Goal: Task Accomplishment & Management: Complete application form

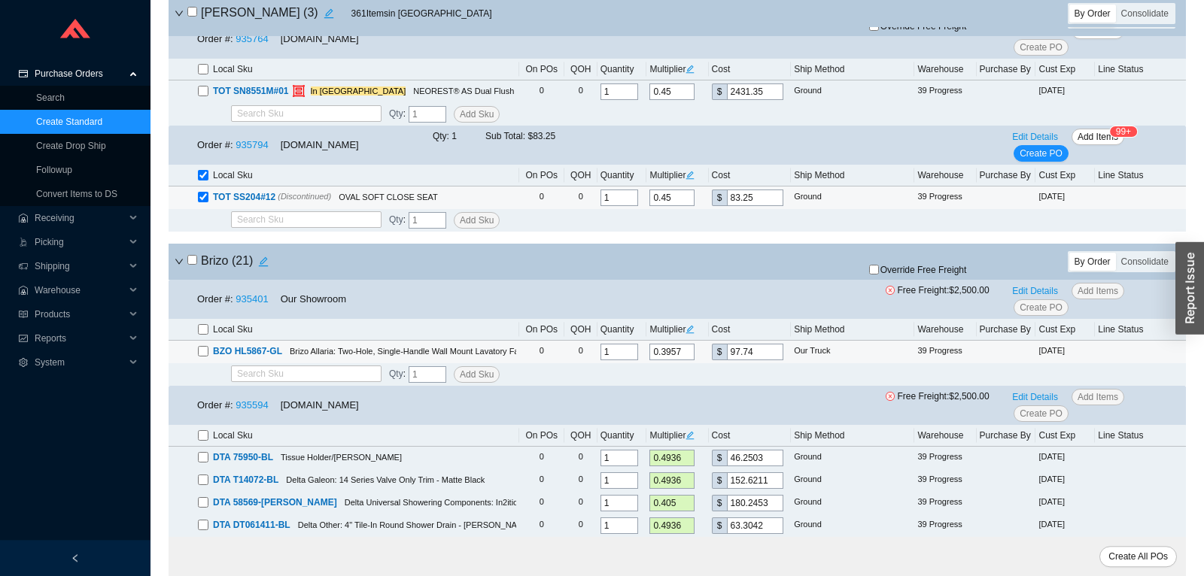
scroll to position [1580, 0]
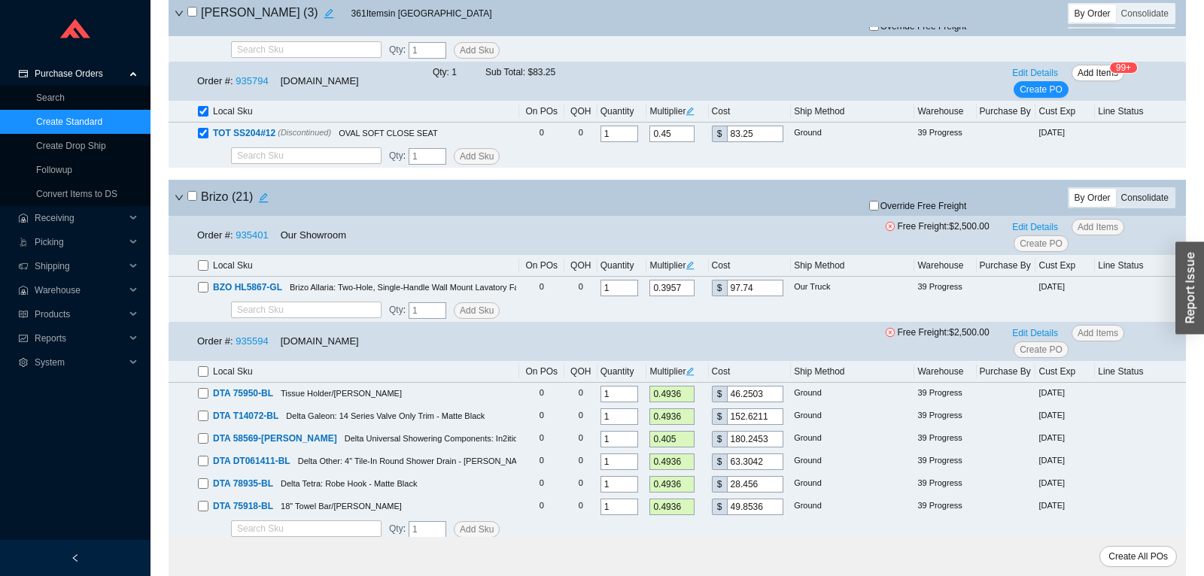
click at [1119, 199] on div "Consolidate" at bounding box center [1145, 198] width 58 height 18
click at [1116, 189] on input "Consolidate" at bounding box center [1116, 189] width 0 height 0
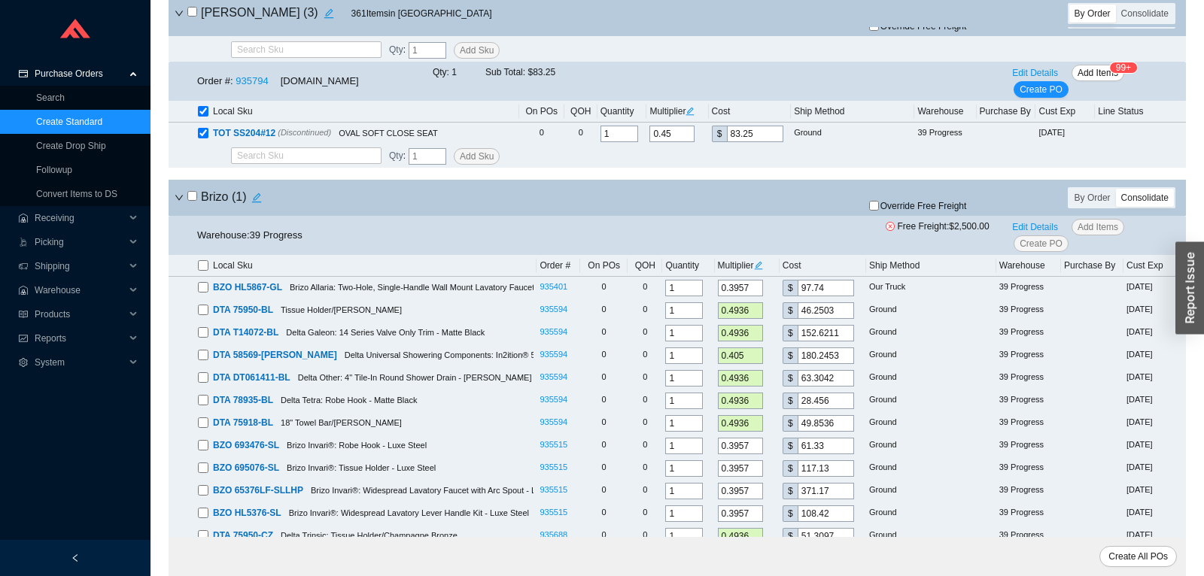
click at [196, 201] on input "checkbox" at bounding box center [192, 196] width 10 height 10
checkbox input "true"
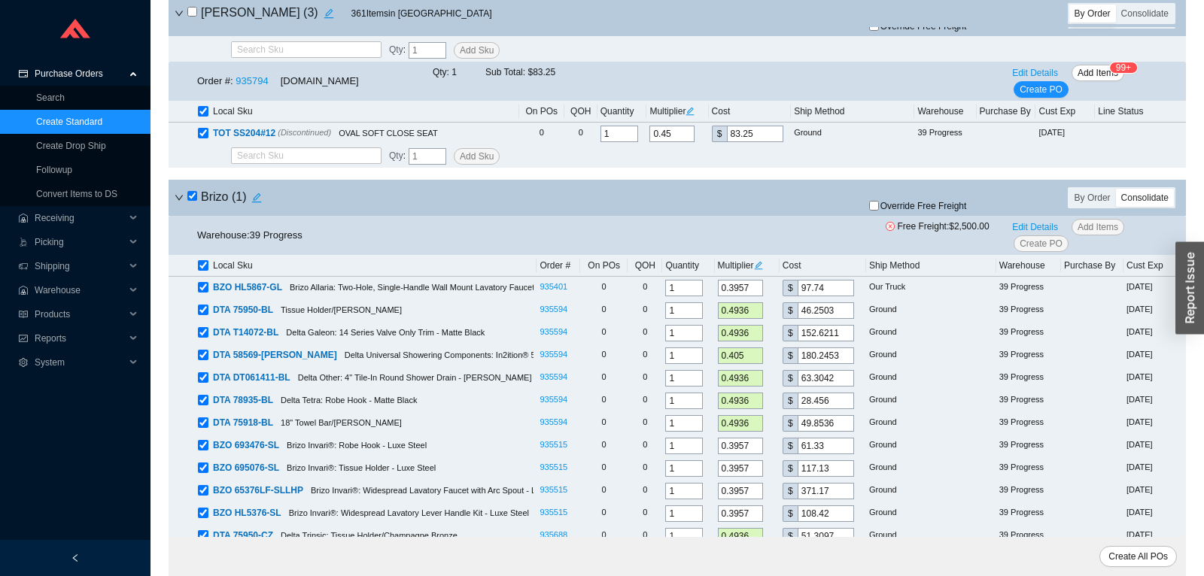
checkbox input "true"
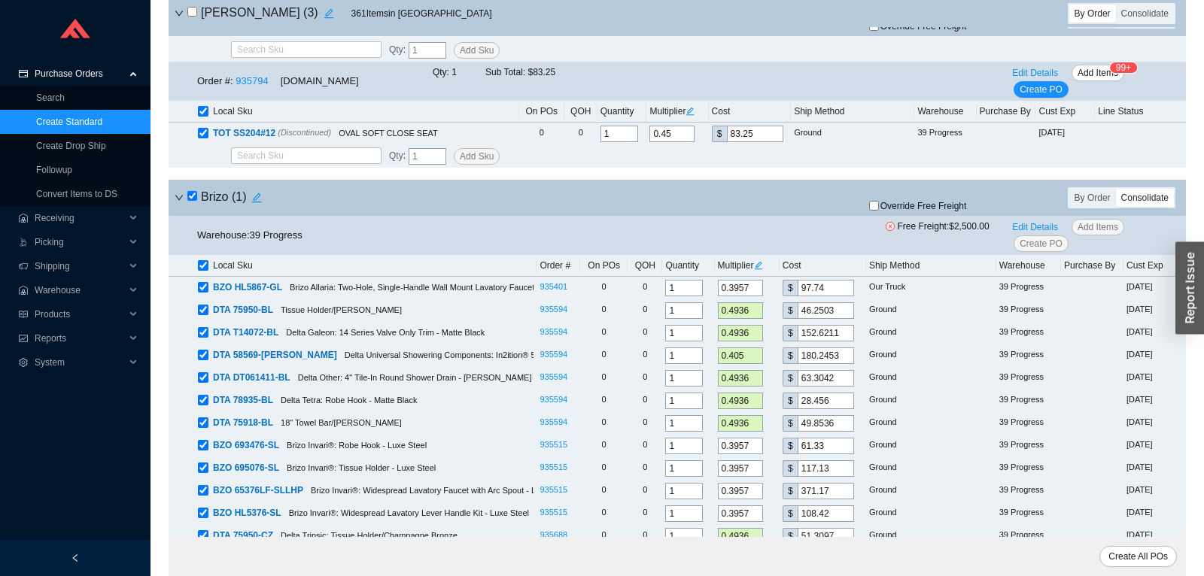
checkbox input "true"
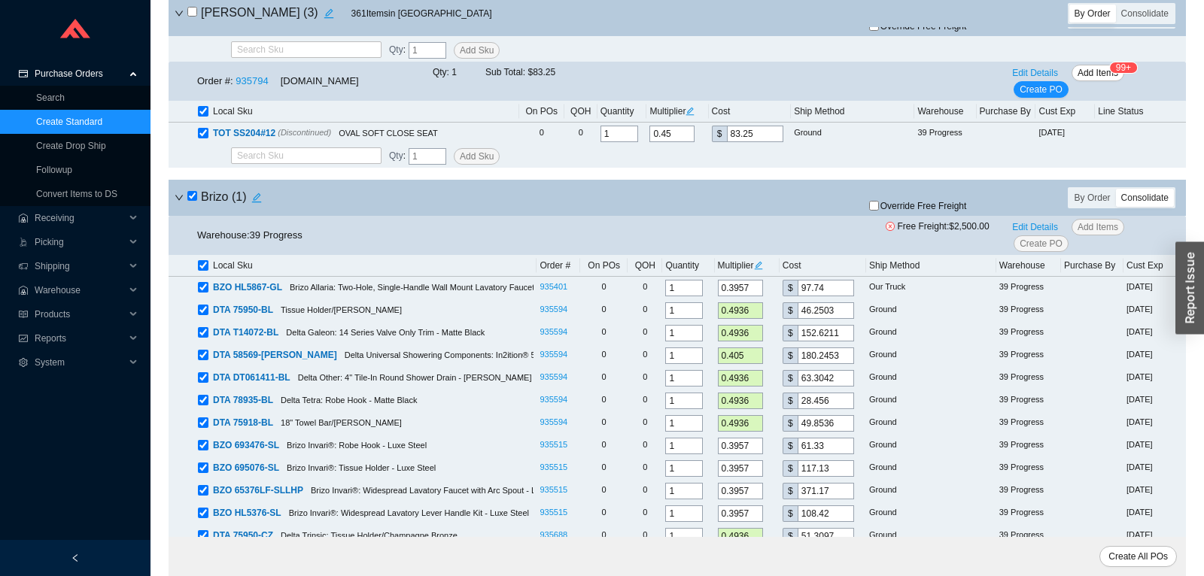
checkbox input "true"
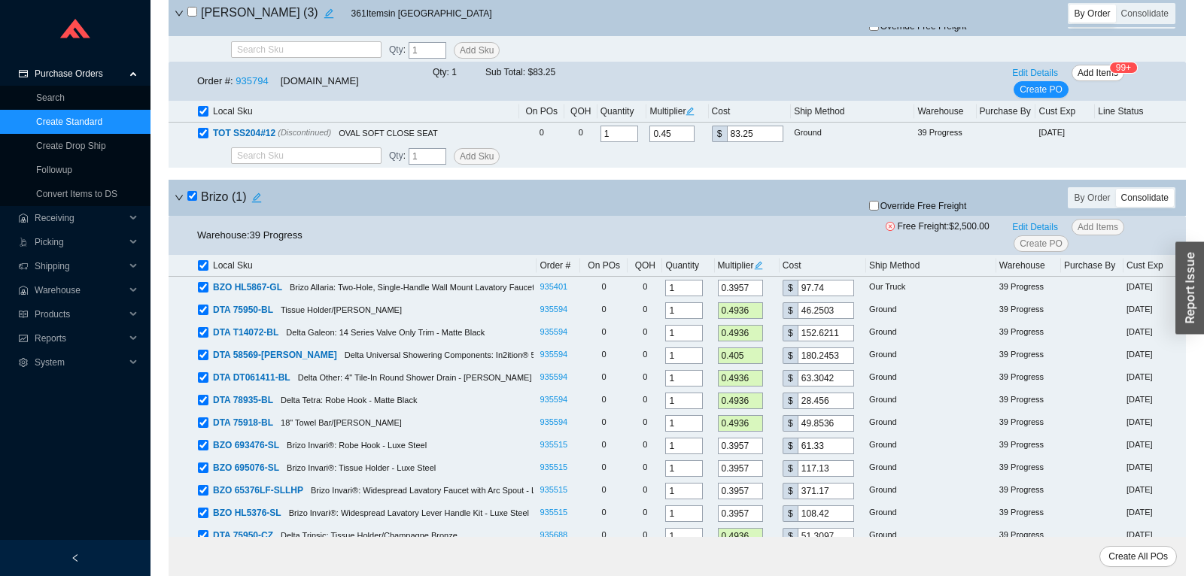
checkbox input "true"
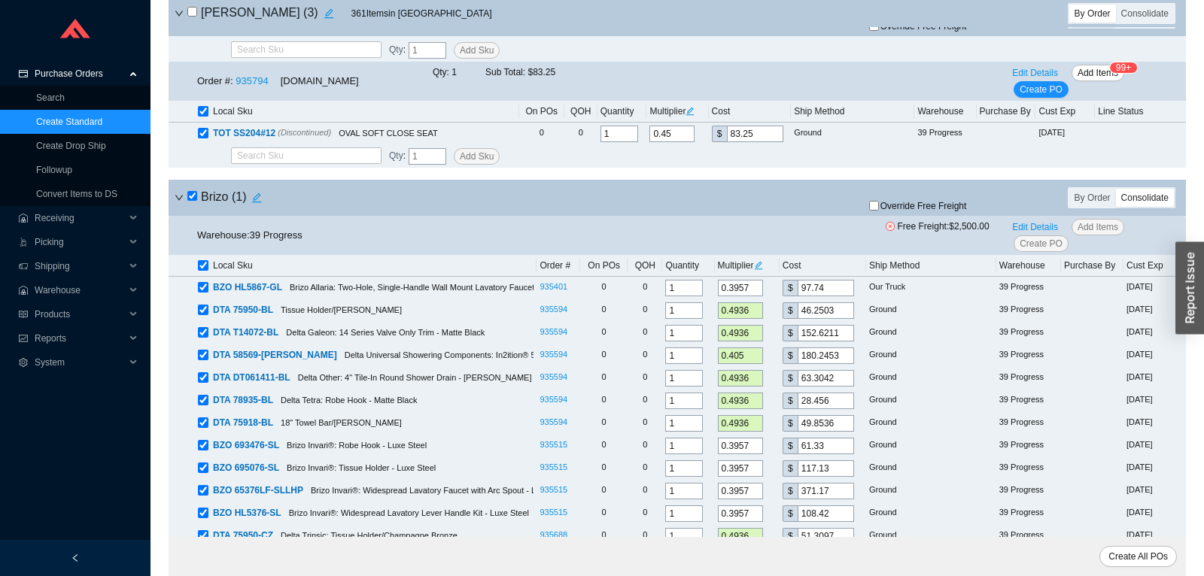
checkbox input "true"
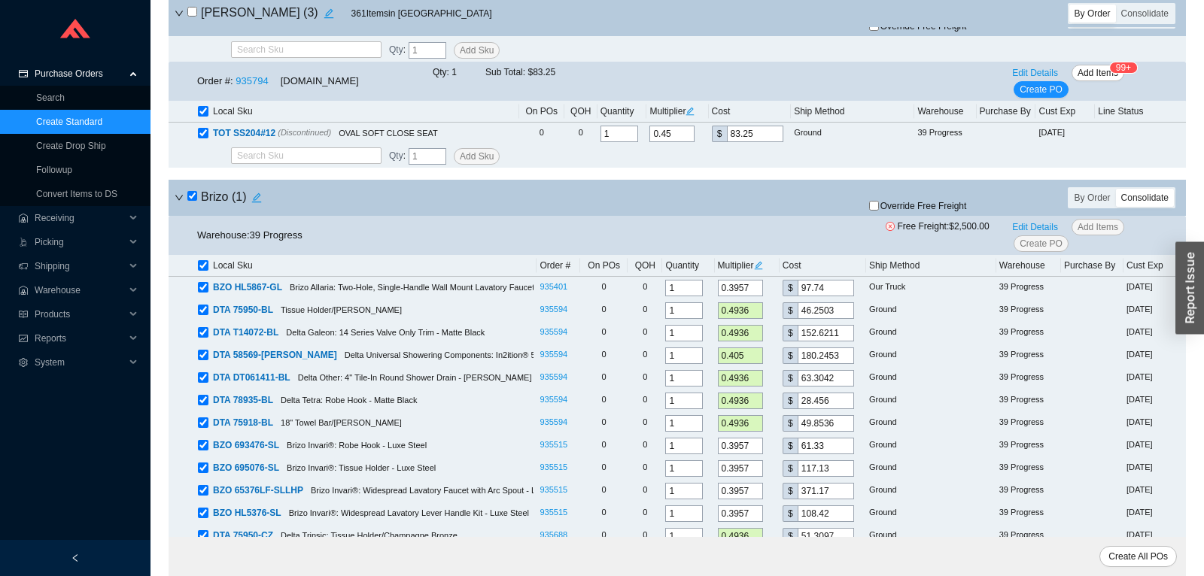
checkbox input "true"
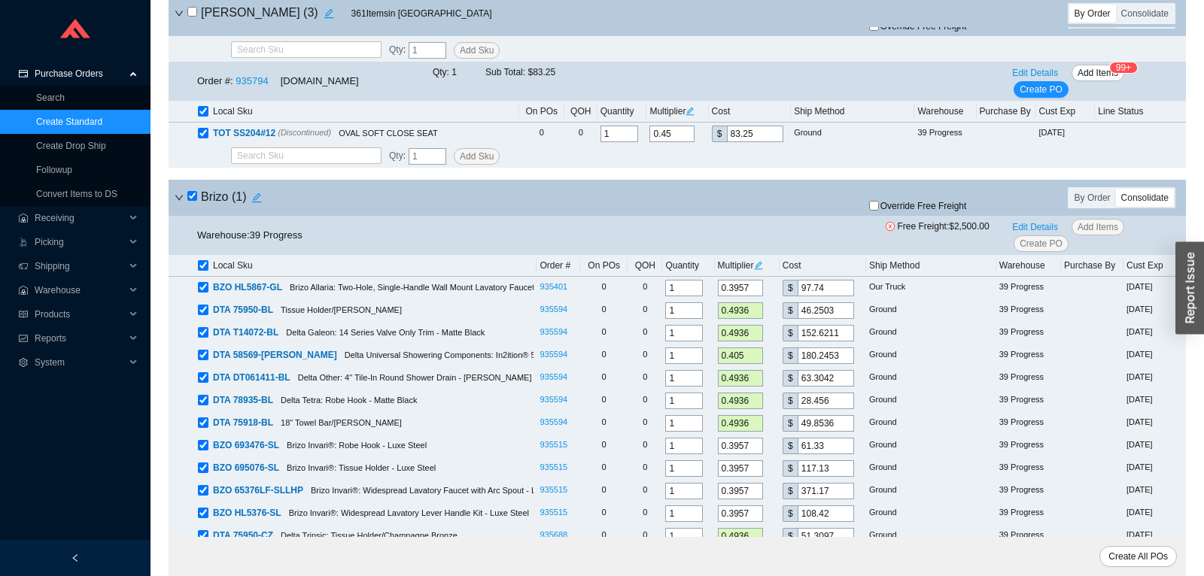
checkbox input "true"
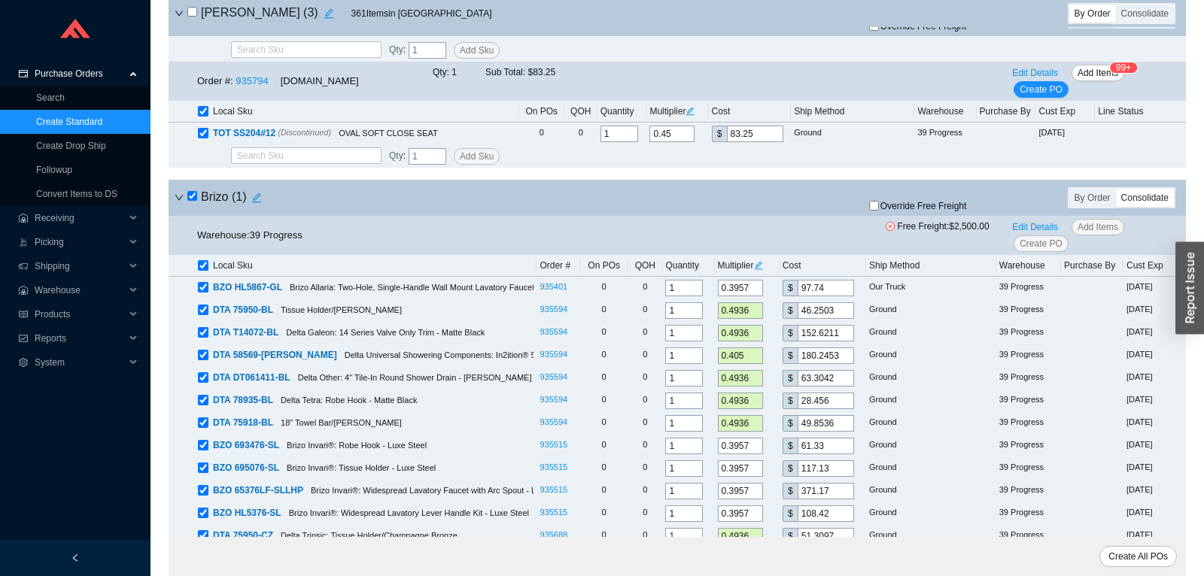
checkbox input "true"
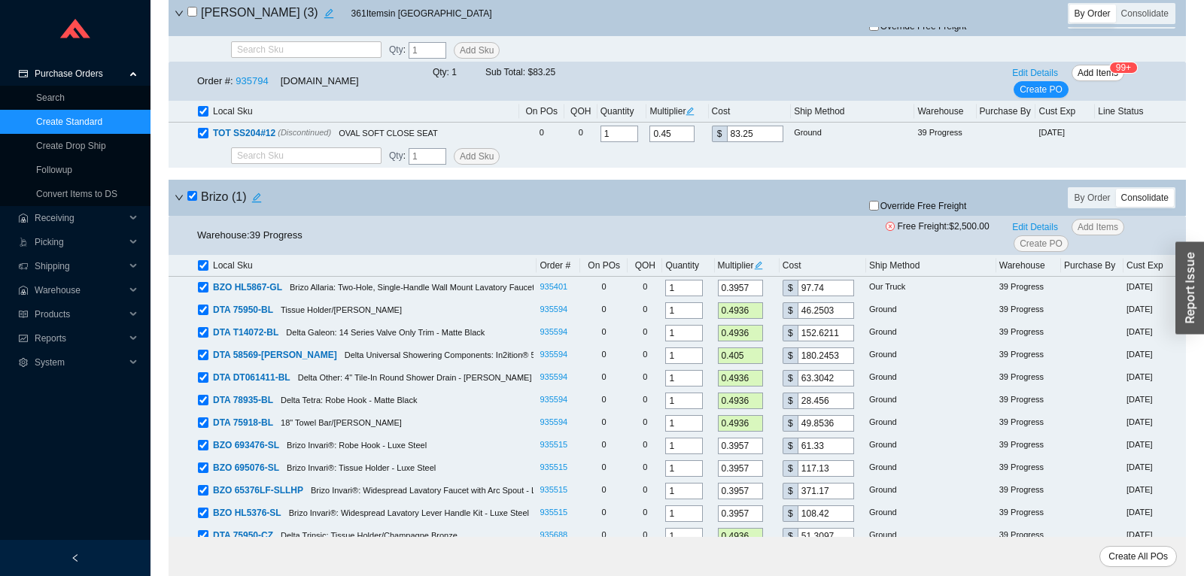
checkbox input "true"
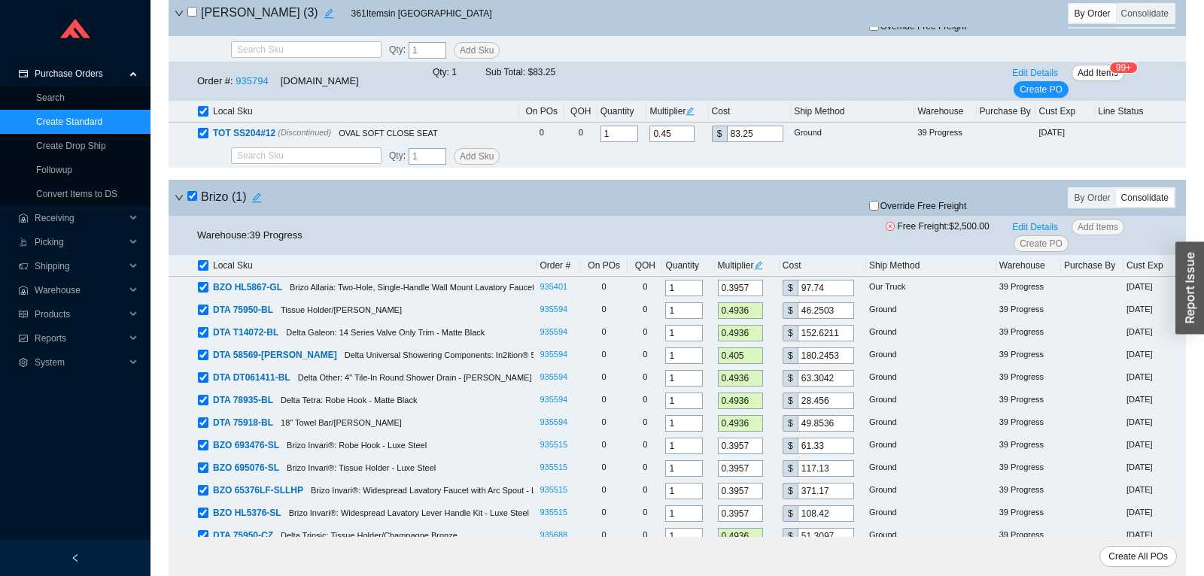
checkbox input "true"
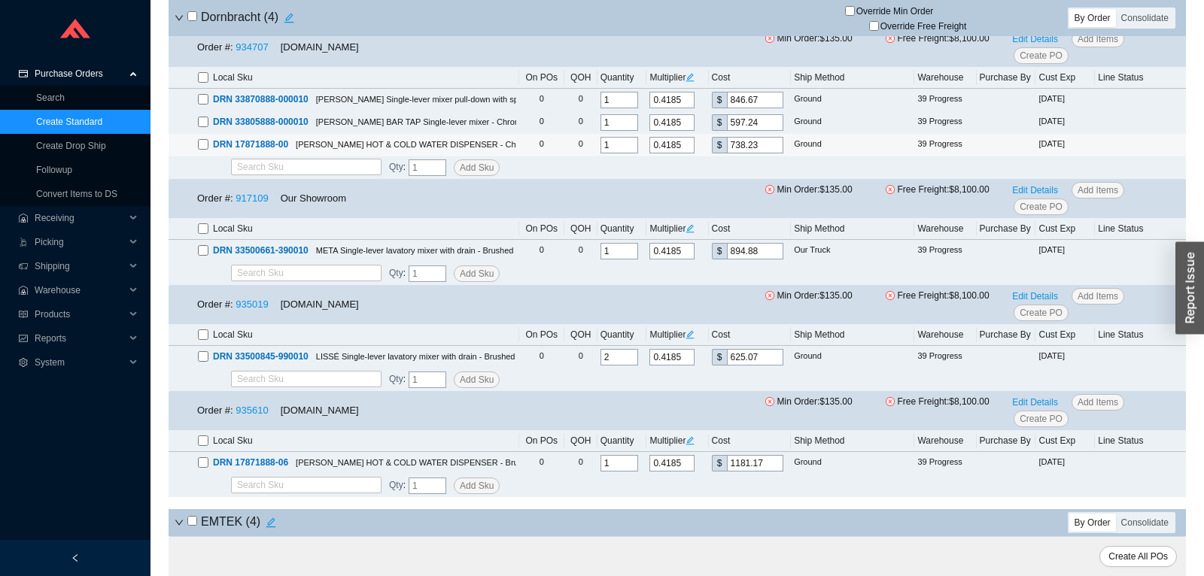
scroll to position [3397, 0]
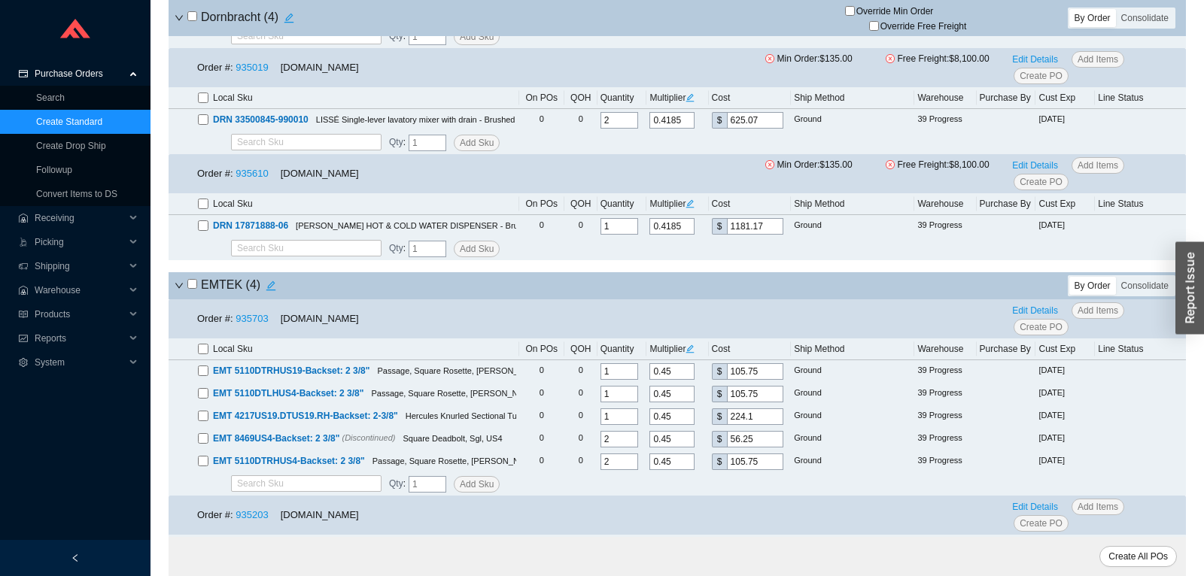
click at [194, 283] on h4 "EMTEK ( 4 )" at bounding box center [234, 285] width 94 height 21
click at [194, 284] on input "checkbox" at bounding box center [192, 284] width 10 height 10
checkbox input "true"
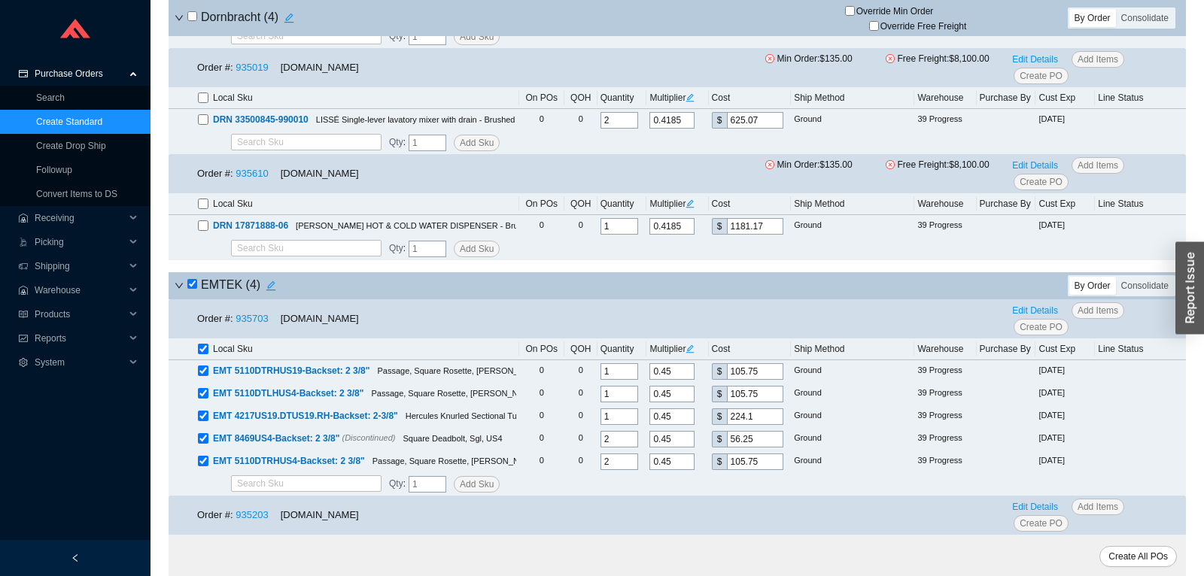
checkbox input "true"
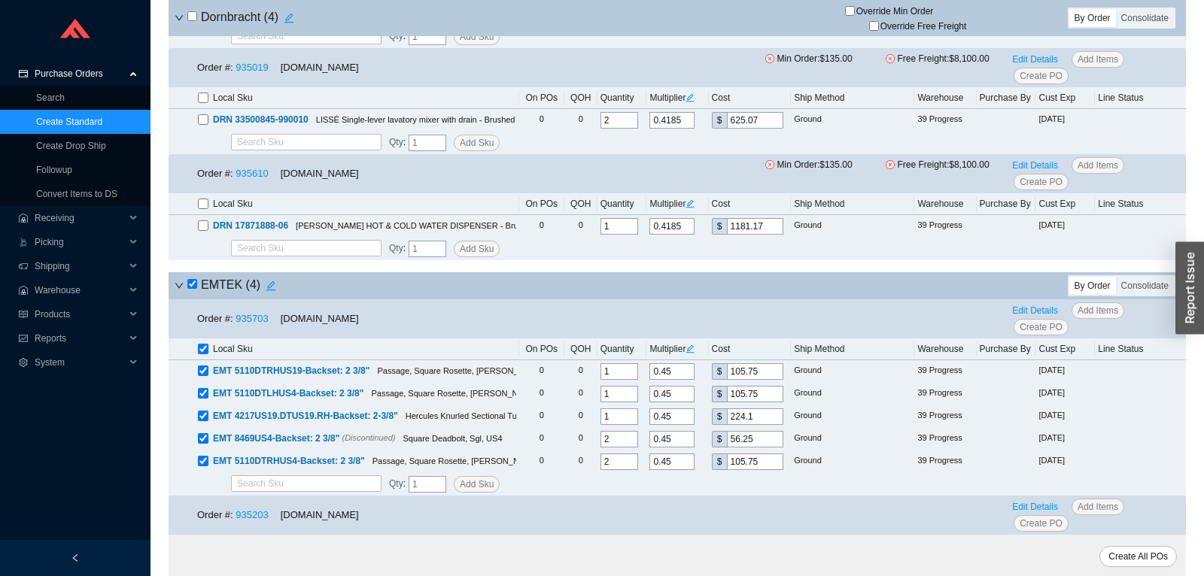
checkbox input "true"
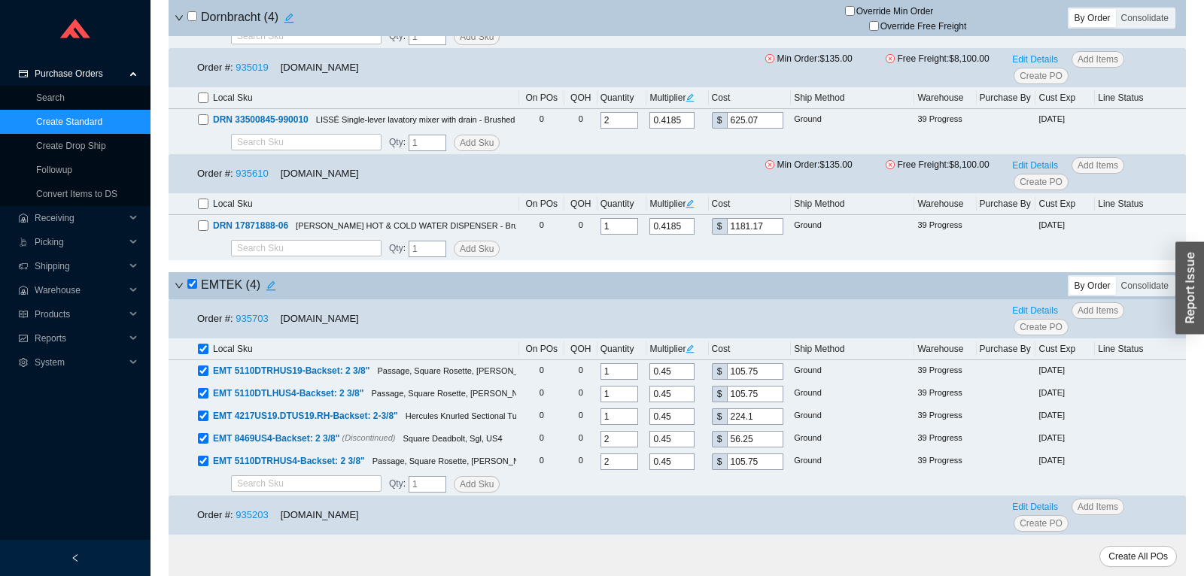
checkbox input "true"
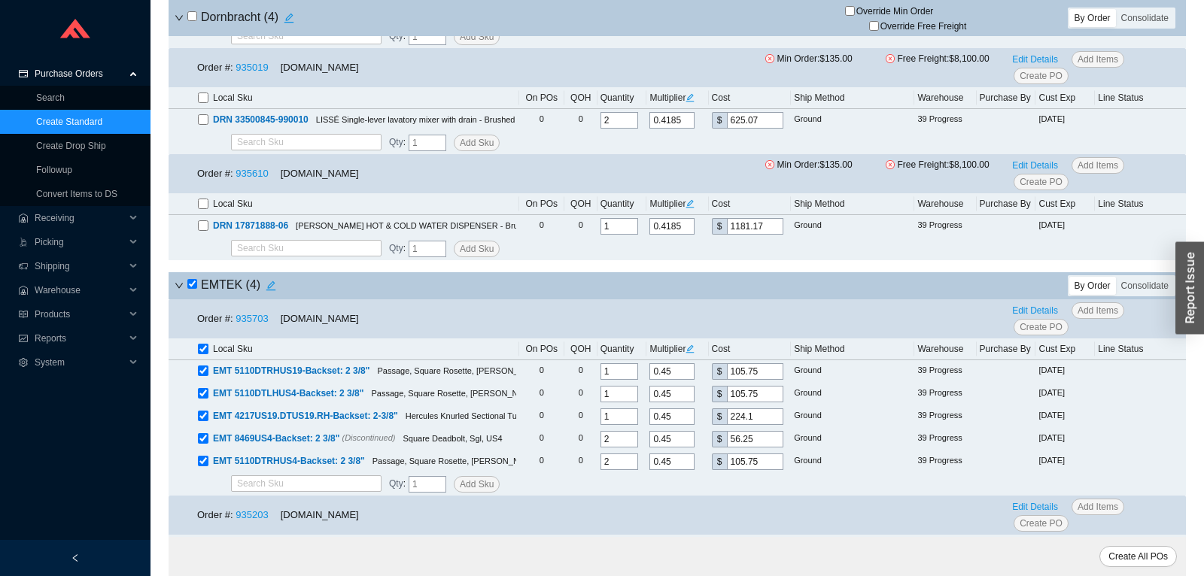
checkbox input "true"
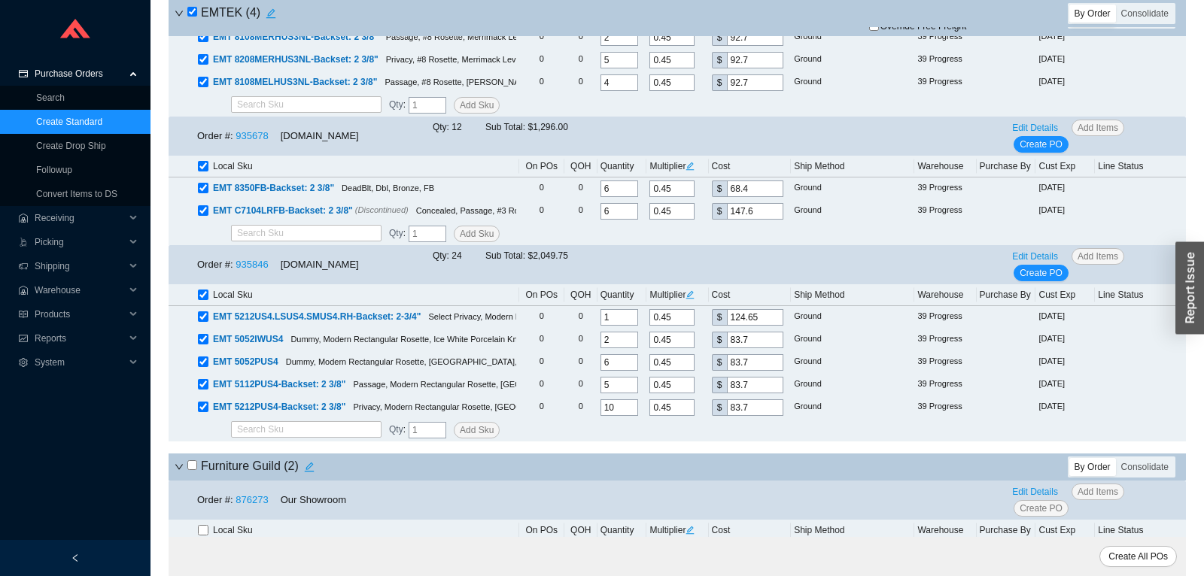
scroll to position [4187, 0]
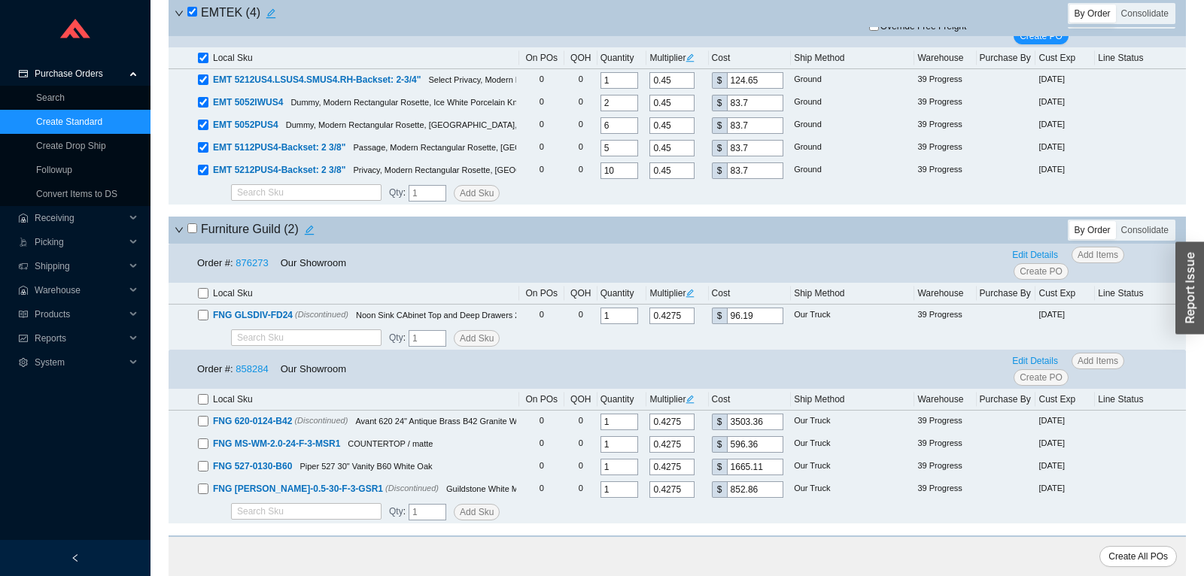
click at [178, 233] on icon "down" at bounding box center [179, 230] width 8 height 5
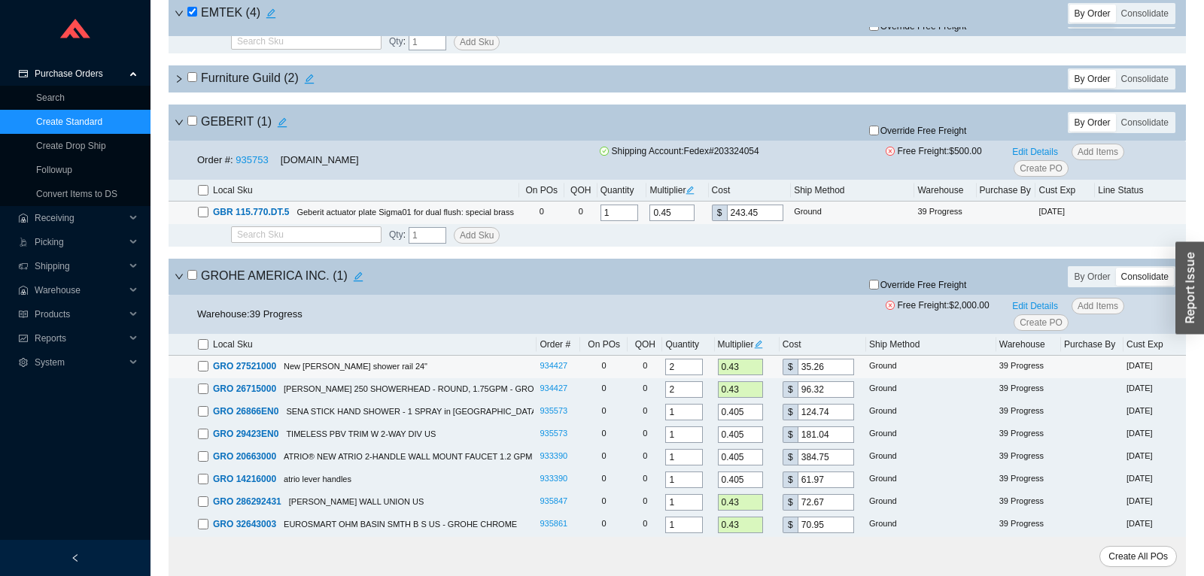
scroll to position [4424, 0]
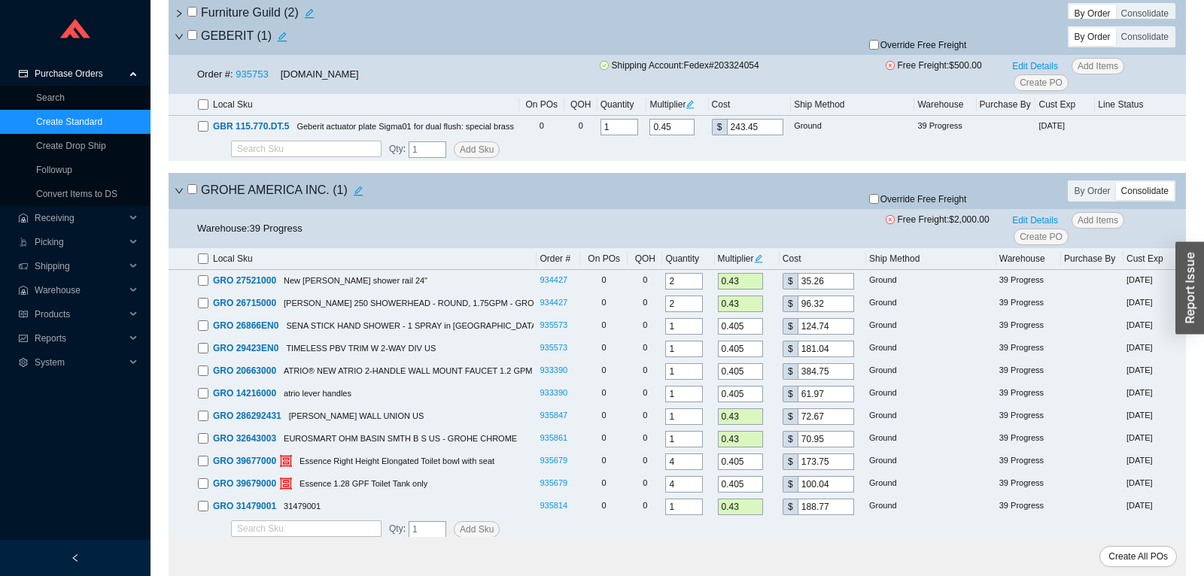
click at [192, 194] on input "checkbox" at bounding box center [192, 189] width 10 height 10
checkbox input "true"
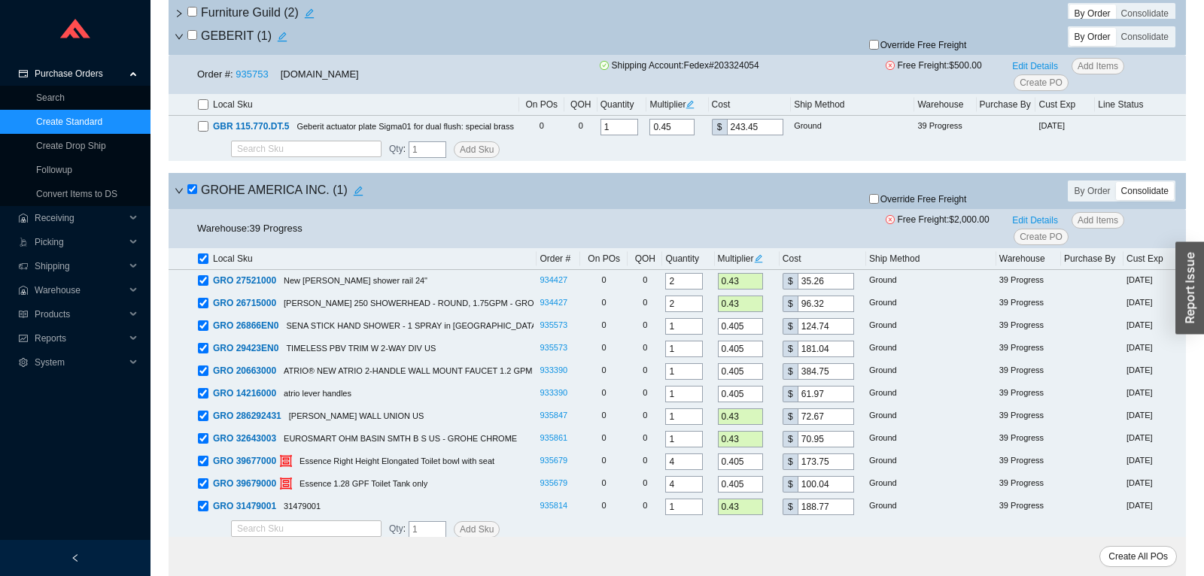
checkbox input "true"
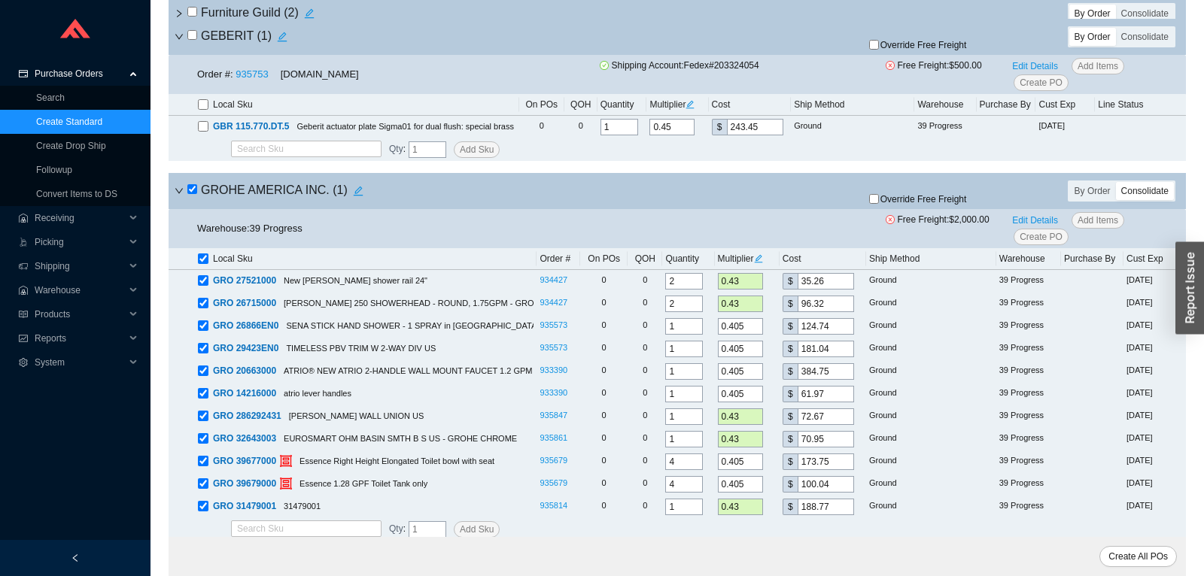
checkbox input "true"
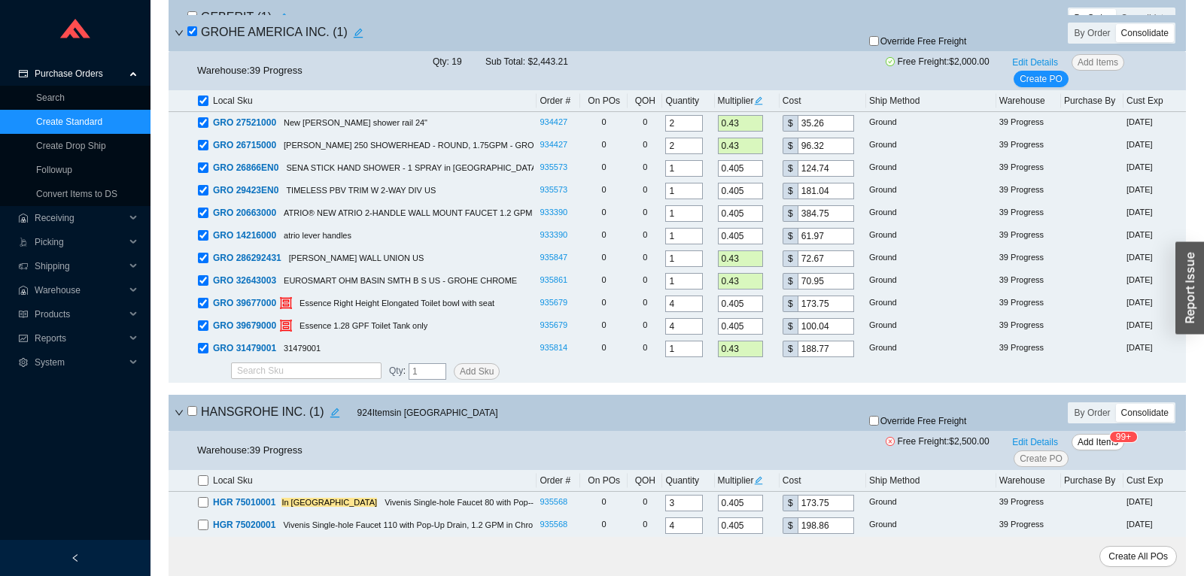
scroll to position [4977, 0]
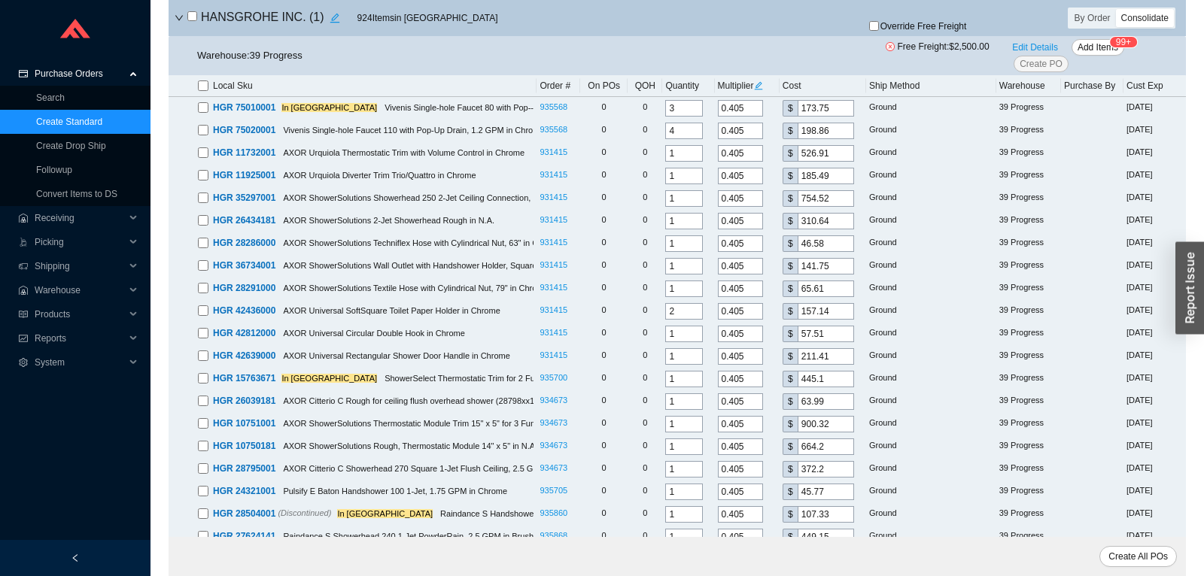
click at [187, 21] on input "checkbox" at bounding box center [192, 16] width 10 height 10
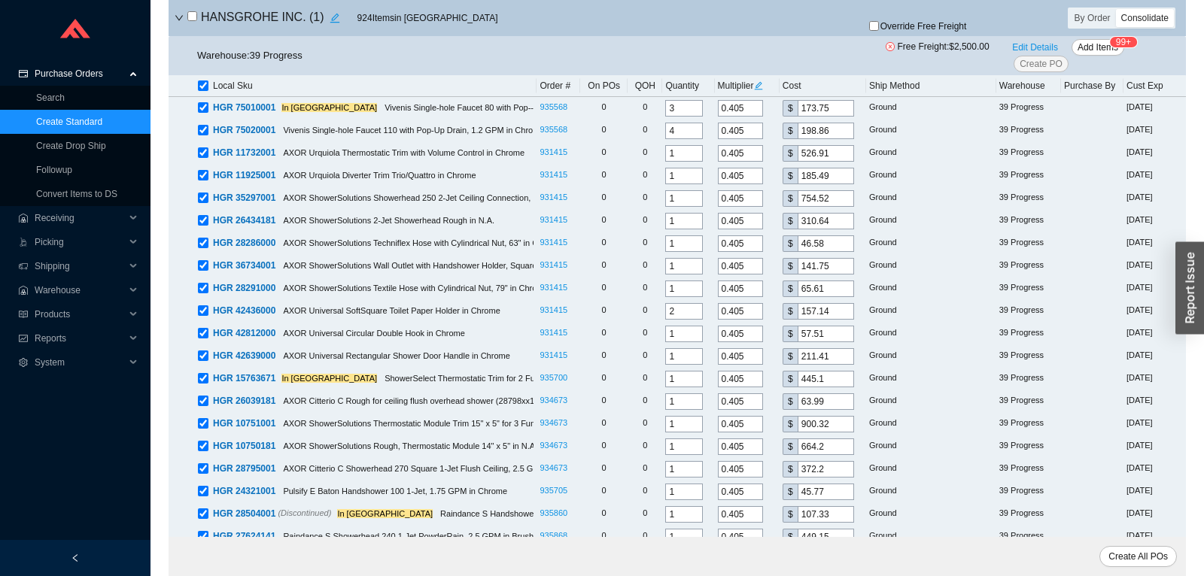
checkbox input "true"
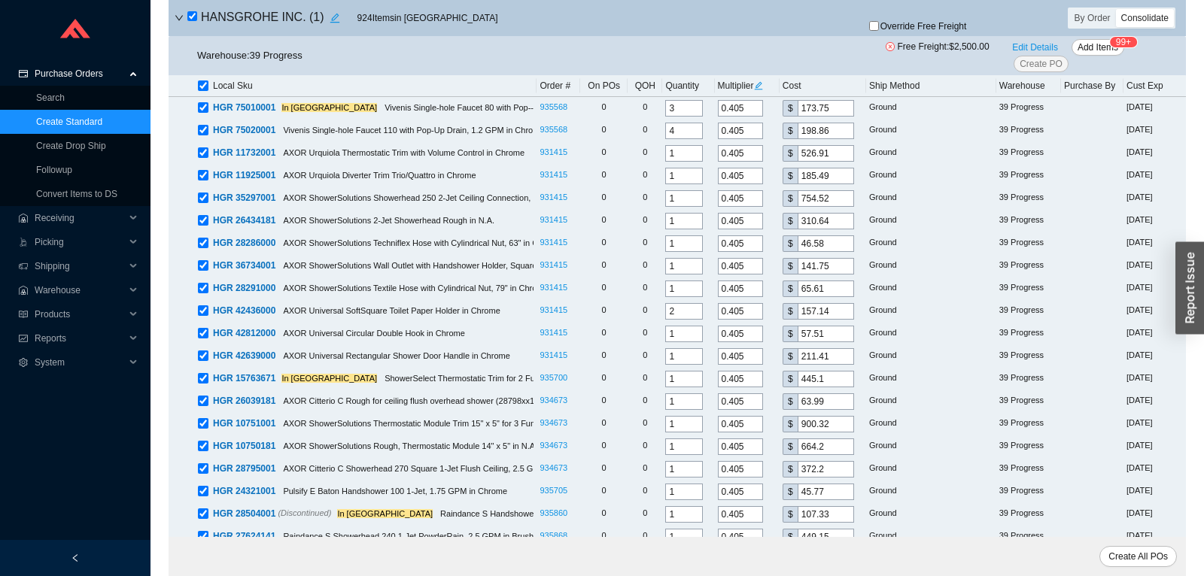
checkbox input "true"
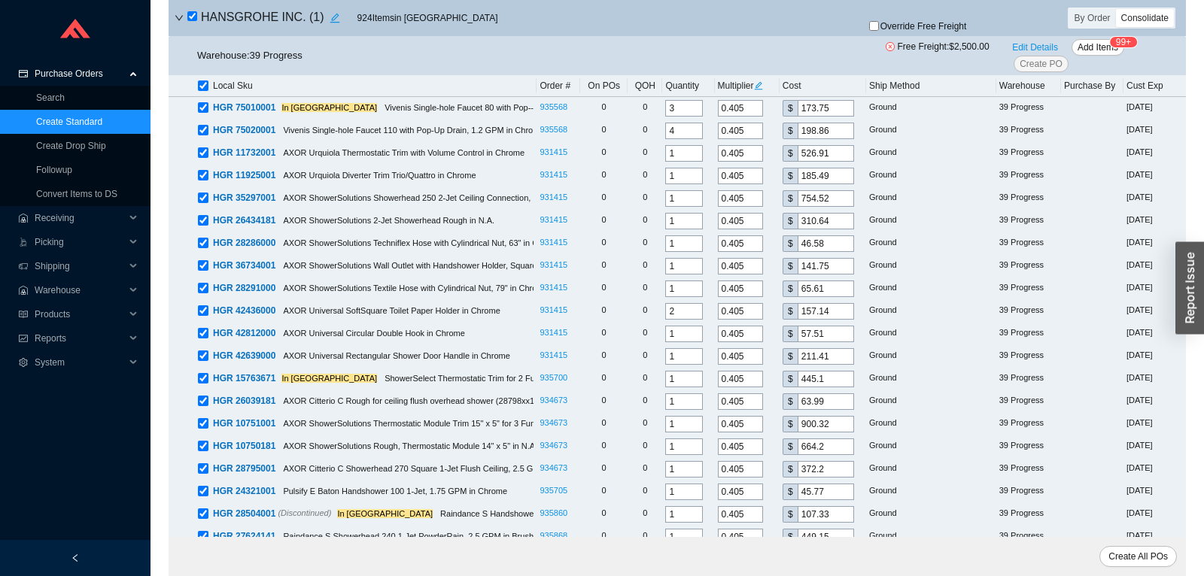
checkbox input "true"
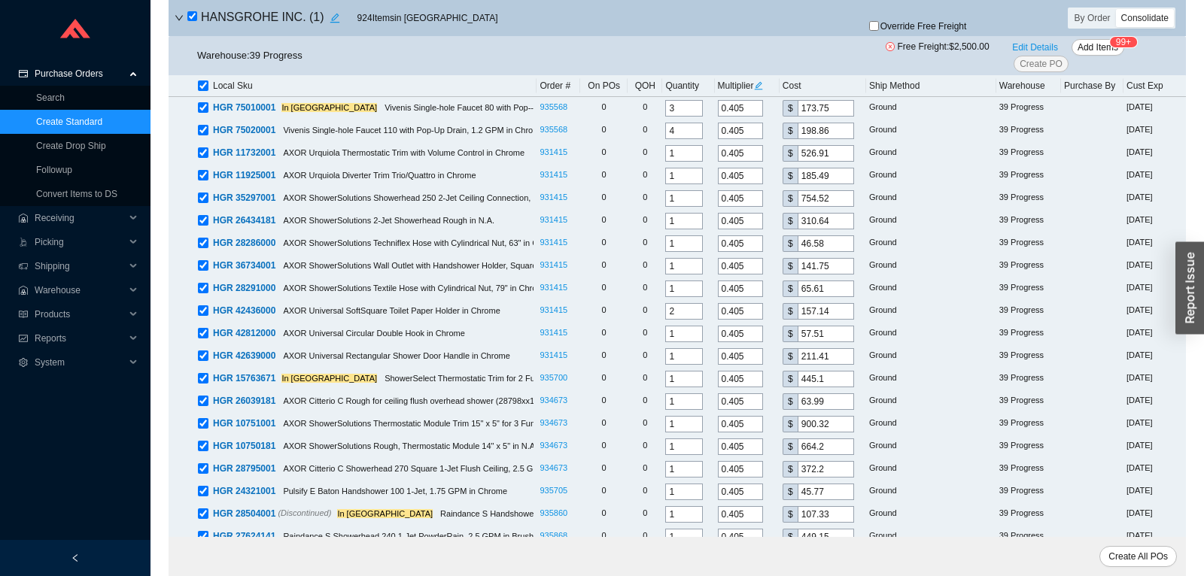
checkbox input "true"
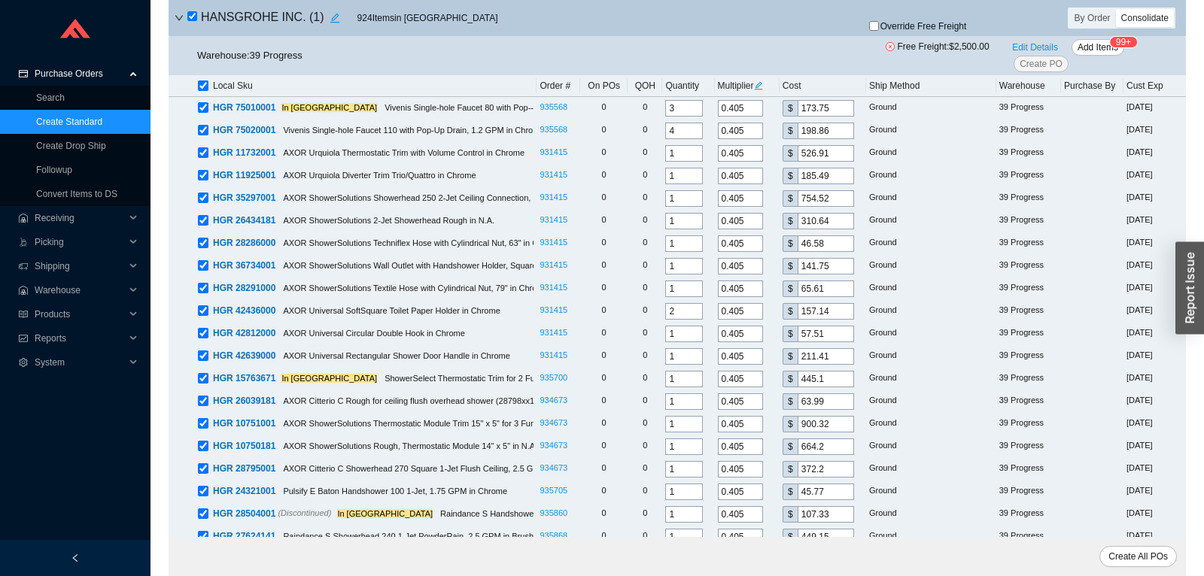
checkbox input "true"
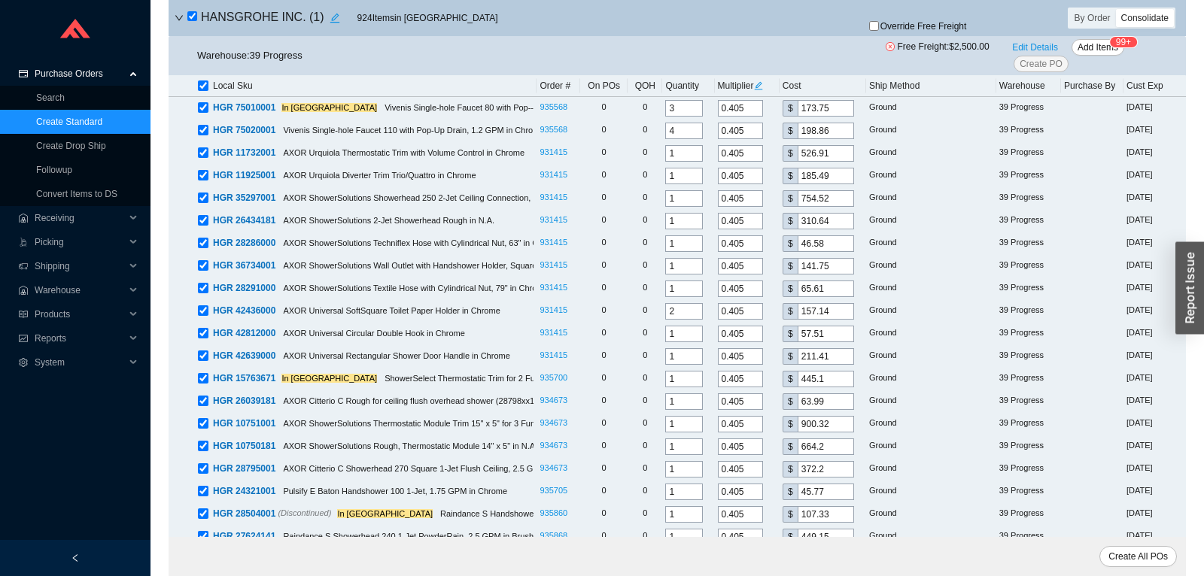
checkbox input "true"
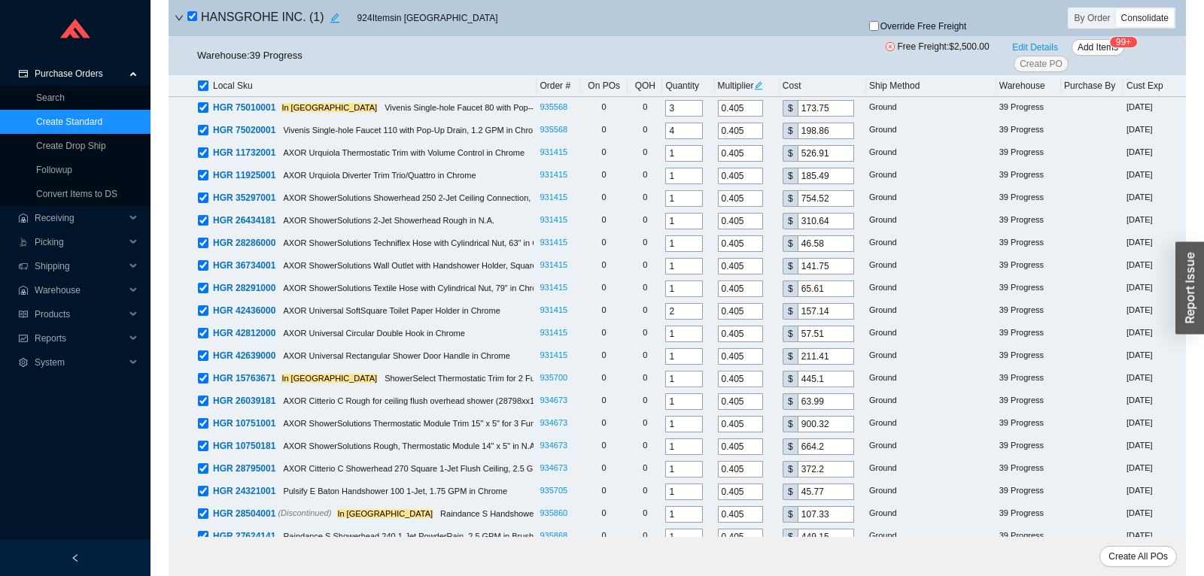
checkbox input "true"
click at [187, 21] on input "checkbox" at bounding box center [192, 16] width 10 height 10
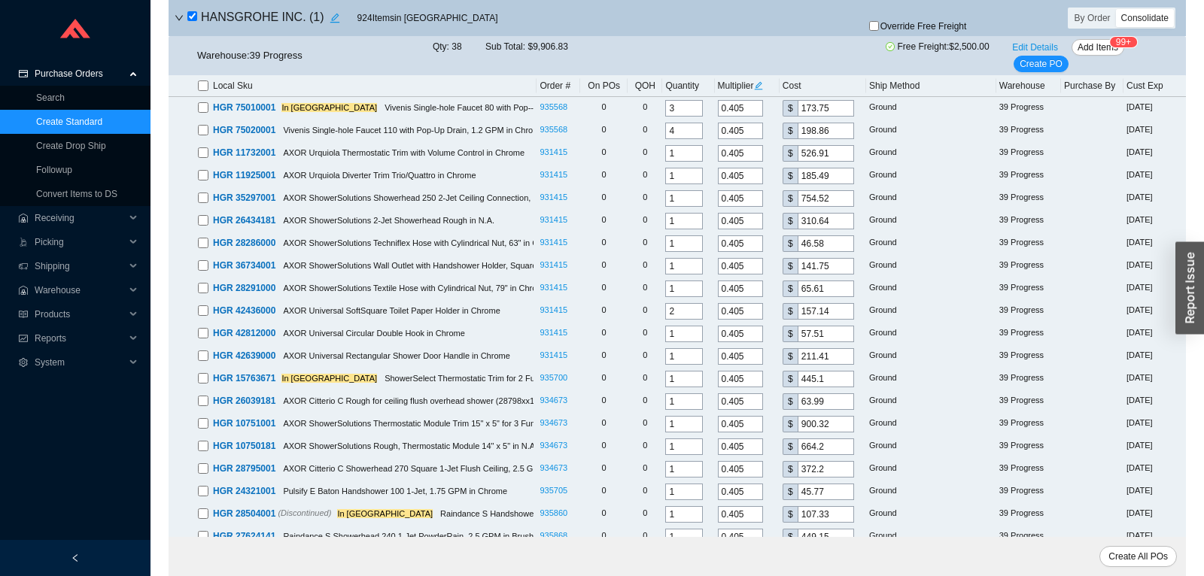
checkbox input "false"
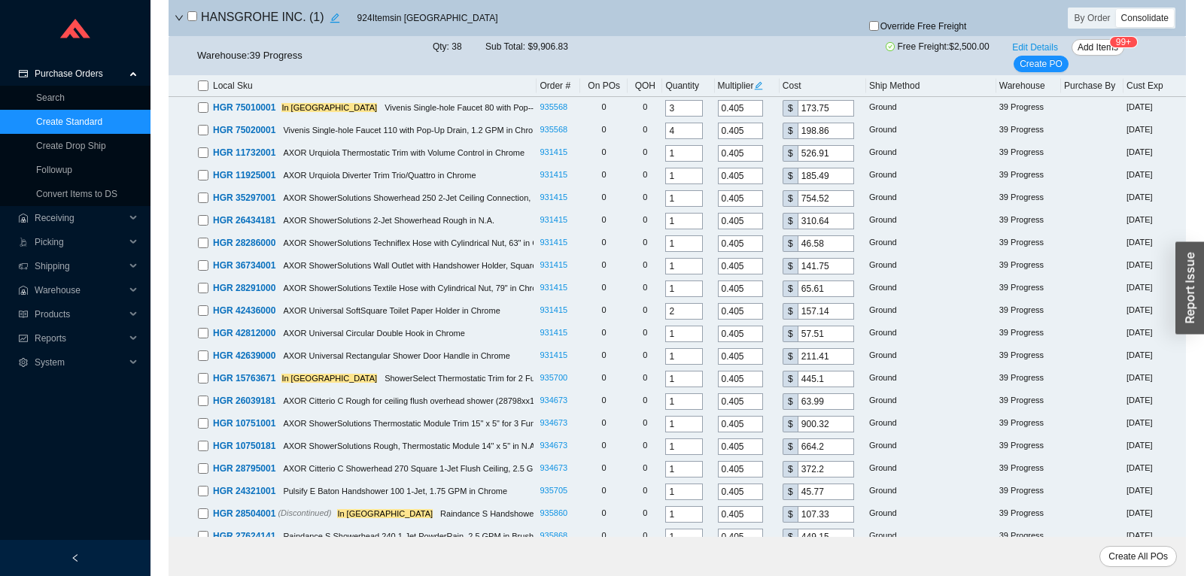
checkbox input "false"
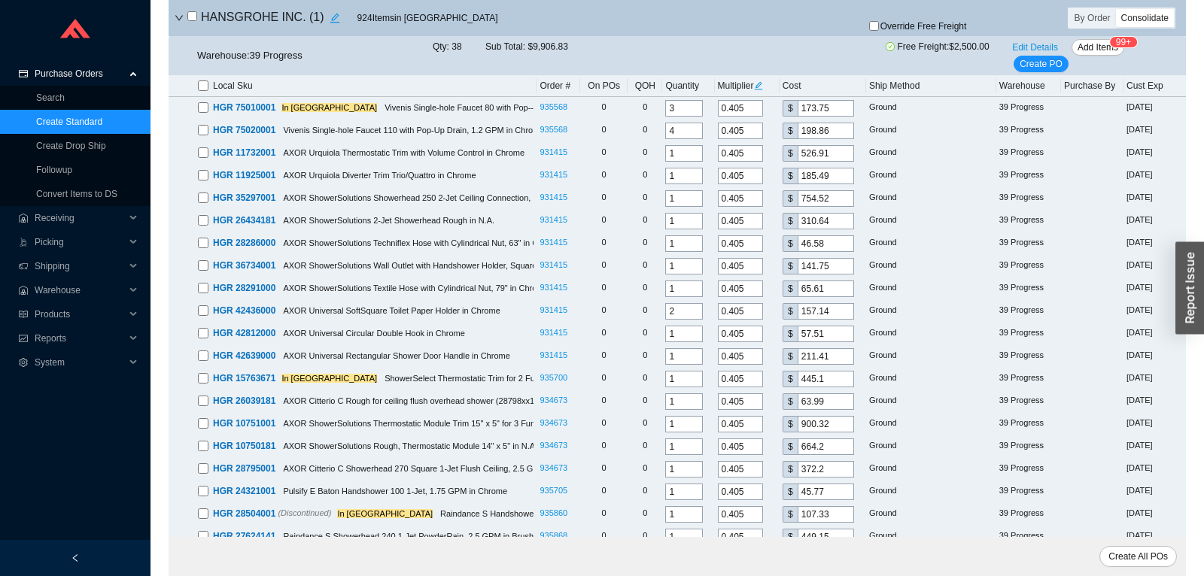
checkbox input "false"
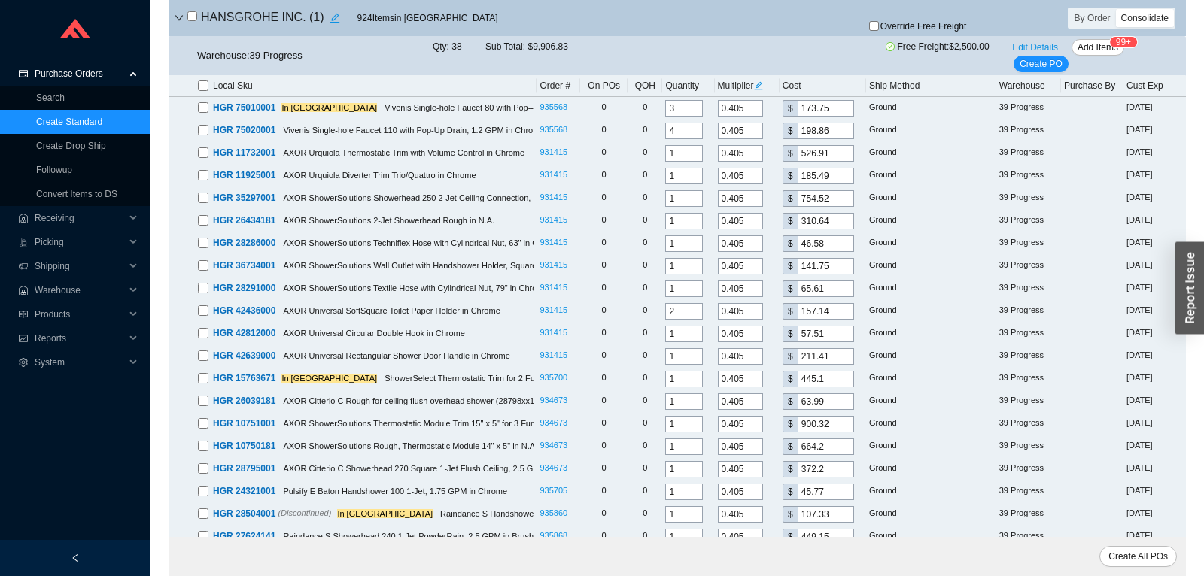
checkbox input "false"
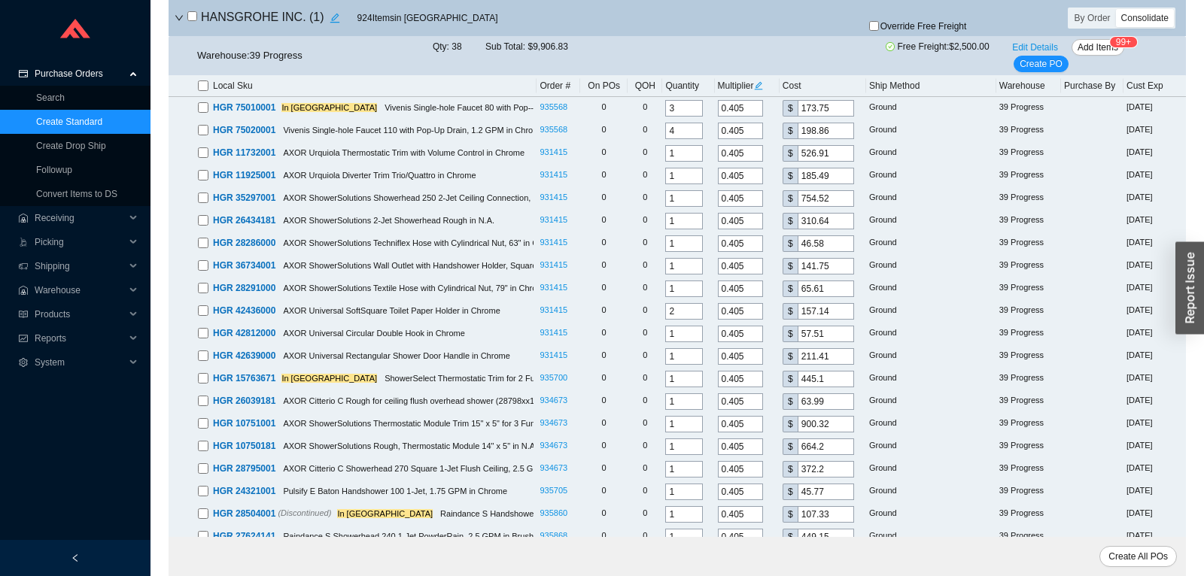
checkbox input "false"
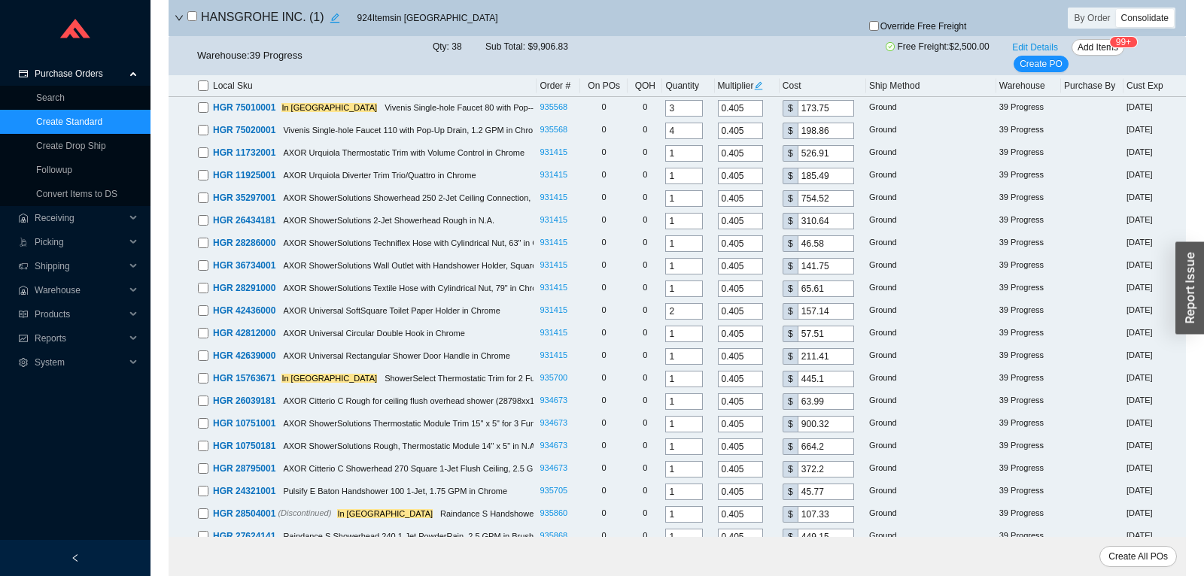
checkbox input "false"
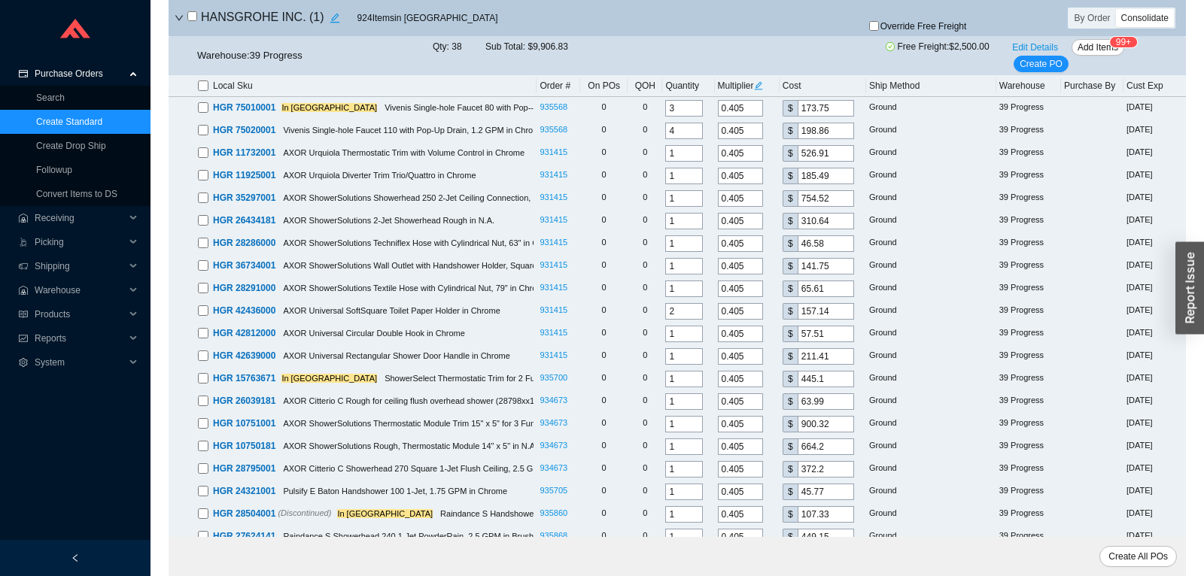
checkbox input "false"
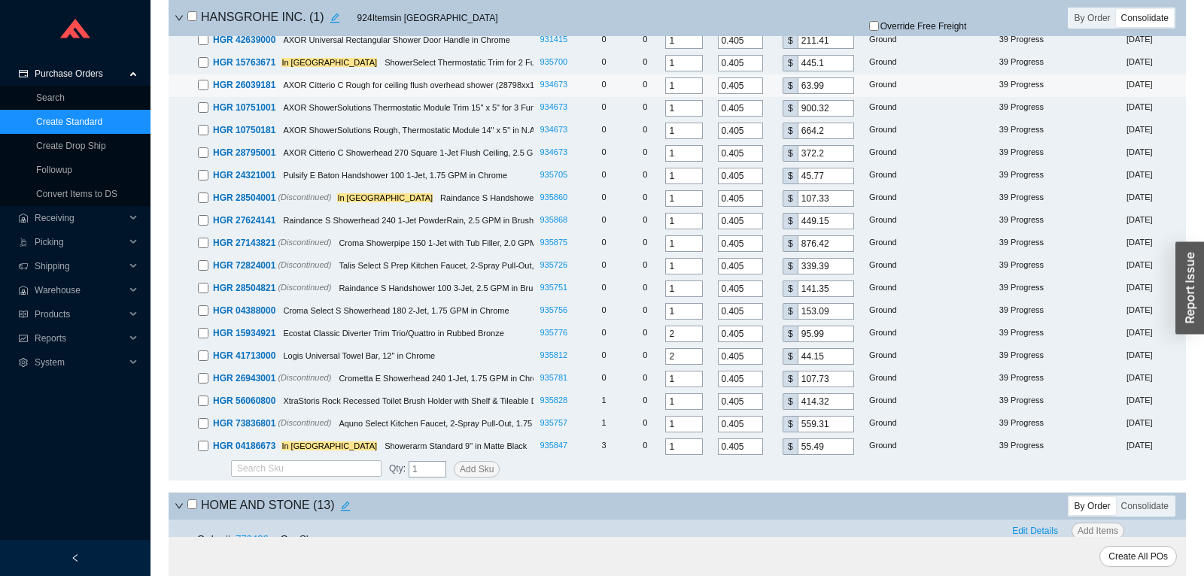
scroll to position [5609, 0]
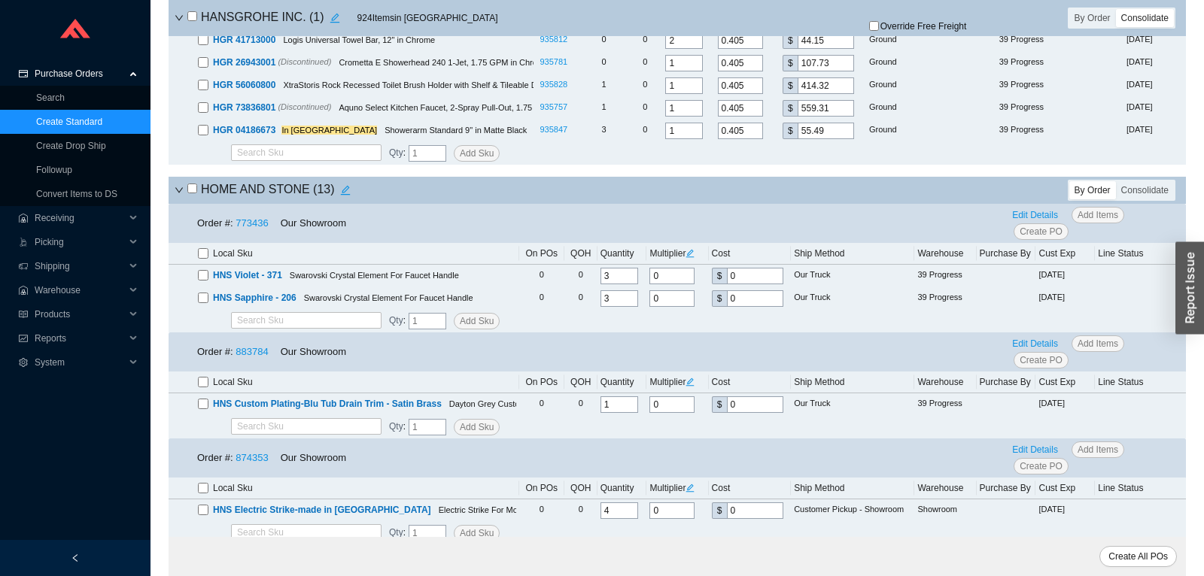
click at [178, 195] on icon "down" at bounding box center [179, 190] width 9 height 9
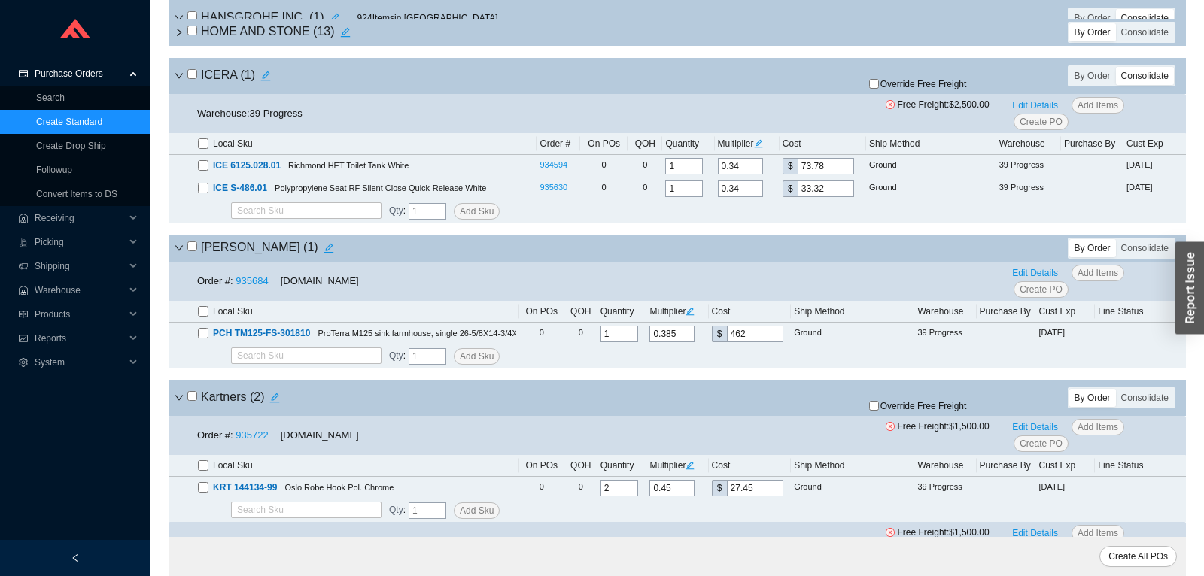
click at [190, 251] on input "checkbox" at bounding box center [192, 246] width 10 height 10
checkbox input "true"
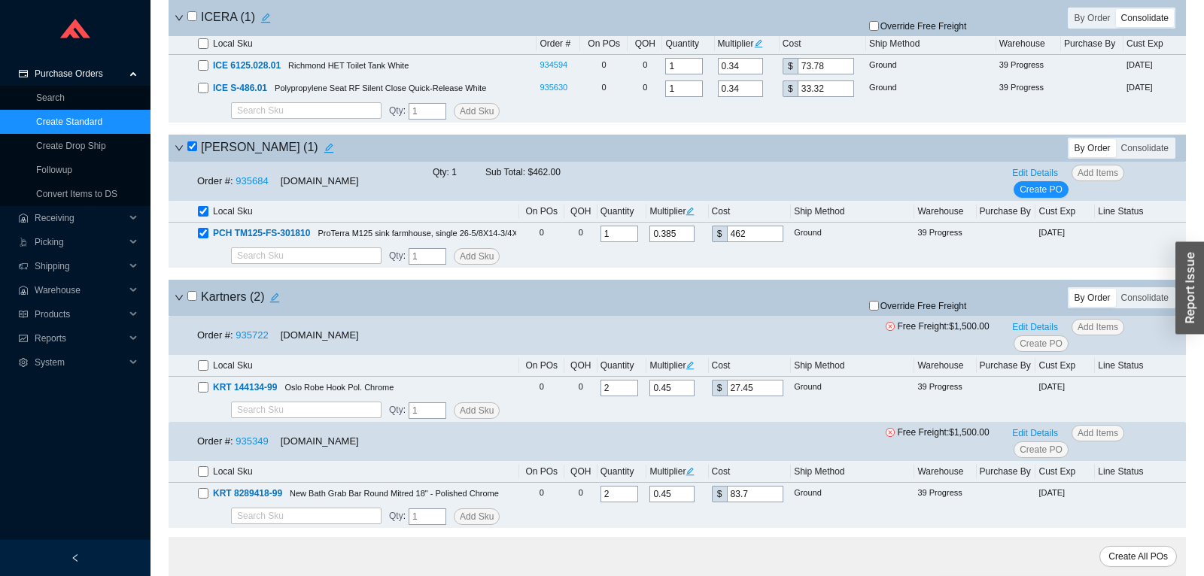
scroll to position [5925, 0]
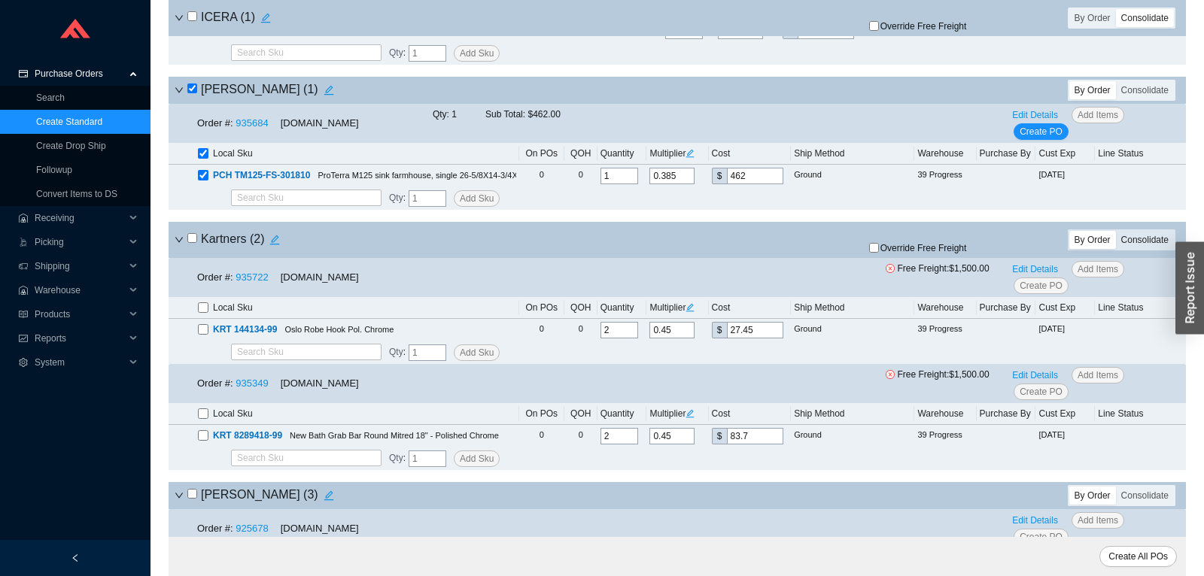
click at [1134, 249] on div "Consolidate" at bounding box center [1145, 240] width 58 height 18
click at [1116, 231] on input "Consolidate" at bounding box center [1116, 231] width 0 height 0
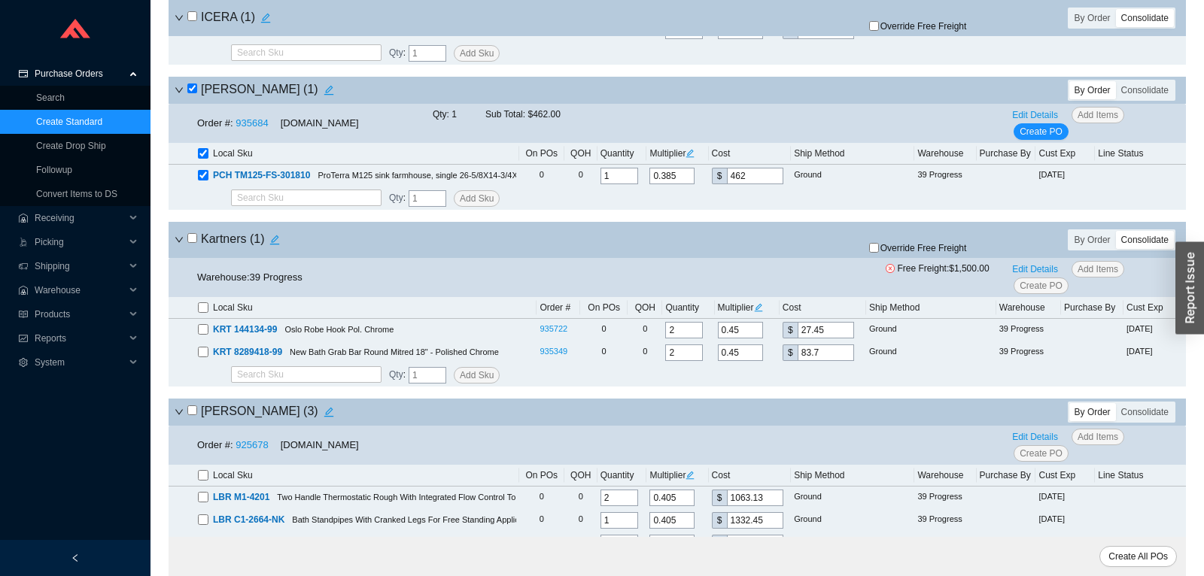
click at [194, 243] on input "checkbox" at bounding box center [192, 238] width 10 height 10
checkbox input "true"
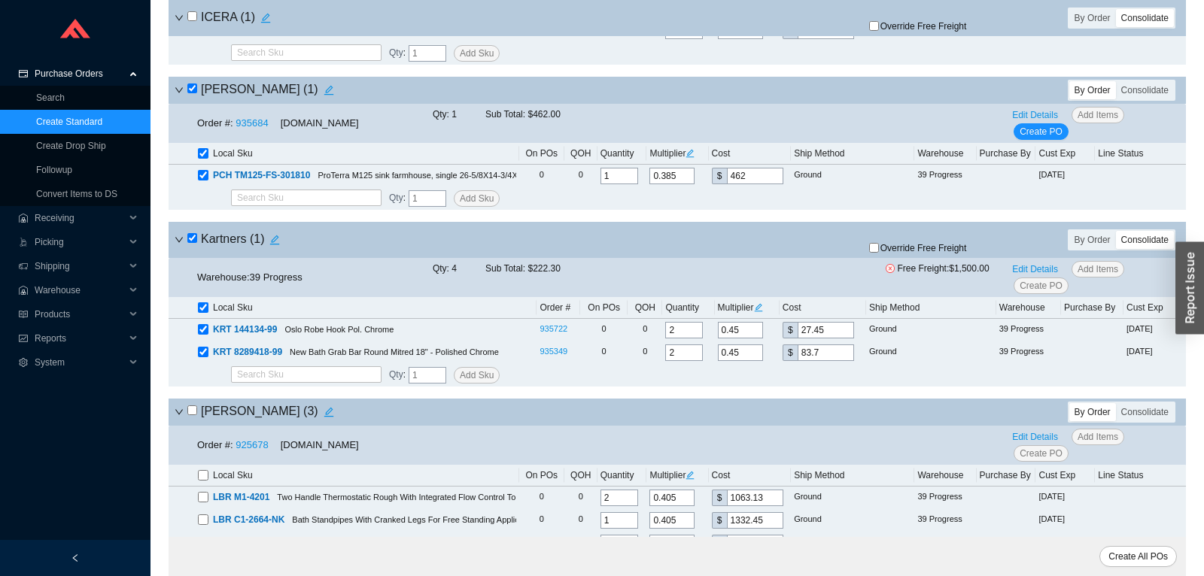
click at [886, 251] on span "Override Free Freight" at bounding box center [923, 248] width 87 height 9
click at [879, 251] on input "Override Free Freight" at bounding box center [874, 248] width 10 height 10
checkbox input "true"
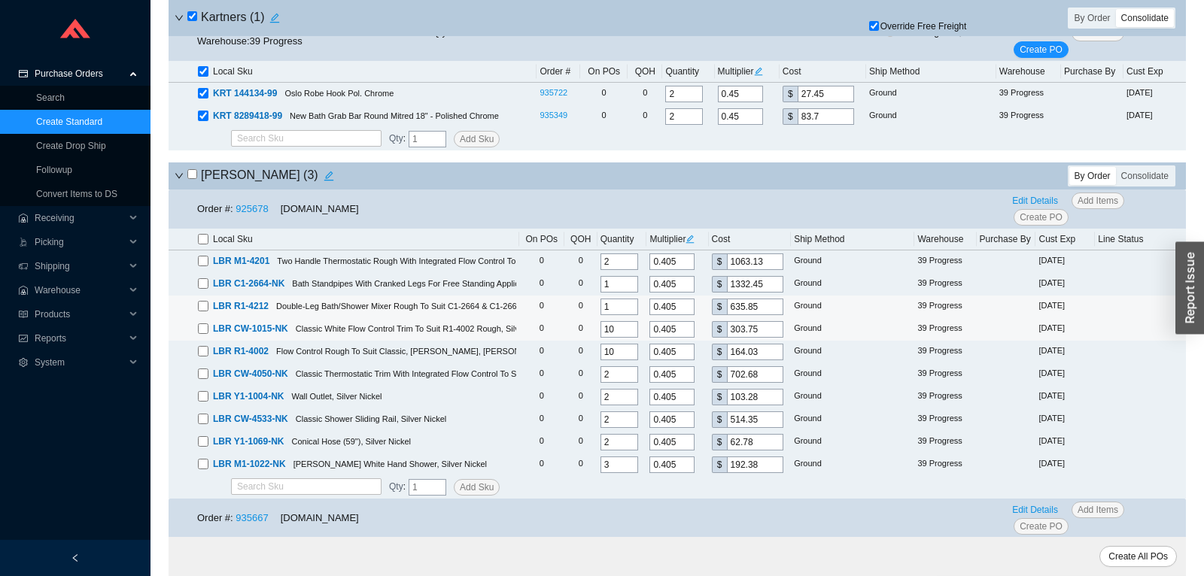
scroll to position [6162, 0]
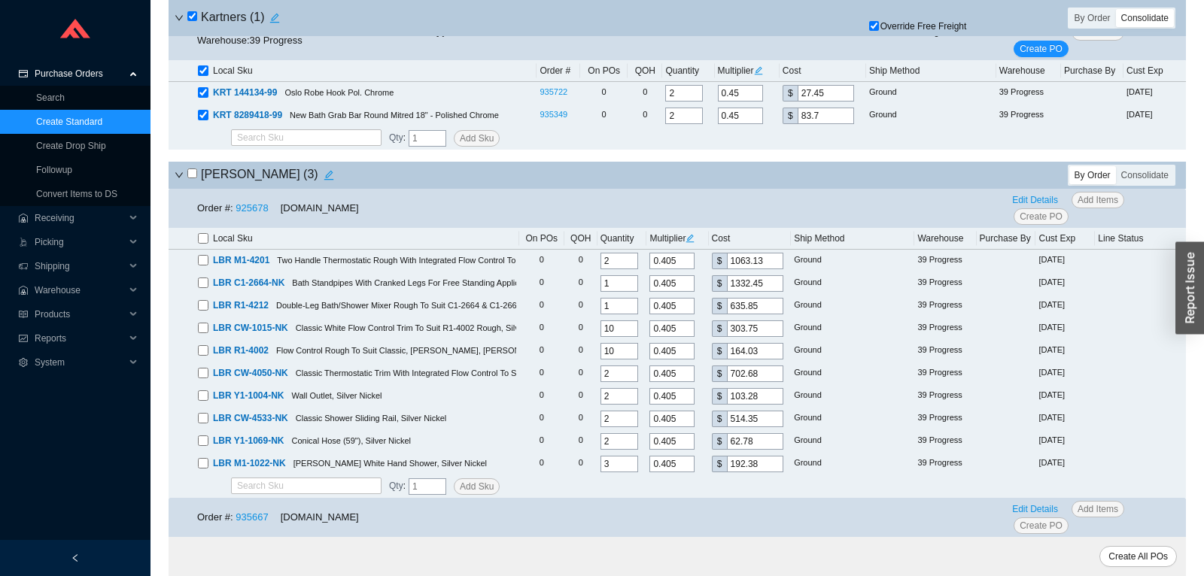
click at [195, 178] on input "checkbox" at bounding box center [192, 174] width 10 height 10
checkbox input "true"
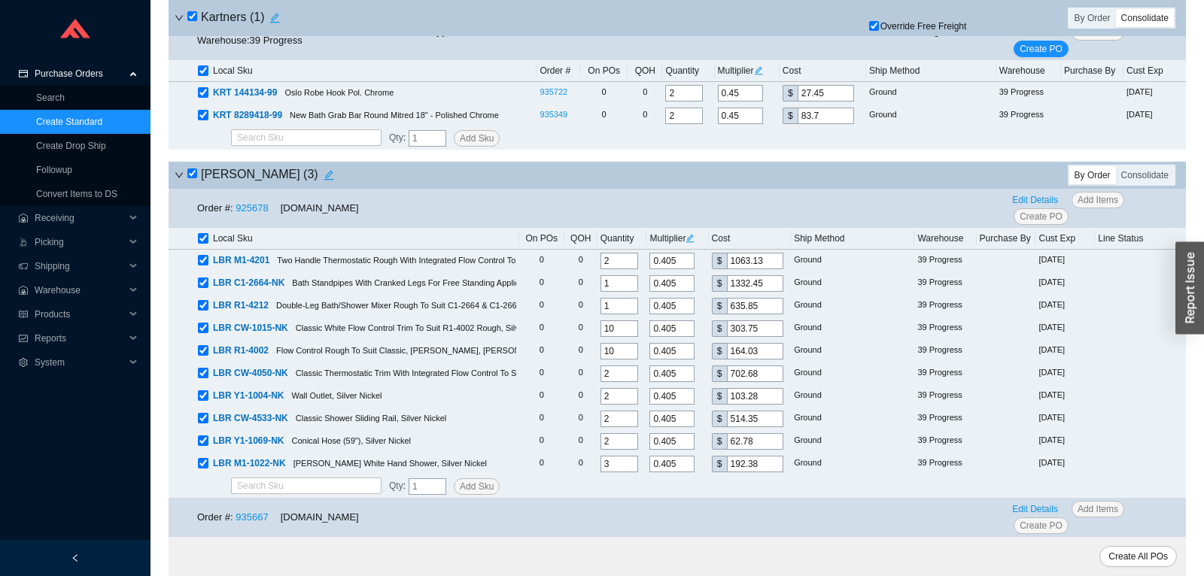
checkbox input "true"
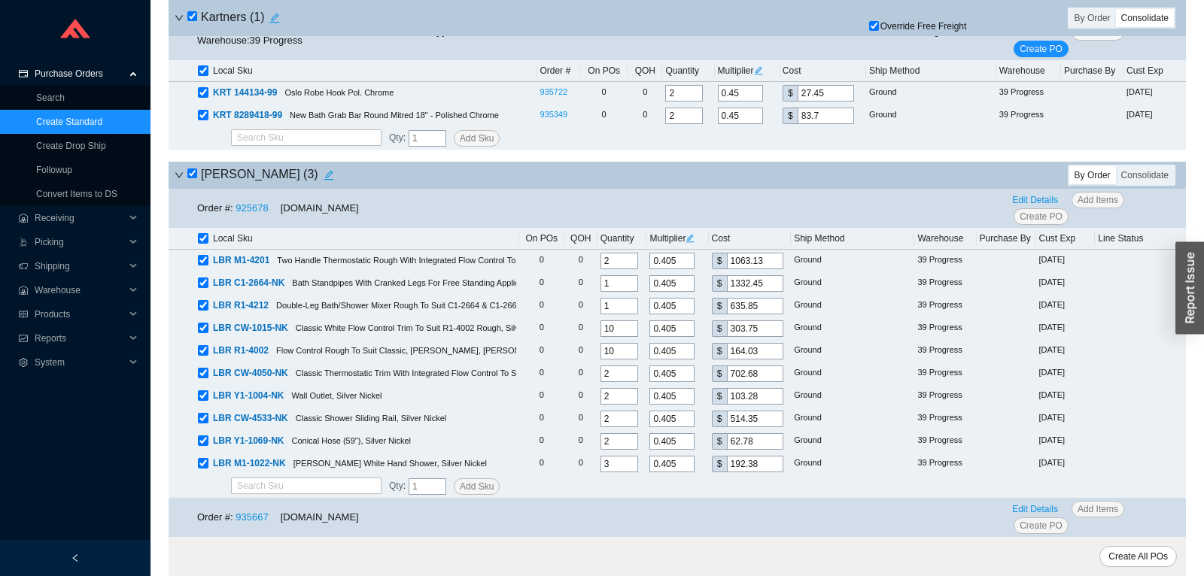
checkbox input "true"
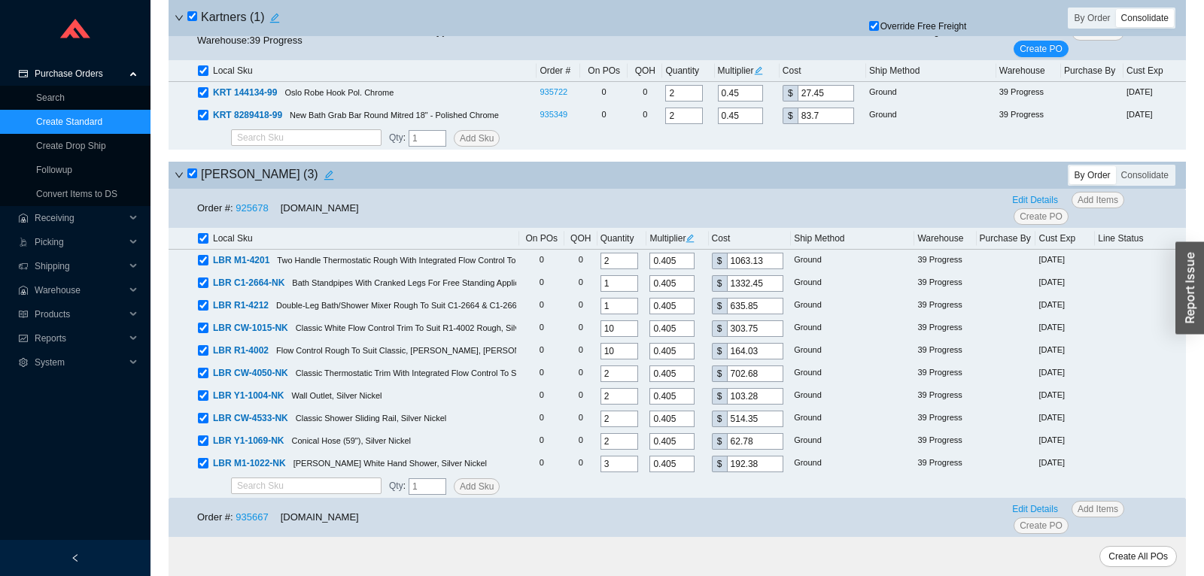
checkbox input "true"
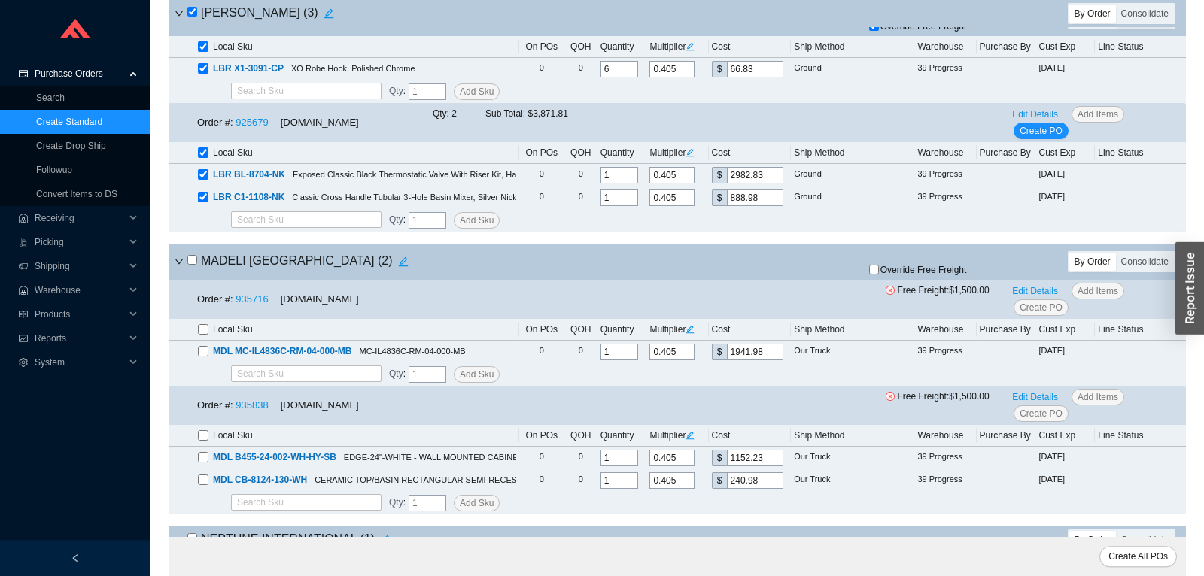
scroll to position [6714, 0]
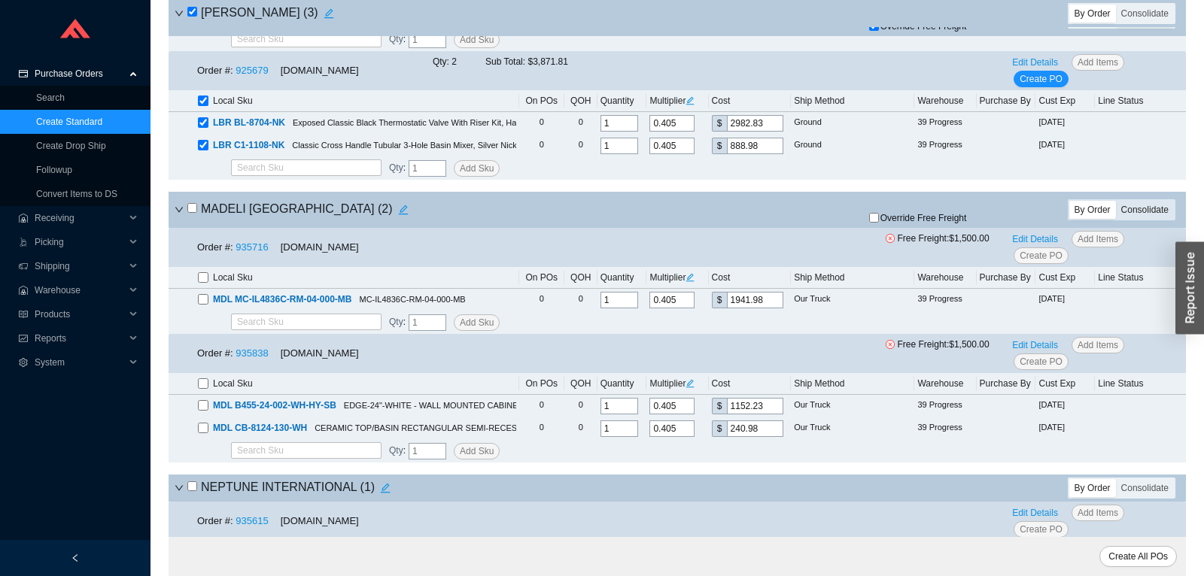
click at [1145, 219] on div "Consolidate" at bounding box center [1145, 210] width 58 height 18
click at [1116, 201] on input "Consolidate" at bounding box center [1116, 201] width 0 height 0
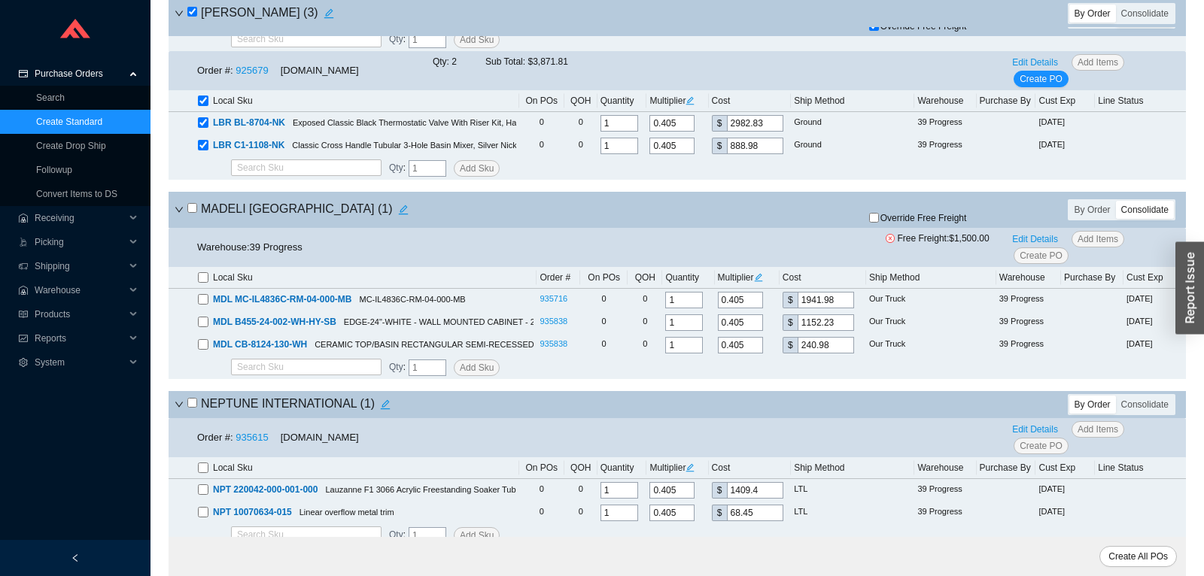
click at [191, 213] on input "checkbox" at bounding box center [192, 208] width 10 height 10
checkbox input "true"
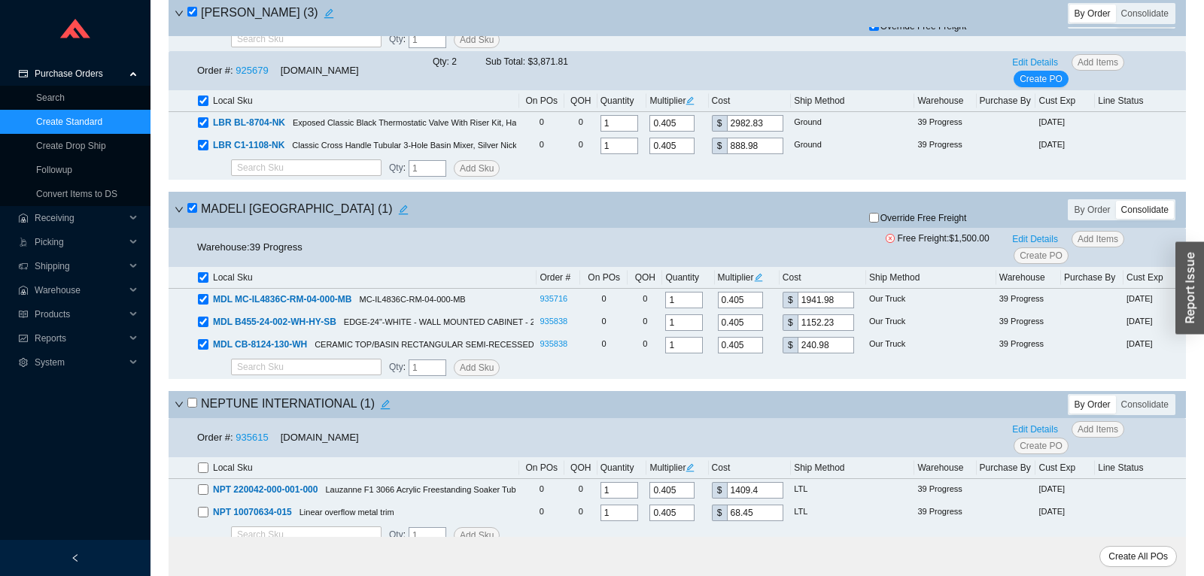
checkbox input "true"
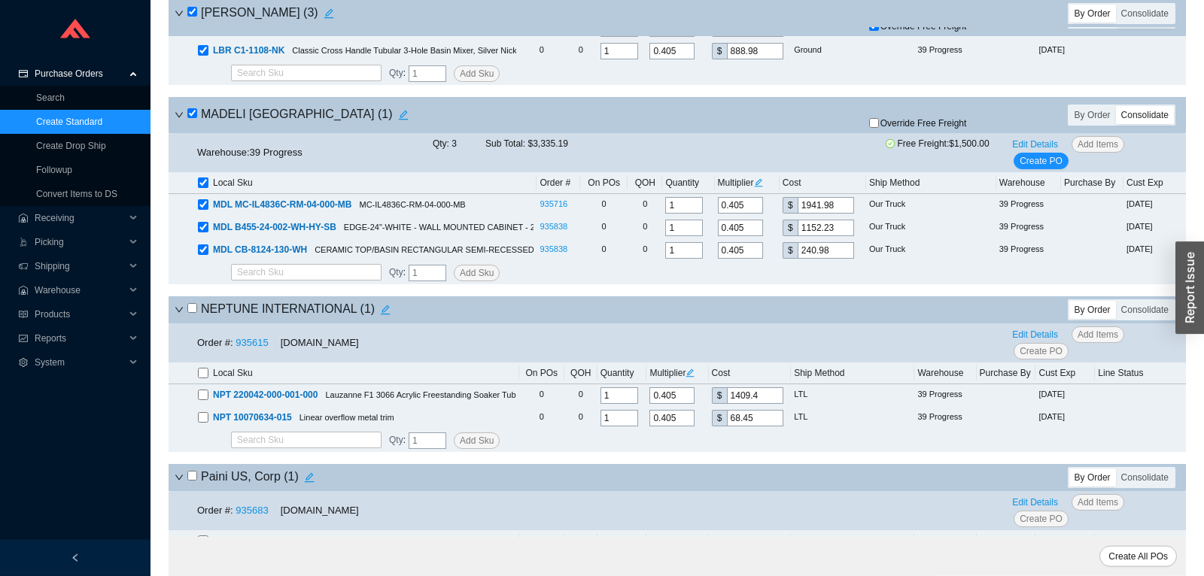
scroll to position [6951, 0]
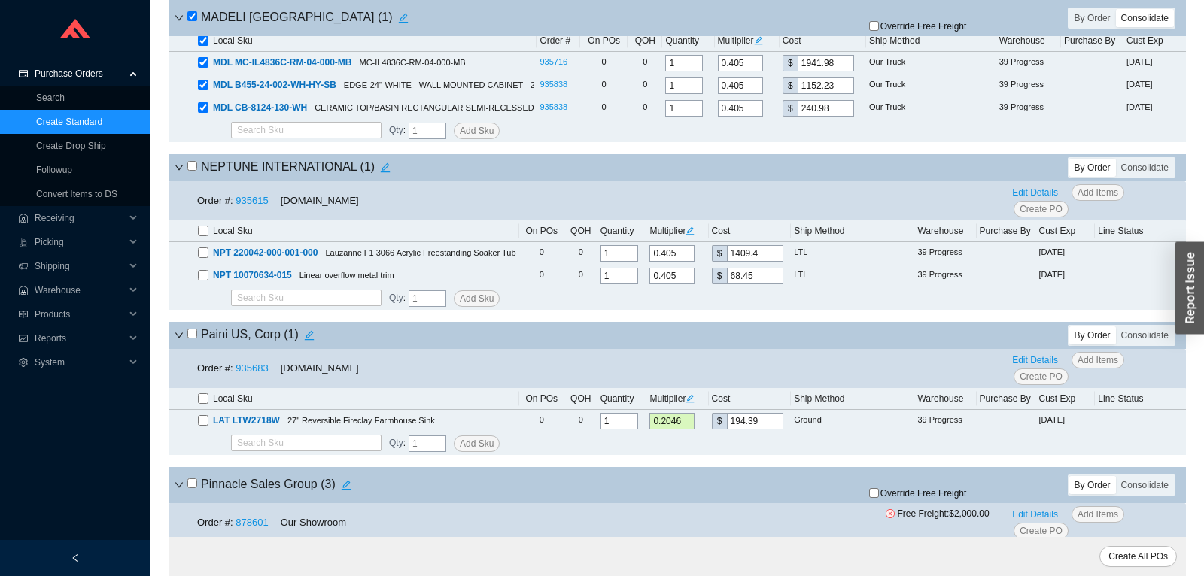
click at [193, 171] on input "checkbox" at bounding box center [192, 166] width 10 height 10
checkbox input "true"
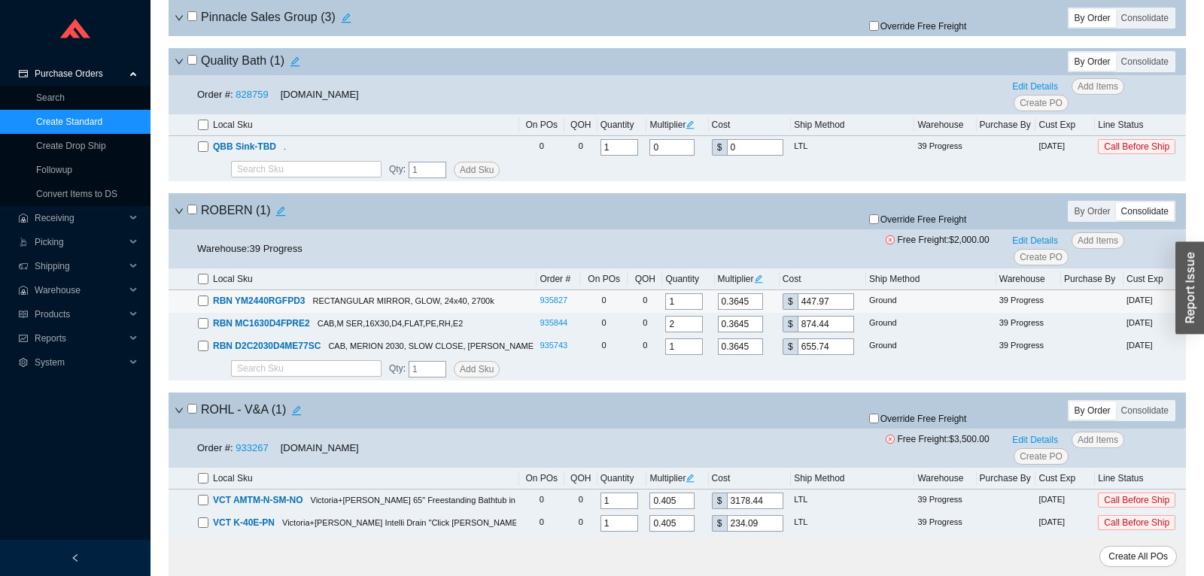
scroll to position [7741, 0]
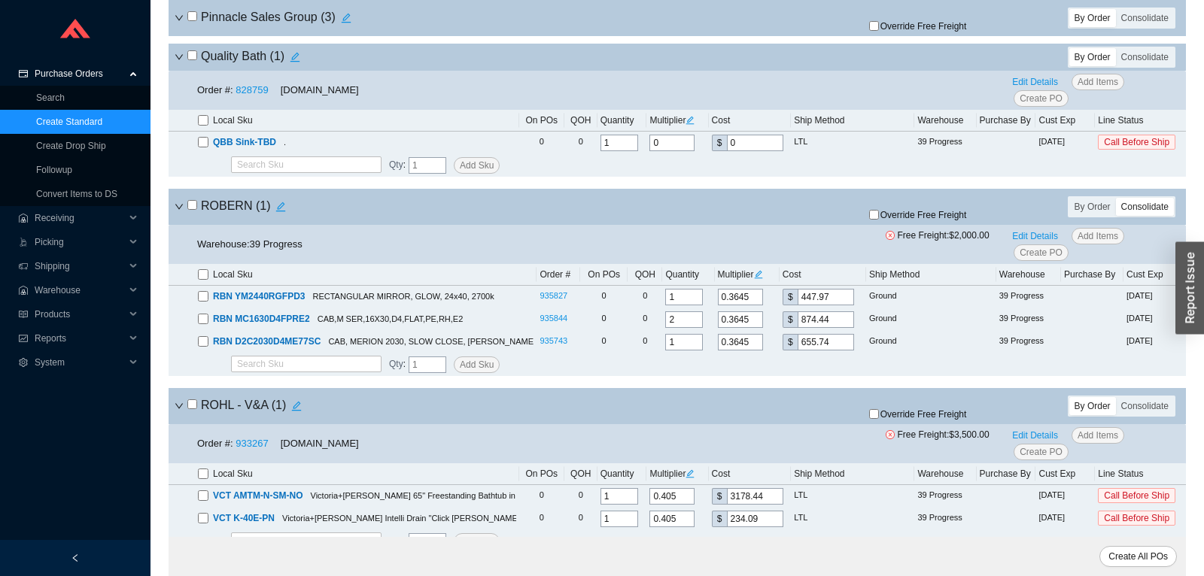
click at [190, 210] on input "checkbox" at bounding box center [192, 205] width 10 height 10
checkbox input "true"
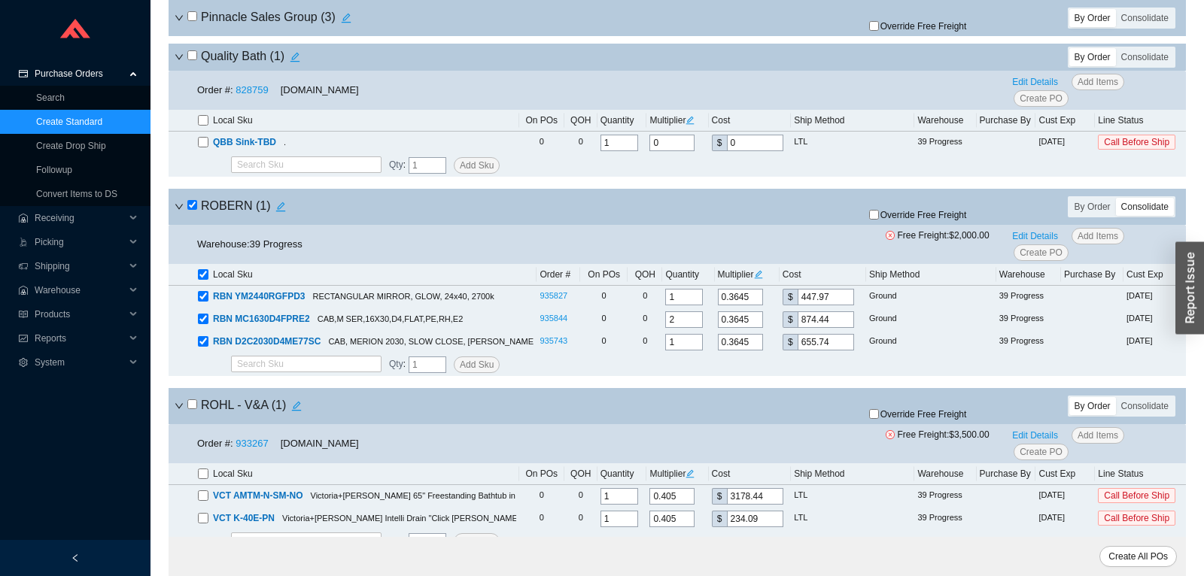
checkbox input "true"
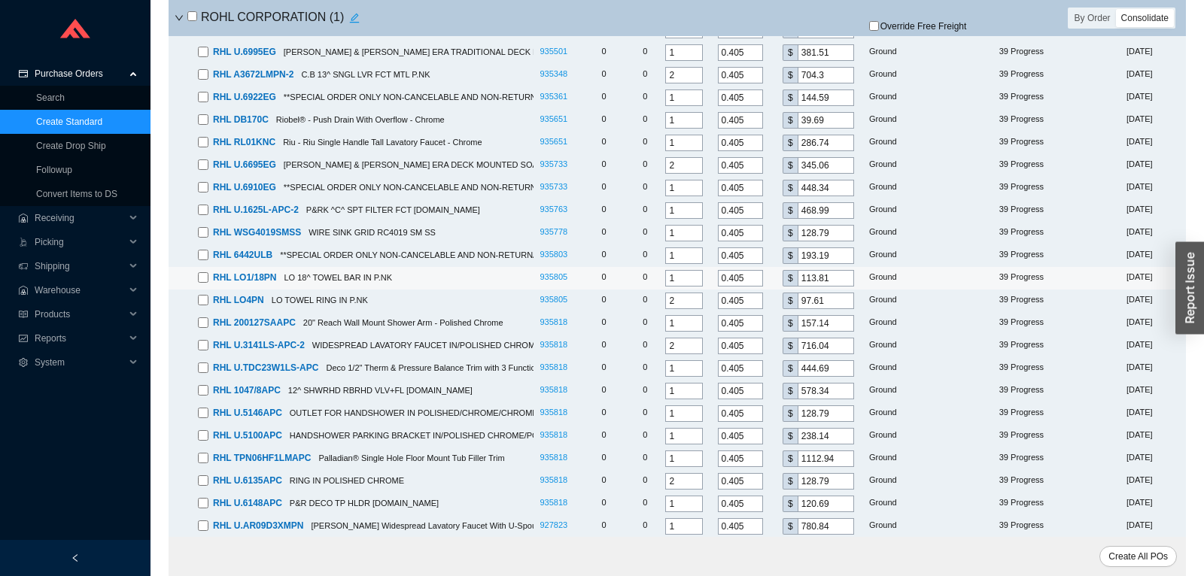
scroll to position [9593, 0]
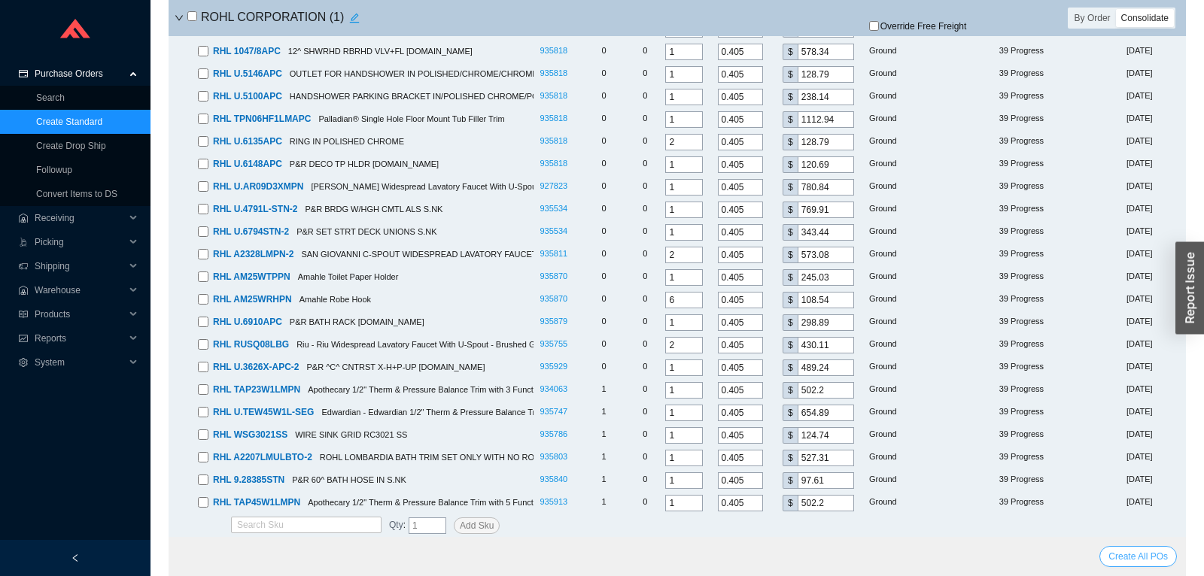
click at [1146, 558] on span "Create All POs" at bounding box center [1137, 556] width 59 height 15
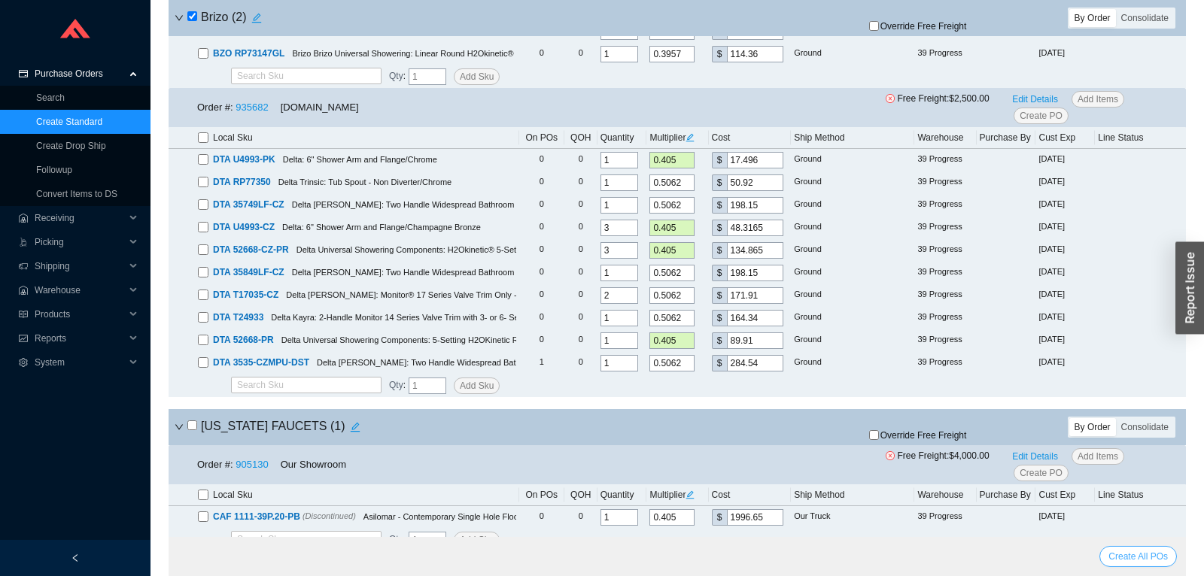
scroll to position [0, 0]
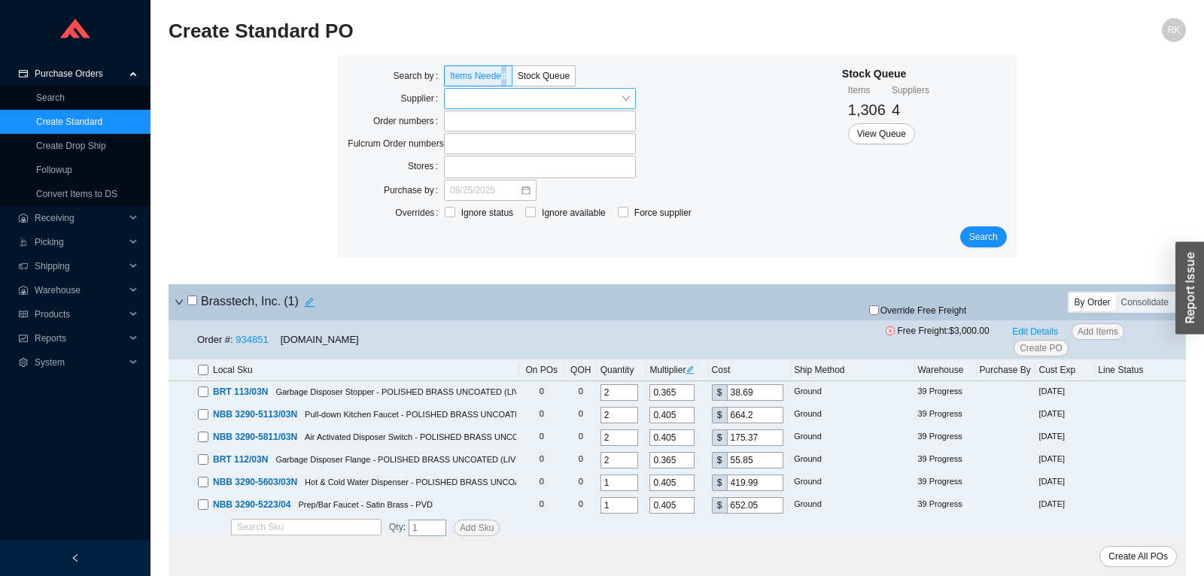
drag, startPoint x: 503, startPoint y: 87, endPoint x: 504, endPoint y: 105, distance: 18.1
click at [503, 87] on div "Search by Items Needed Stock Queue" at bounding box center [492, 76] width 288 height 23
click at [503, 105] on input "search" at bounding box center [535, 99] width 171 height 20
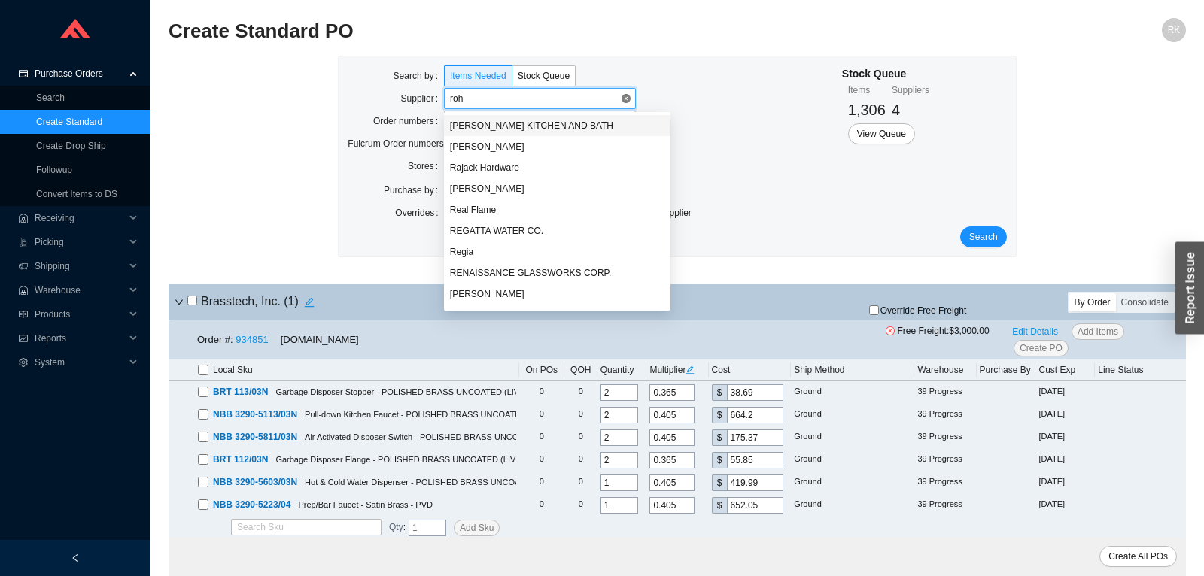
type input "rohl"
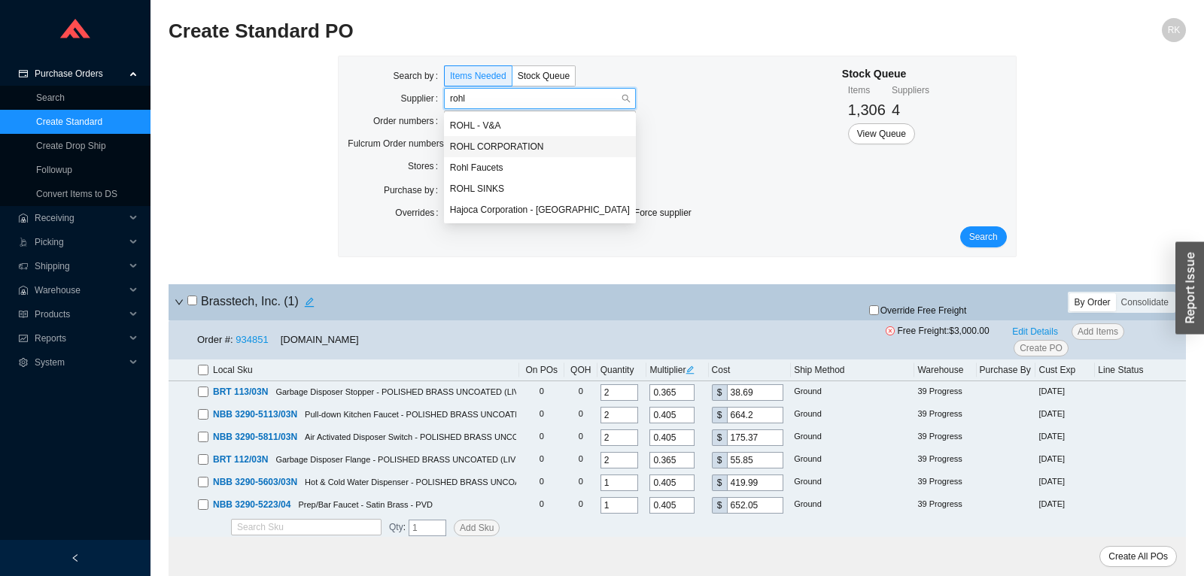
click at [497, 144] on div "ROHL CORPORATION" at bounding box center [540, 147] width 180 height 14
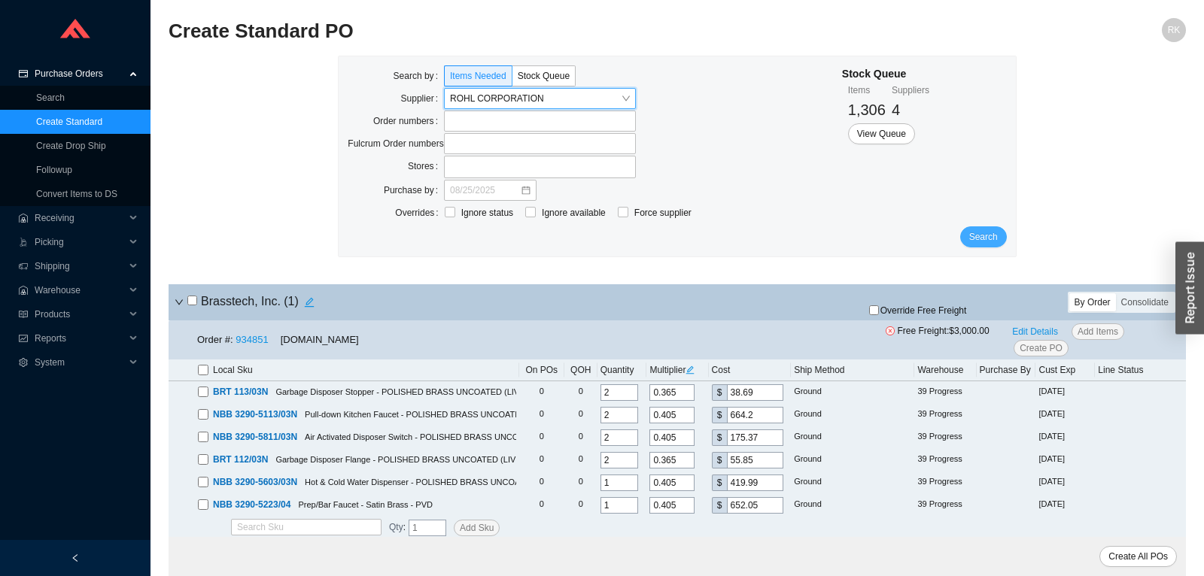
click at [999, 235] on button "Search" at bounding box center [983, 236] width 47 height 21
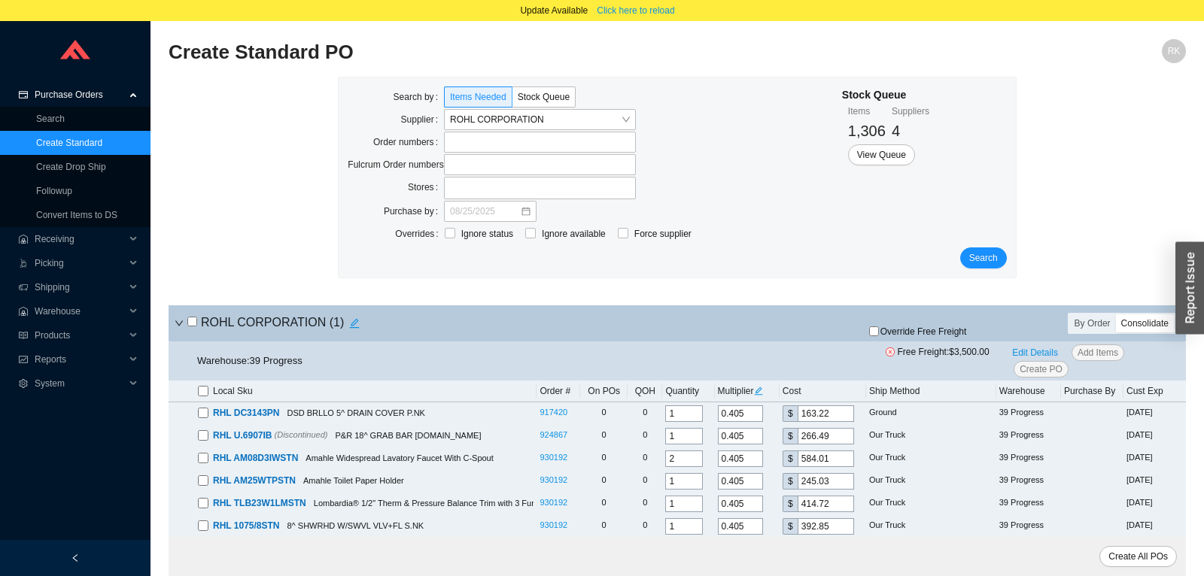
click at [190, 320] on input "checkbox" at bounding box center [192, 322] width 10 height 10
checkbox input "true"
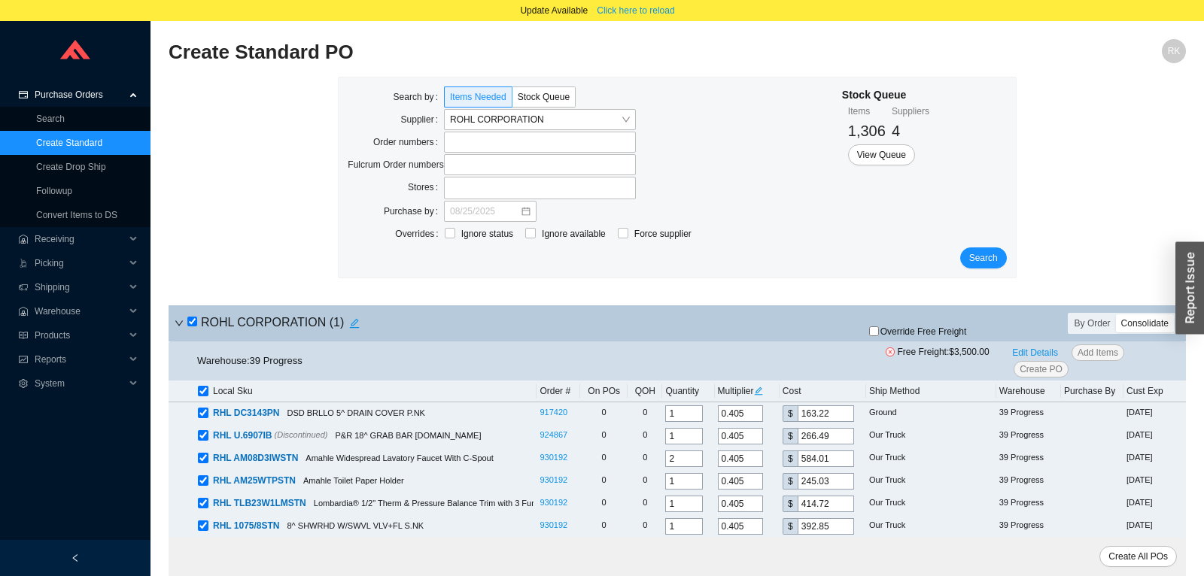
checkbox input "true"
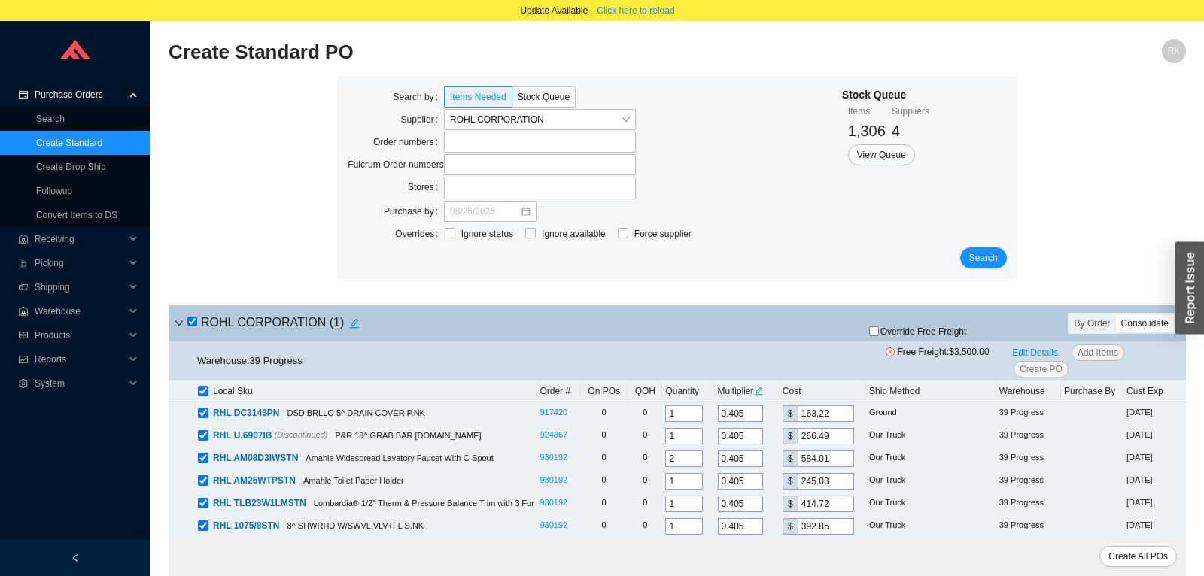
checkbox input "true"
click at [191, 320] on input "checkbox" at bounding box center [192, 322] width 10 height 10
click at [74, 162] on link "Create Drop Ship" at bounding box center [71, 167] width 70 height 11
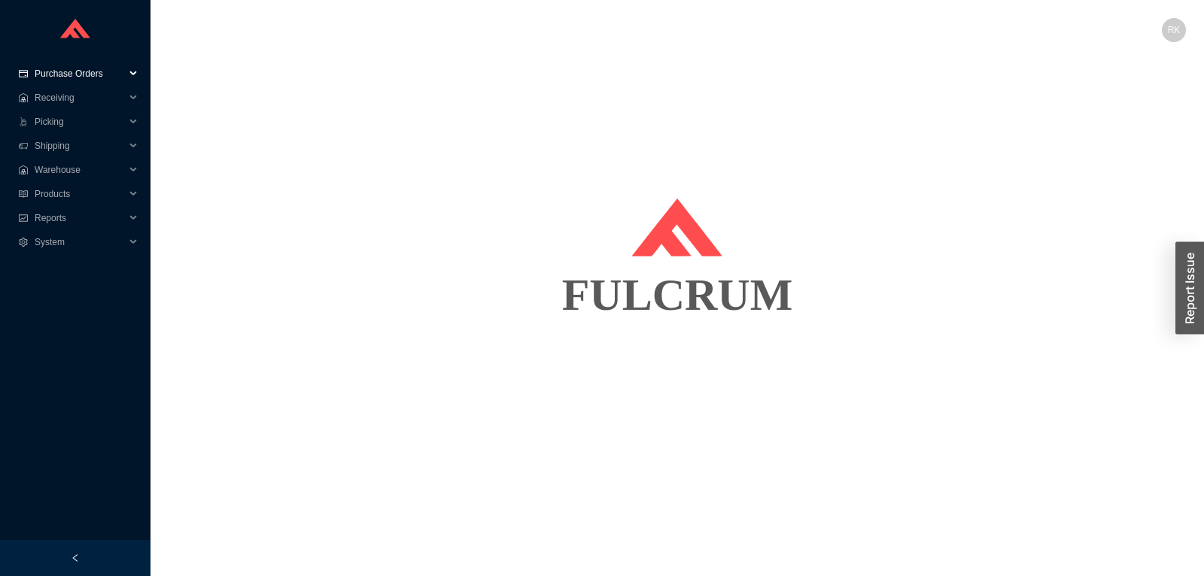
click at [77, 66] on span "Purchase Orders" at bounding box center [80, 74] width 90 height 24
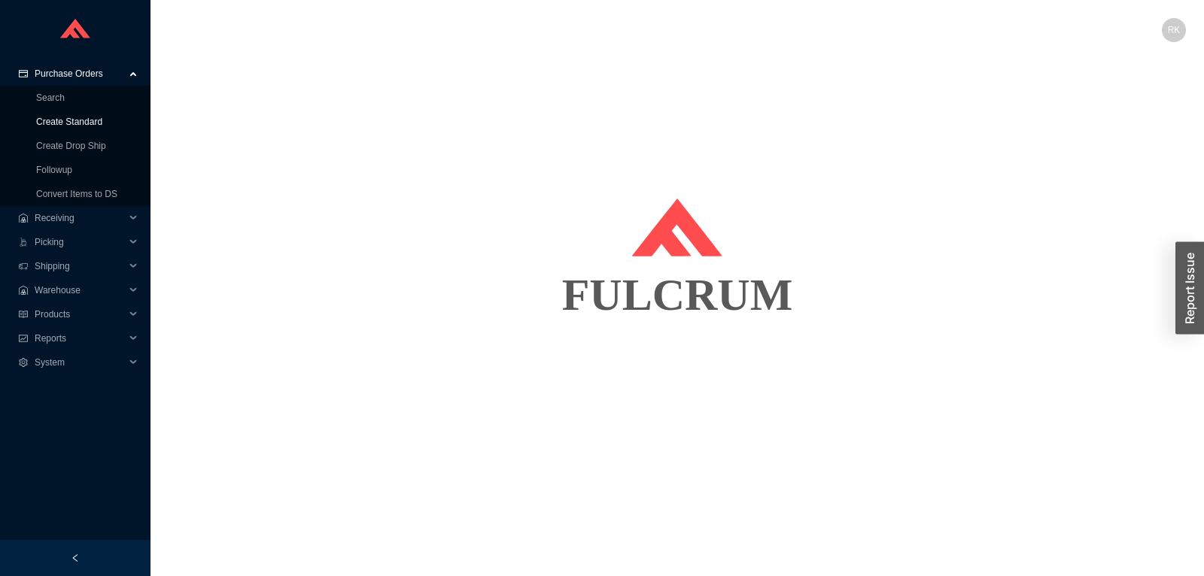
click at [79, 120] on link "Create Standard" at bounding box center [69, 122] width 66 height 11
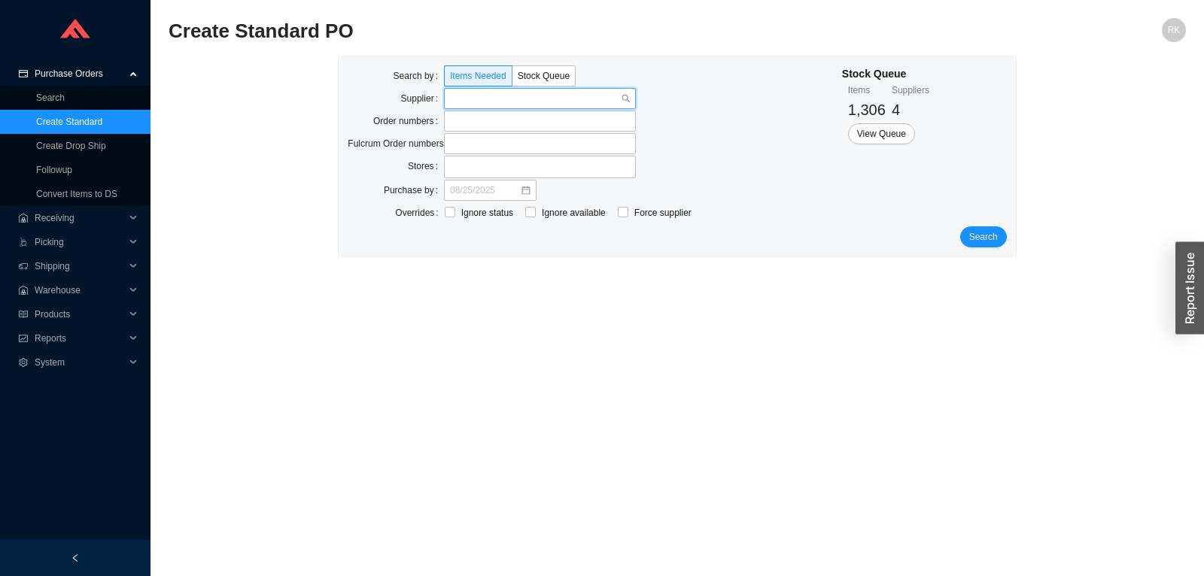
click at [481, 96] on input "search" at bounding box center [535, 99] width 171 height 20
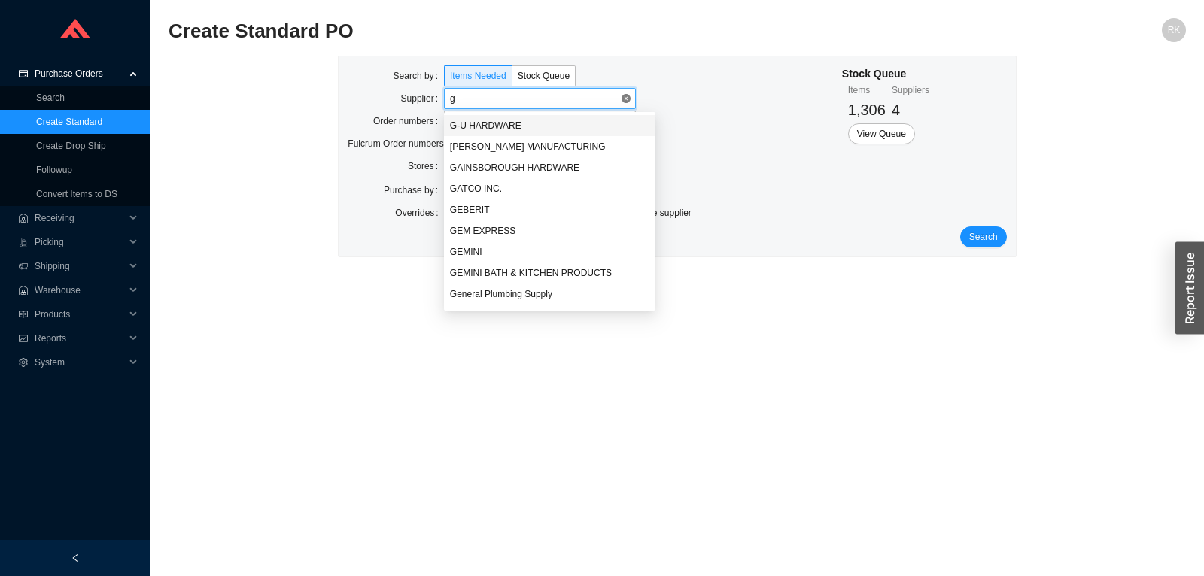
type input "ge"
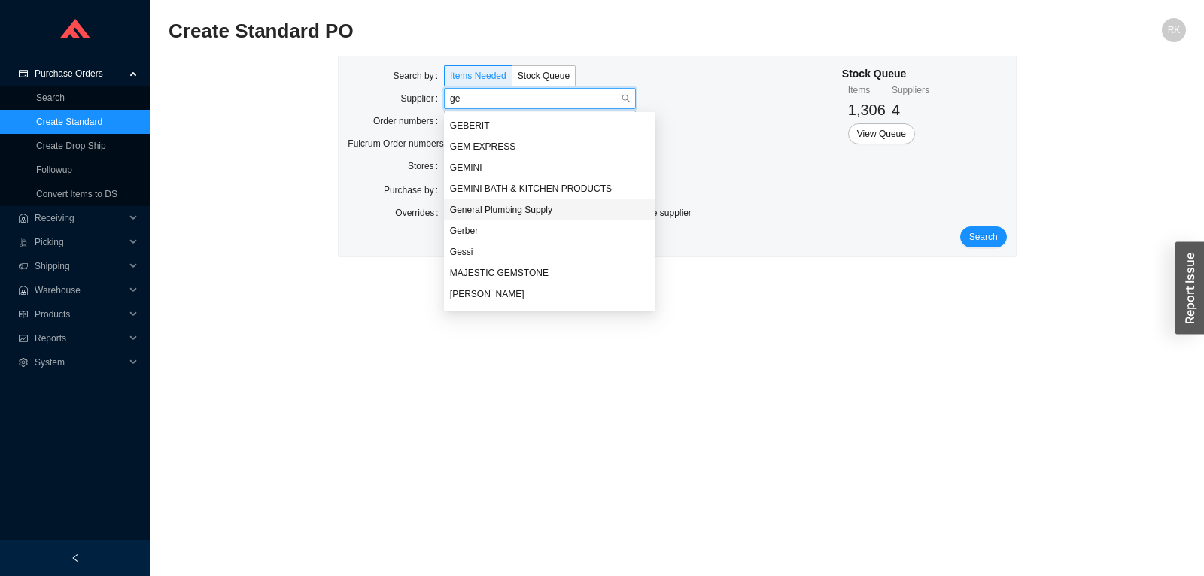
click at [509, 208] on div "General Plumbing Supply" at bounding box center [549, 210] width 199 height 14
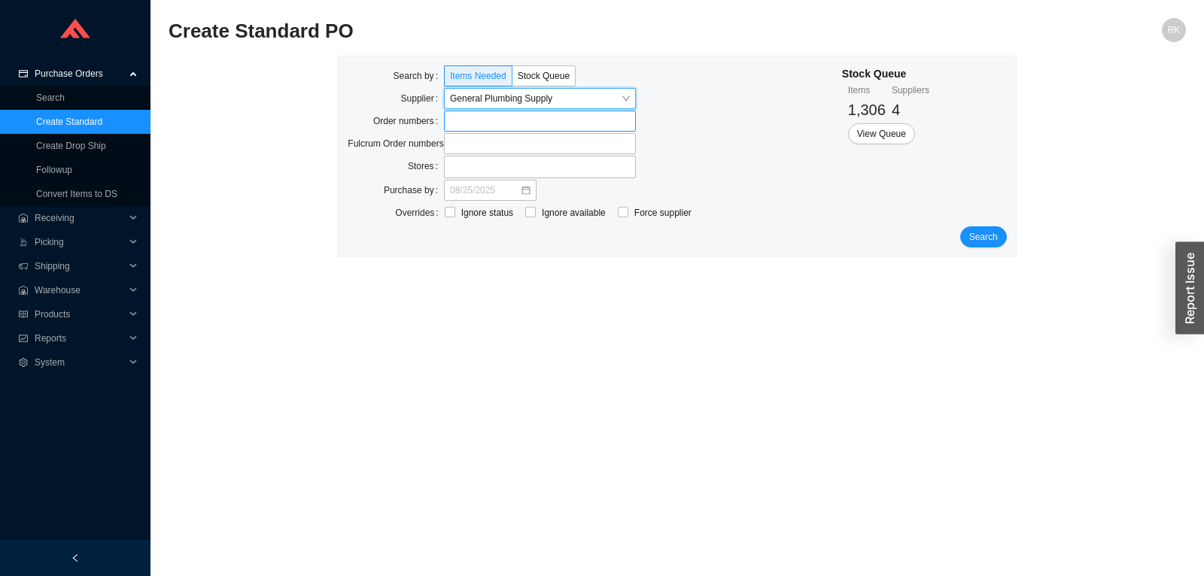
click at [462, 130] on label at bounding box center [540, 121] width 192 height 21
click at [457, 129] on input at bounding box center [451, 121] width 11 height 17
click at [461, 126] on label at bounding box center [540, 121] width 192 height 21
click at [457, 126] on input at bounding box center [451, 121] width 11 height 17
click at [984, 236] on span "Search" at bounding box center [983, 238] width 29 height 15
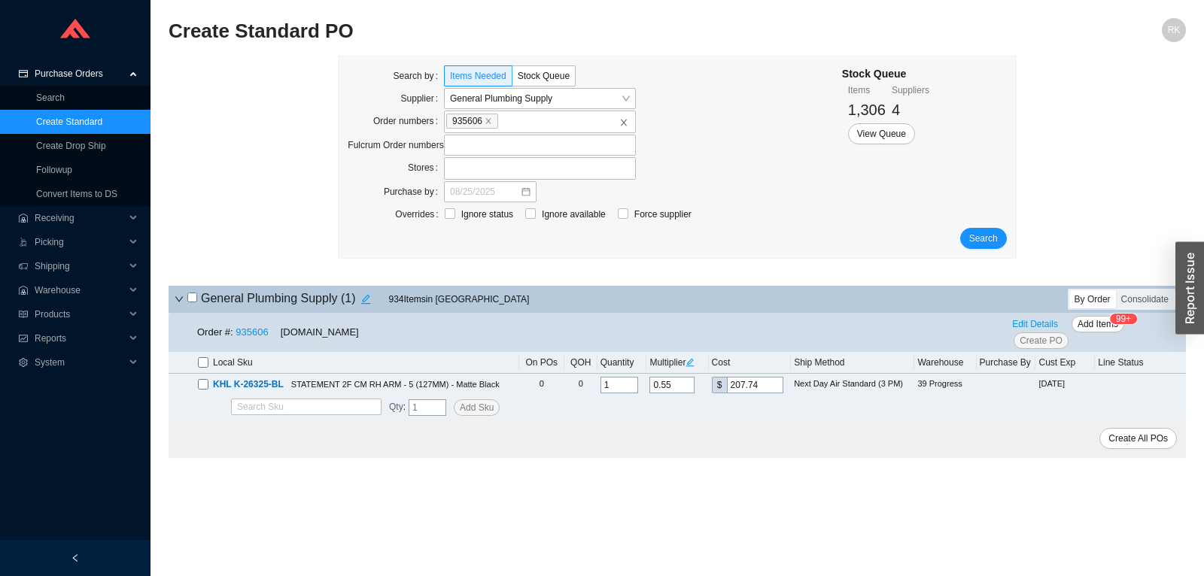
click at [192, 305] on h4 "General Plumbing Supply ( 1 )" at bounding box center [281, 299] width 189 height 21
click at [193, 299] on input "checkbox" at bounding box center [192, 298] width 10 height 10
checkbox input "true"
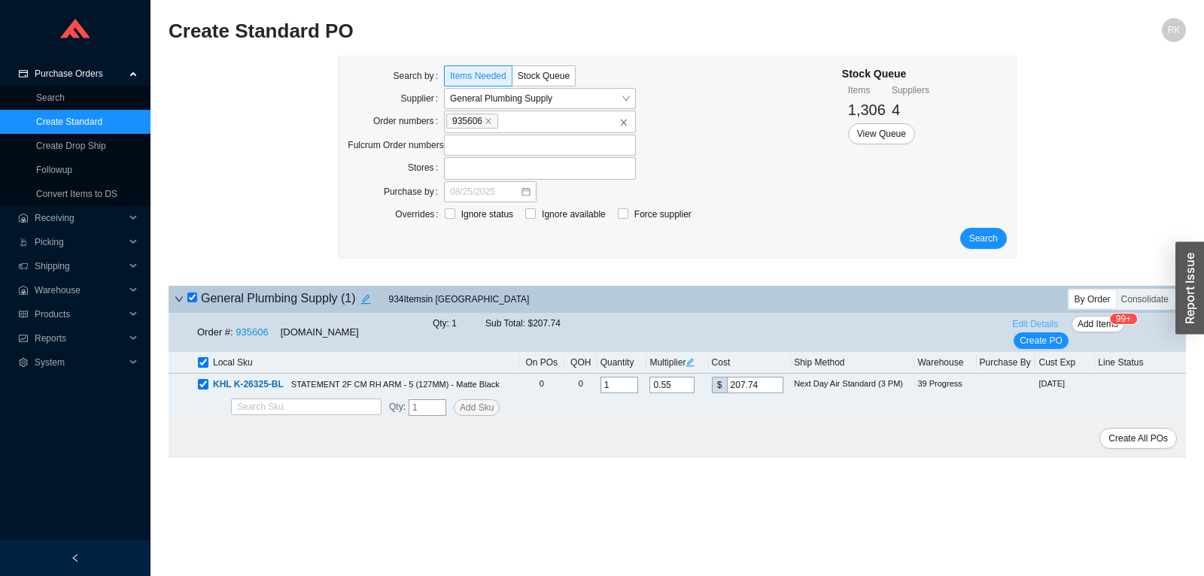
click at [1034, 323] on span "Edit Details" at bounding box center [1035, 324] width 46 height 15
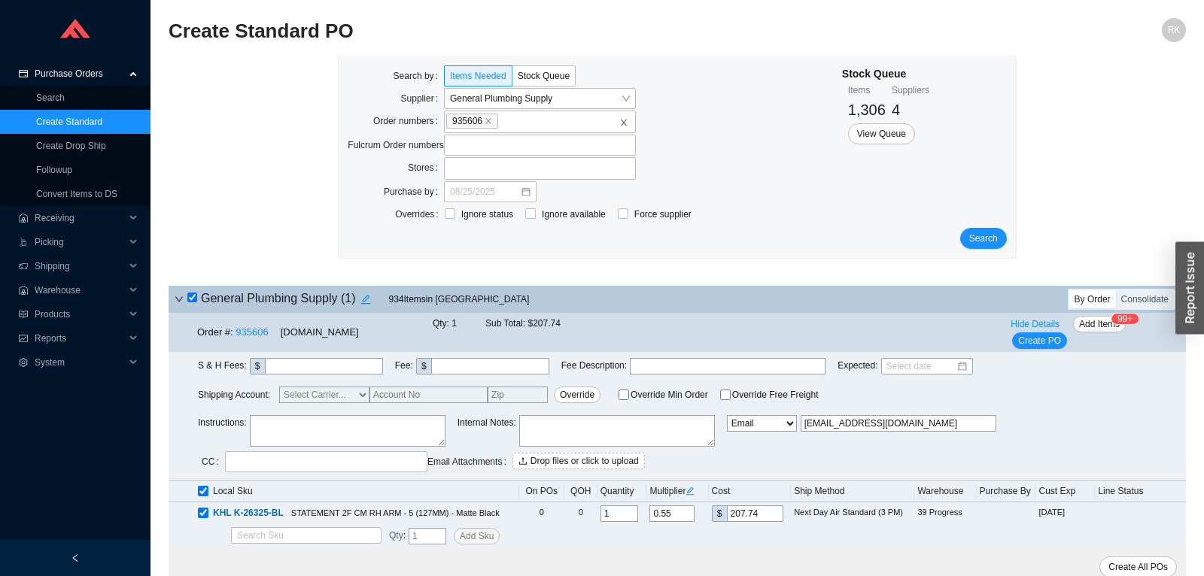
click at [308, 430] on textarea at bounding box center [348, 431] width 196 height 32
paste textarea "PLEASE ORDER AS CUSTOMER PICKUP. I WILL ARRANGE AN UBER TO PICKUP FROM GPS PISC…"
click at [252, 424] on textarea "PLEASE ORDER AS CUSTOMER PICKUP. I WILL ARRANGE AN UBER TO PICKUP FROM GPS PISC…" at bounding box center [348, 431] width 196 height 32
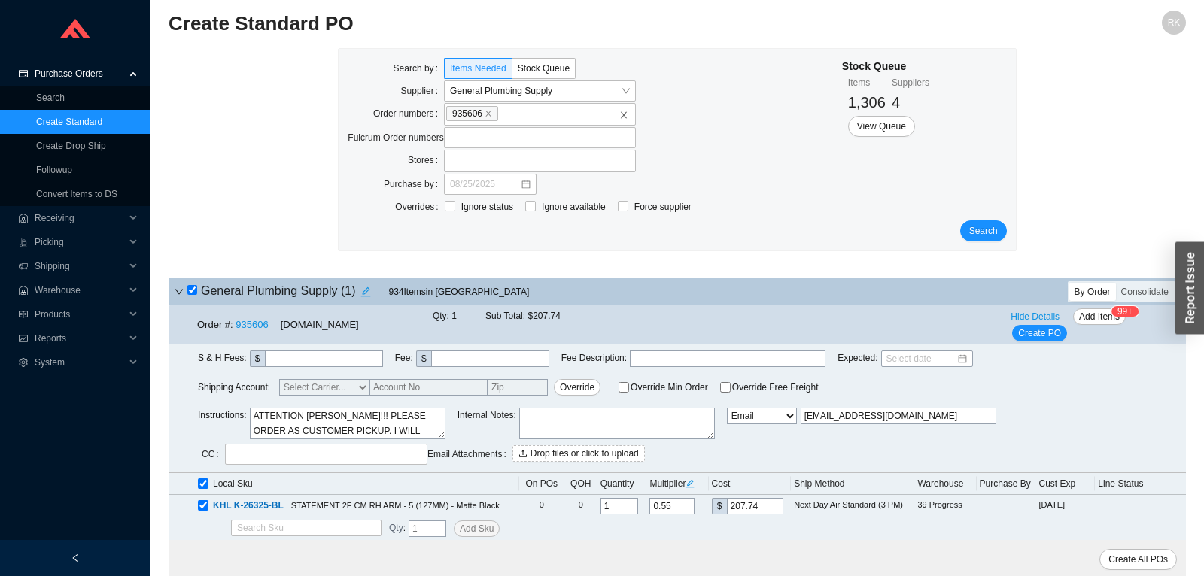
scroll to position [30, 0]
type textarea "ATTENTION LAURIE!!! PLEASE ORDER AS CUSTOMER PICKUP. I WILL ARRANGE AN UBER TO …"
click at [1046, 337] on span "Create PO" at bounding box center [1039, 333] width 43 height 15
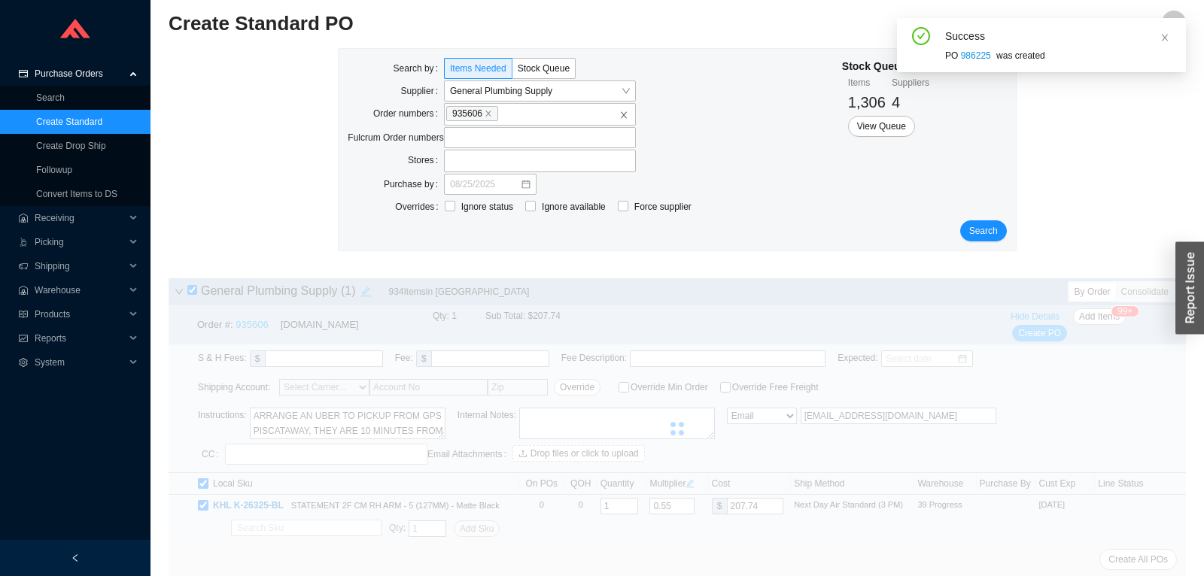
scroll to position [0, 0]
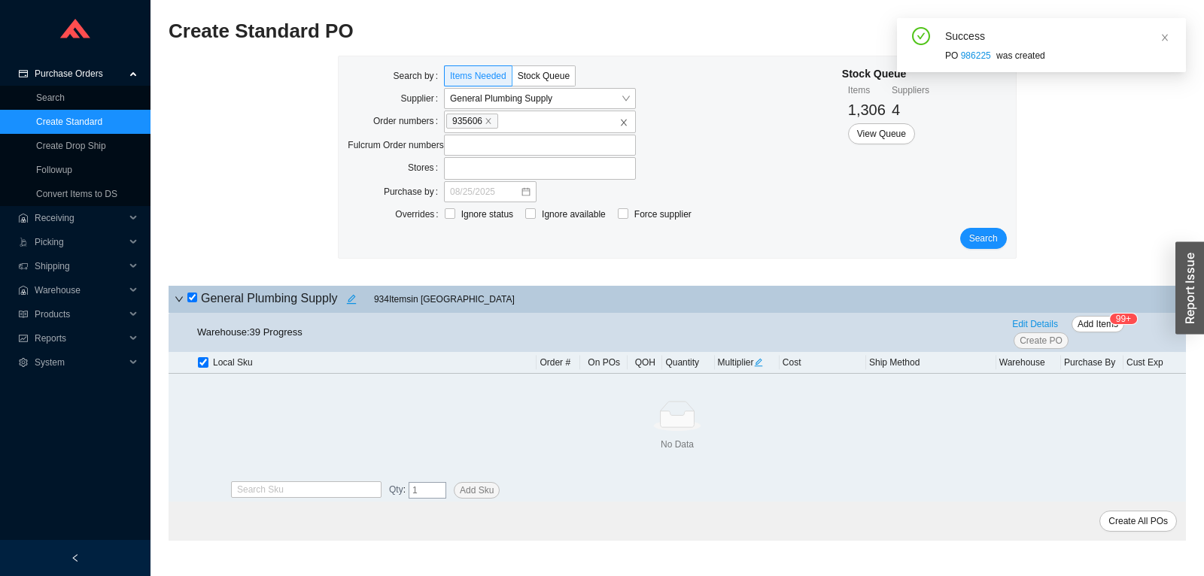
click at [943, 60] on div "Success PO 986225 was created" at bounding box center [1041, 45] width 265 height 36
drag, startPoint x: 943, startPoint y: 60, endPoint x: 963, endPoint y: 59, distance: 19.6
click at [963, 59] on div "Success PO 986225 was created" at bounding box center [1041, 45] width 265 height 36
copy div "PO 986225"
click at [98, 141] on link "Create Drop Ship" at bounding box center [71, 146] width 70 height 11
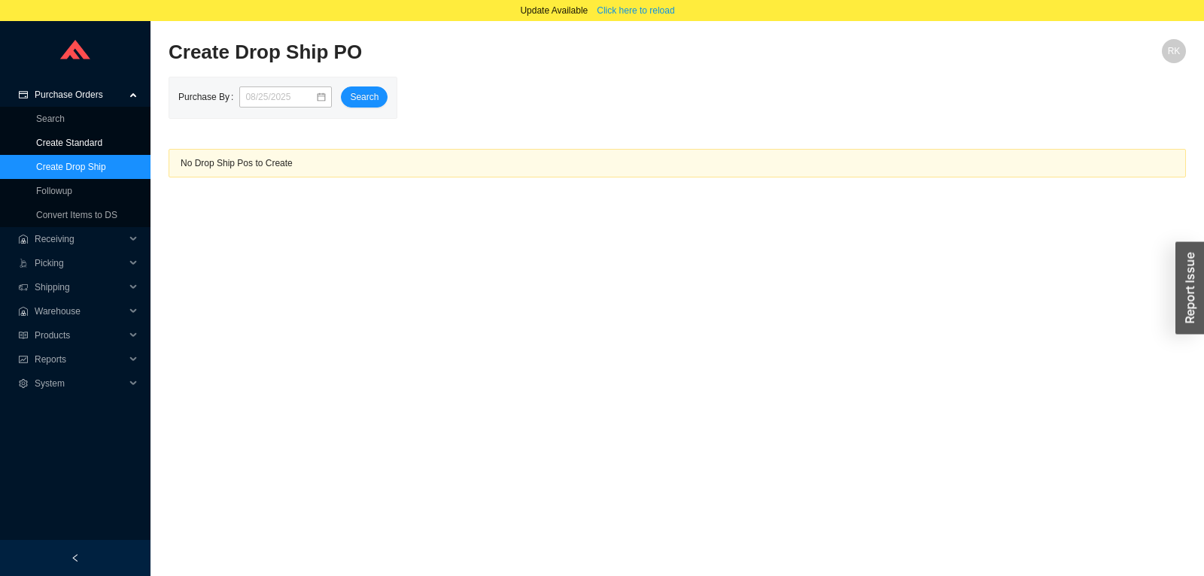
click at [95, 141] on link "Create Standard" at bounding box center [69, 143] width 66 height 11
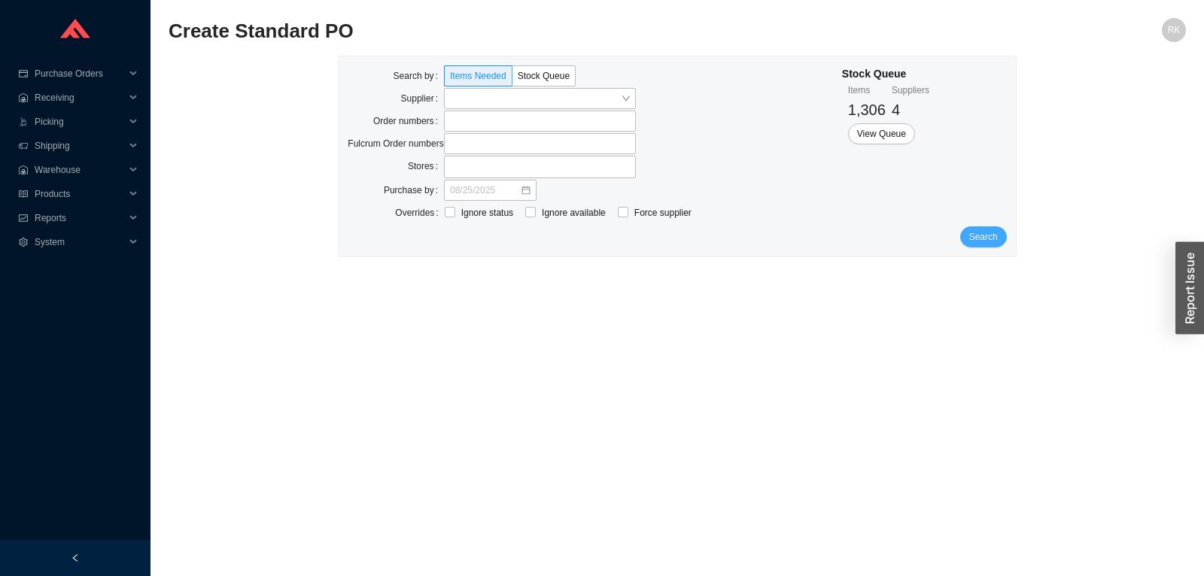
click at [986, 233] on span "Search" at bounding box center [983, 236] width 29 height 15
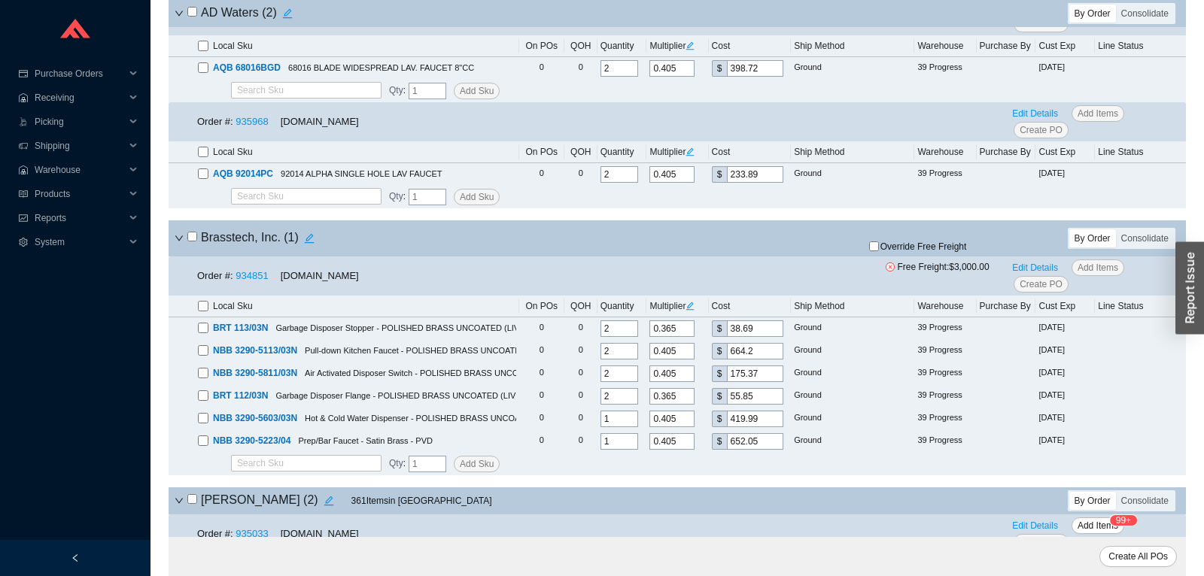
scroll to position [79, 0]
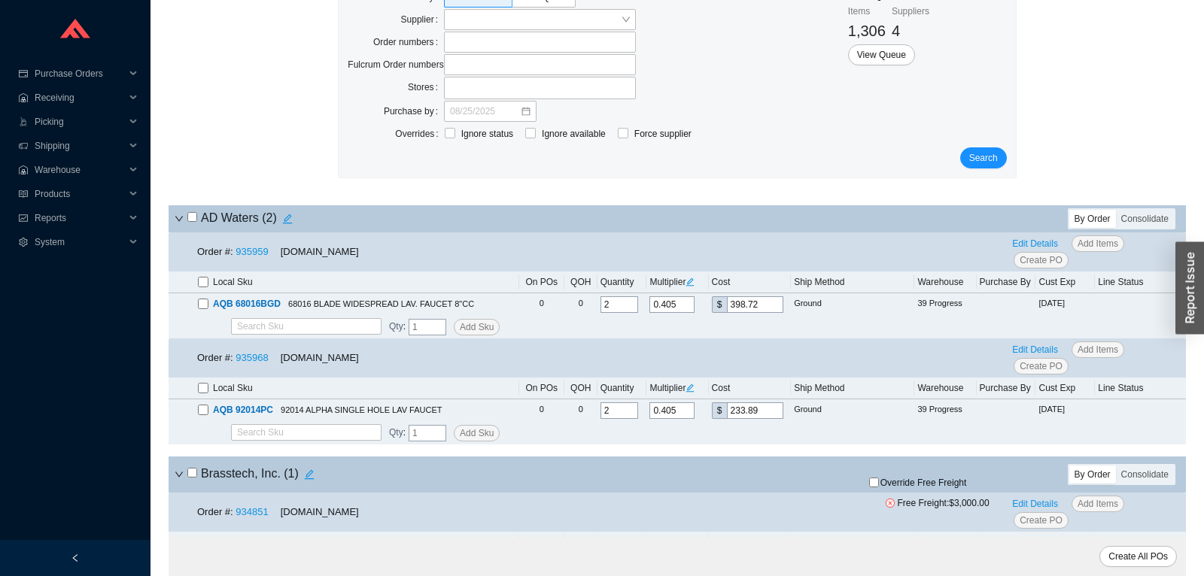
click at [1159, 208] on div "AD Waters ( 2 ) By Order Consolidate" at bounding box center [677, 218] width 1017 height 27
click at [1159, 214] on div "Consolidate" at bounding box center [1145, 219] width 58 height 18
click at [1116, 210] on input "Consolidate" at bounding box center [1116, 210] width 0 height 0
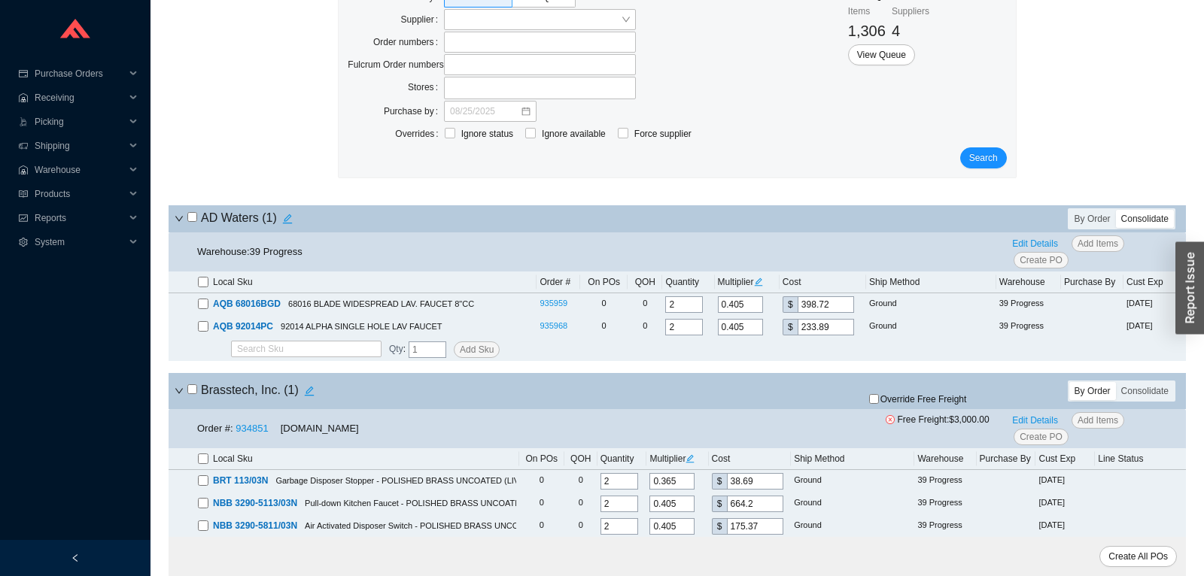
click at [194, 218] on input "checkbox" at bounding box center [192, 217] width 10 height 10
checkbox input "true"
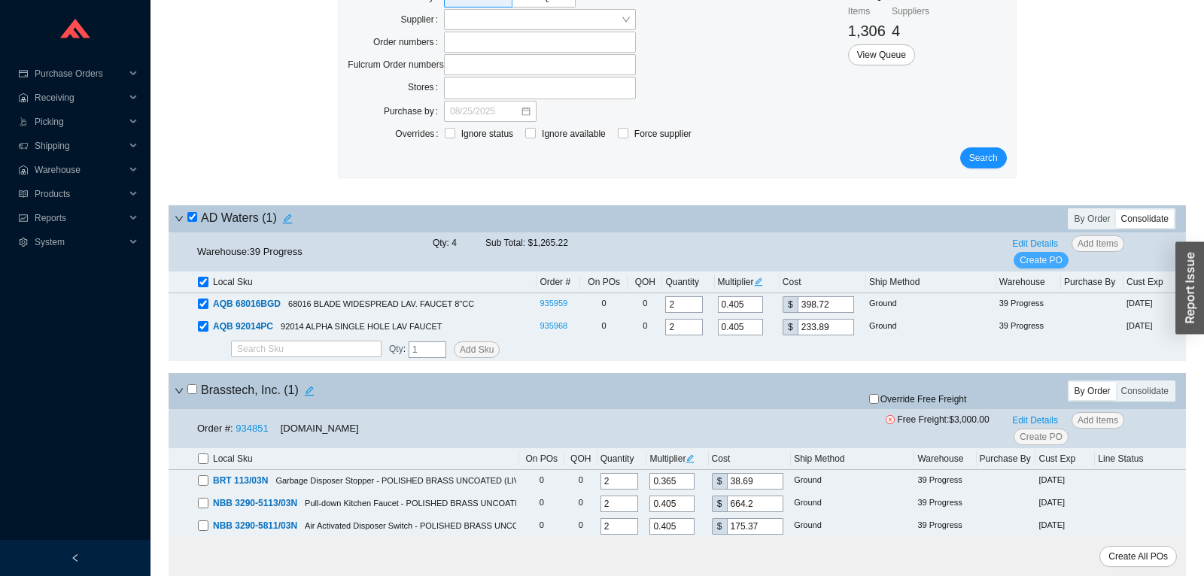
click at [1034, 269] on button "Create PO" at bounding box center [1040, 260] width 55 height 17
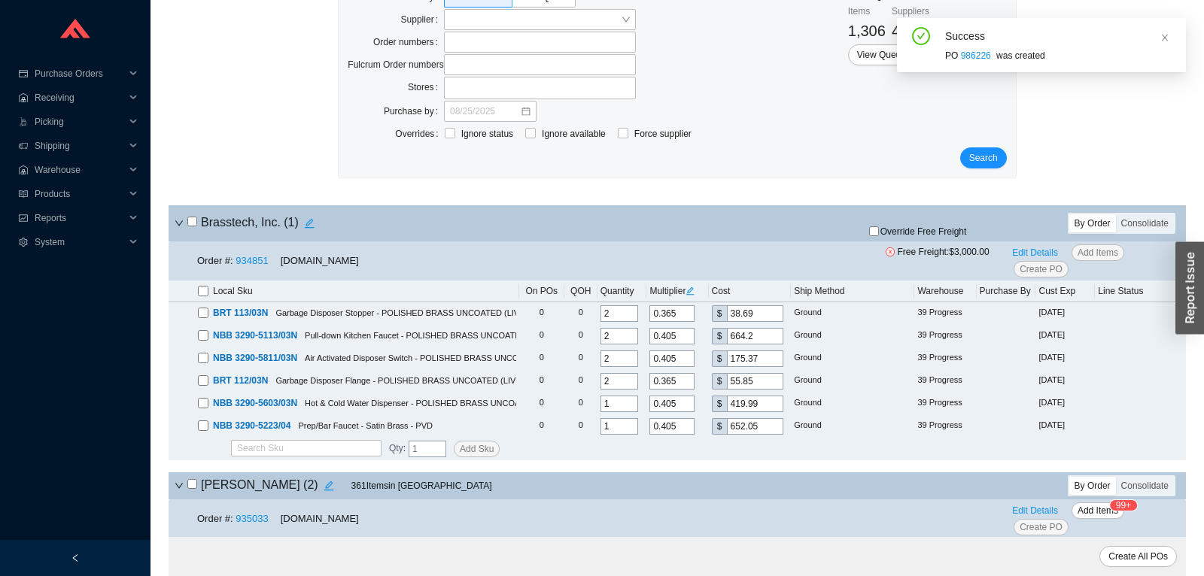
click at [194, 217] on h4 "Brasstech, Inc. ( 1 )" at bounding box center [253, 223] width 132 height 21
click at [193, 224] on input "checkbox" at bounding box center [192, 222] width 10 height 10
checkbox input "true"
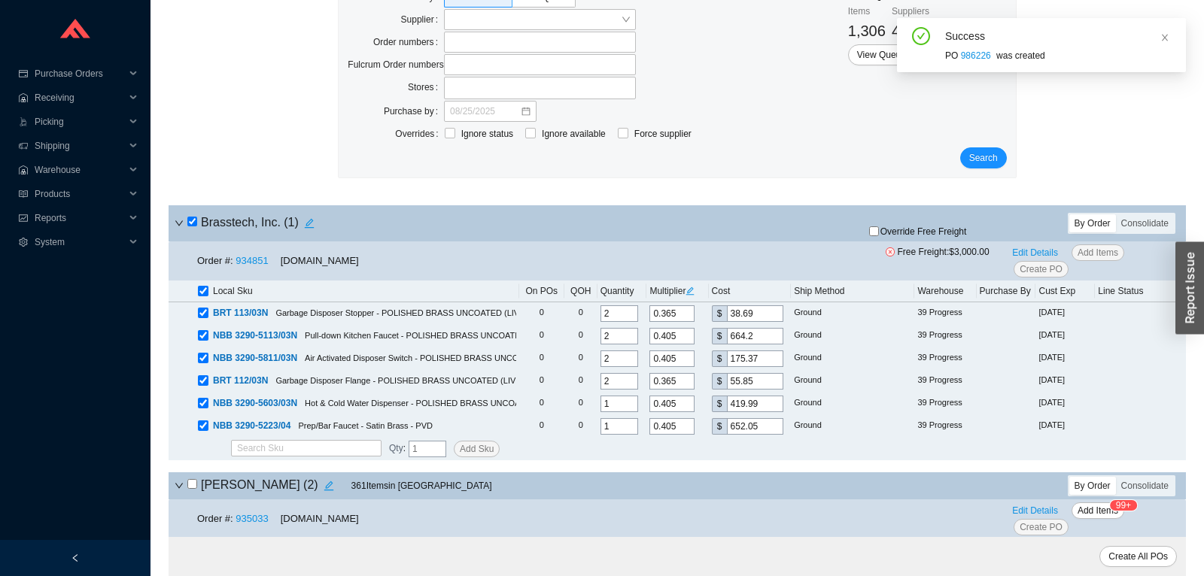
checkbox input "true"
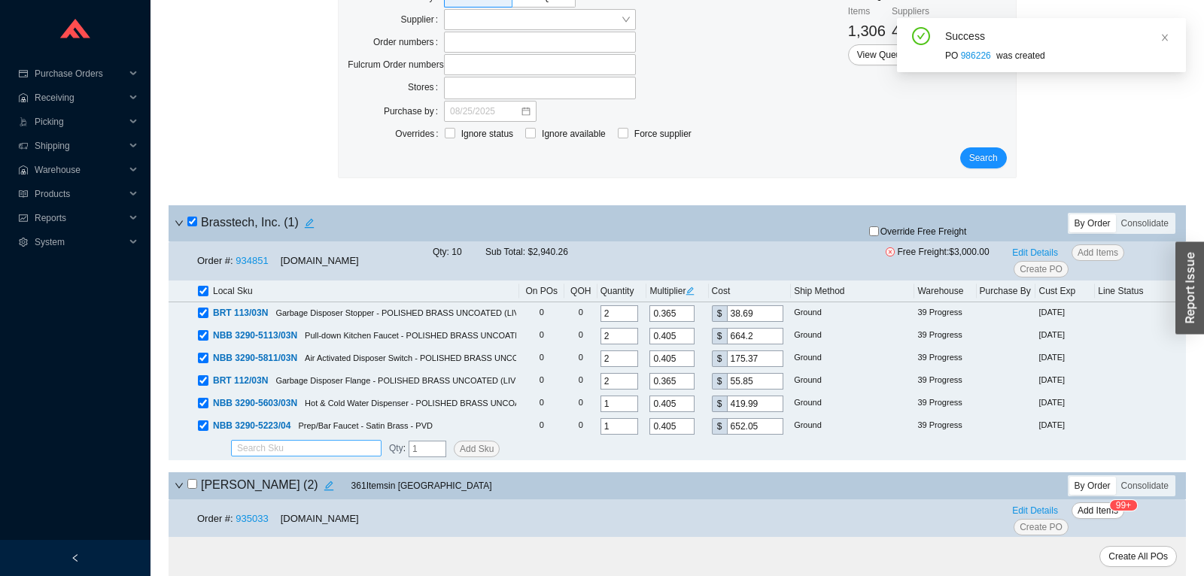
click at [275, 451] on input "search" at bounding box center [306, 448] width 138 height 15
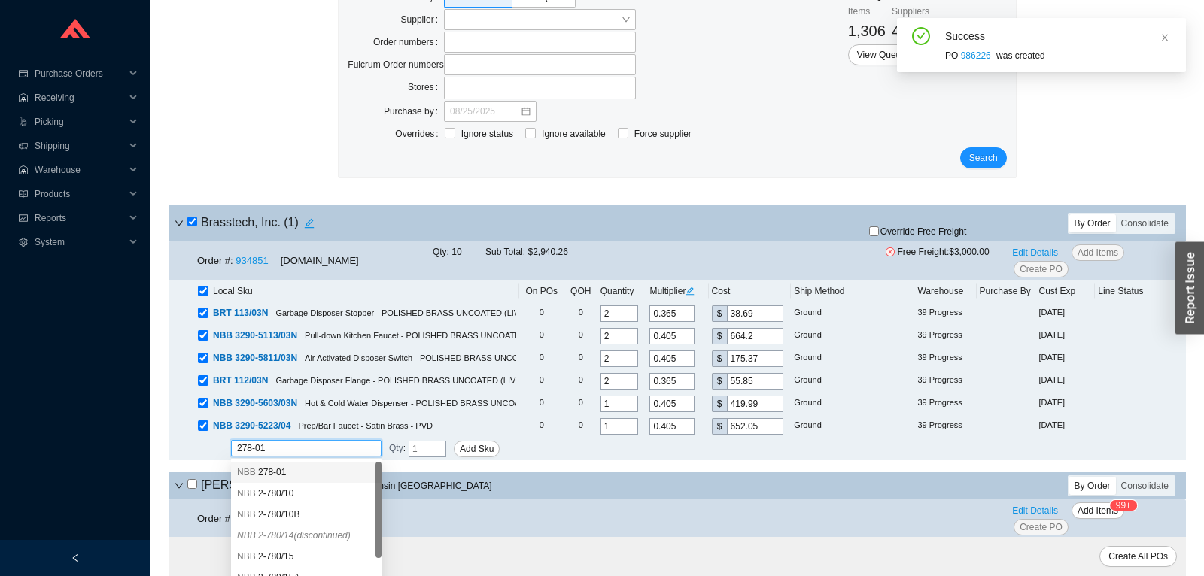
click at [281, 469] on span "278-01" at bounding box center [272, 472] width 28 height 11
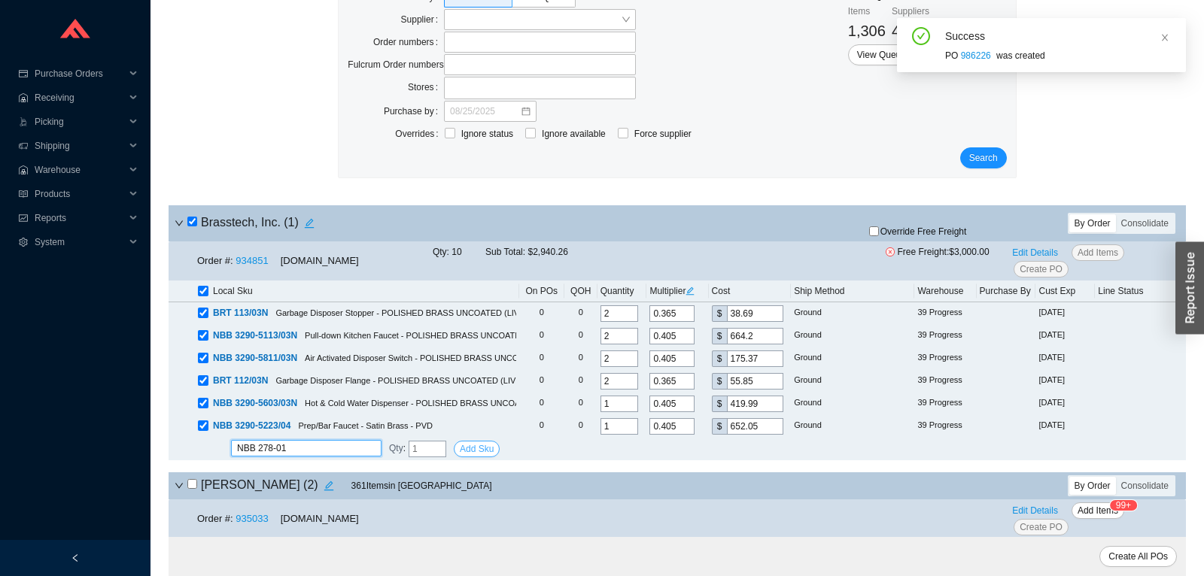
type input "NBB 278-01"
click at [472, 451] on span "Add Sku" at bounding box center [477, 449] width 34 height 15
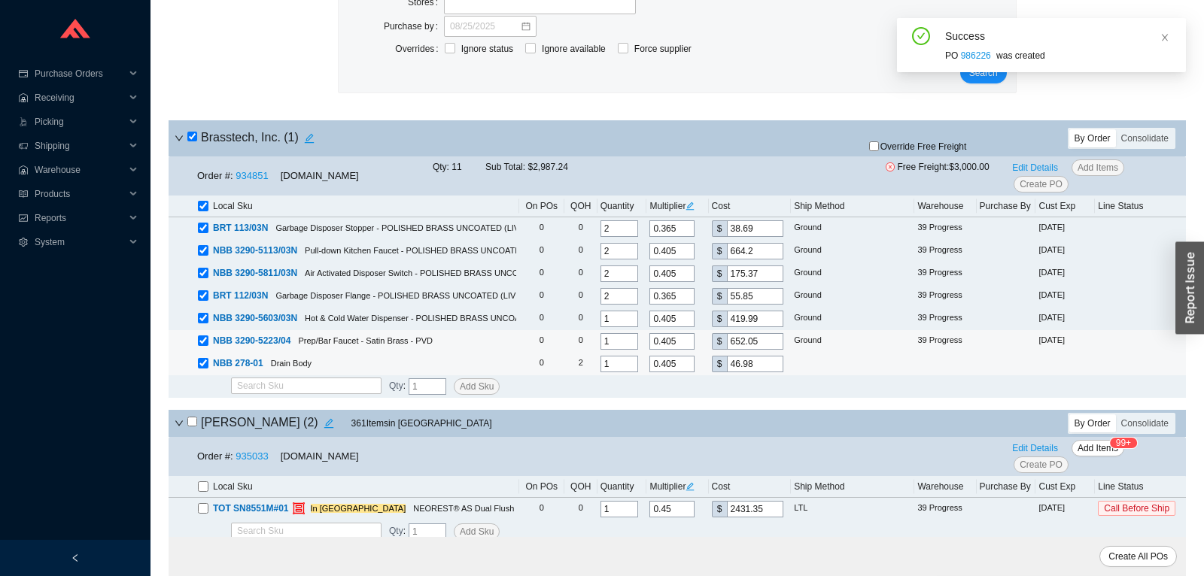
scroll to position [158, 0]
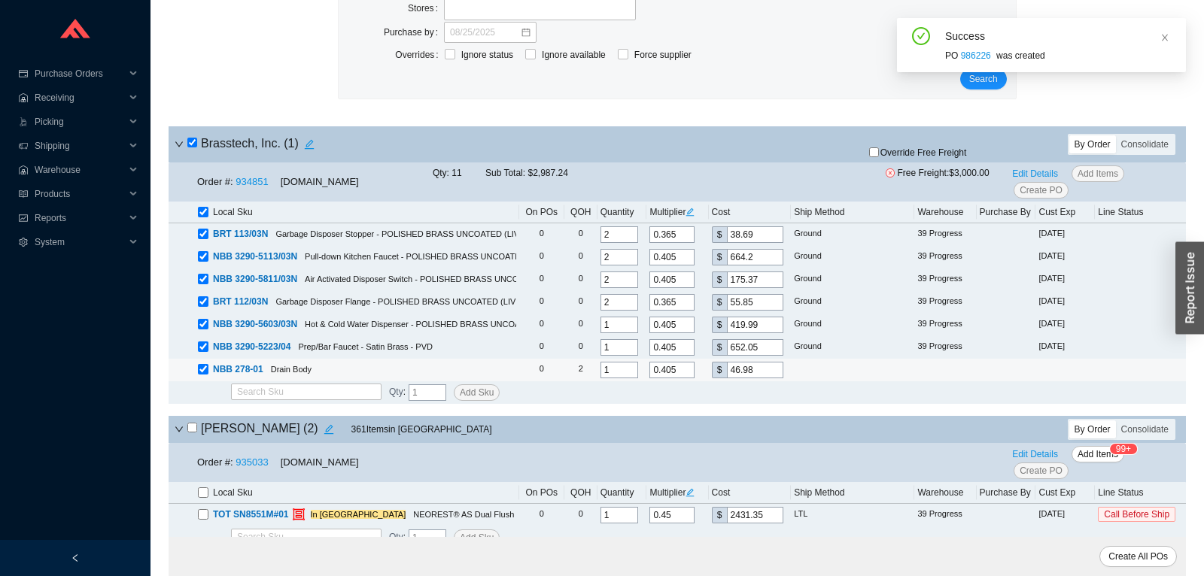
drag, startPoint x: 559, startPoint y: 369, endPoint x: 545, endPoint y: 368, distance: 13.6
click at [600, 369] on input "1" at bounding box center [619, 370] width 38 height 17
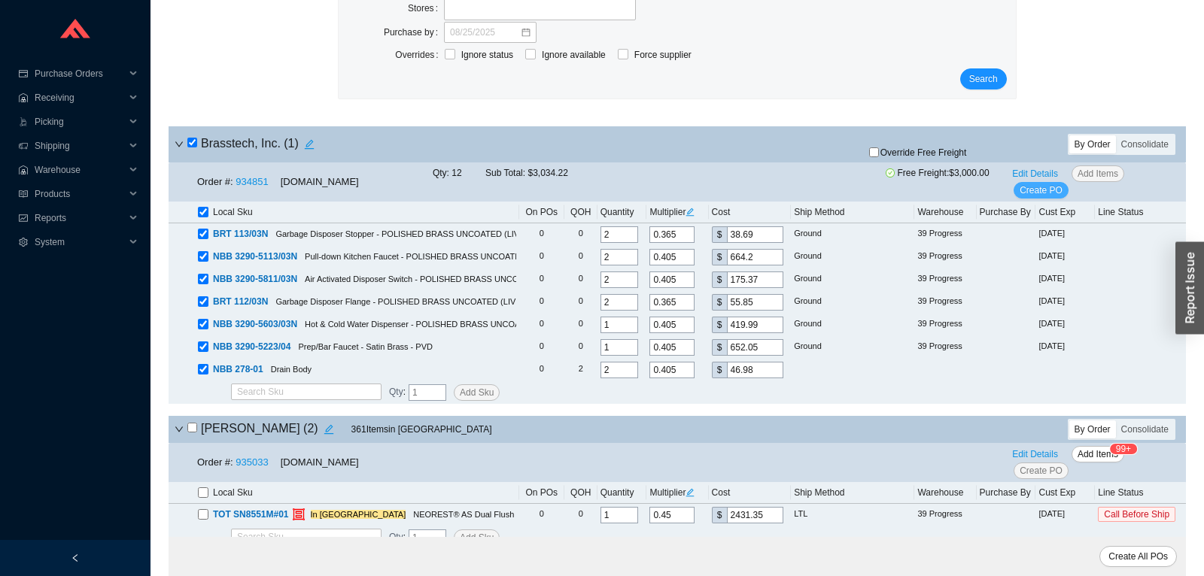
type input "2"
click at [1056, 187] on span "Create PO" at bounding box center [1040, 190] width 43 height 15
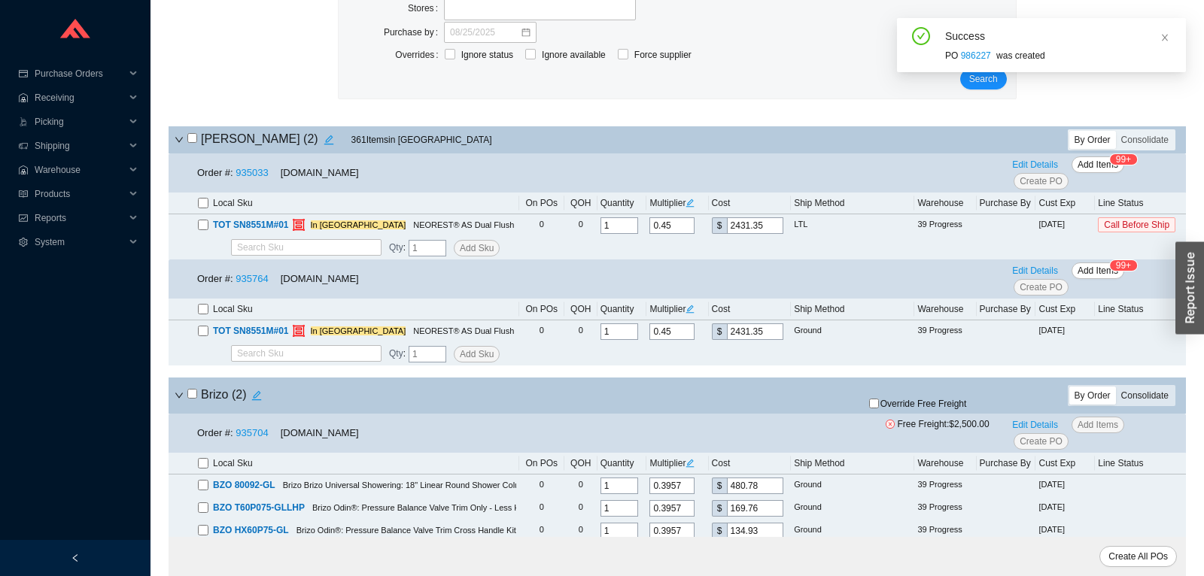
click at [1154, 397] on div "Consolidate" at bounding box center [1145, 396] width 58 height 18
click at [1116, 387] on input "Consolidate" at bounding box center [1116, 387] width 0 height 0
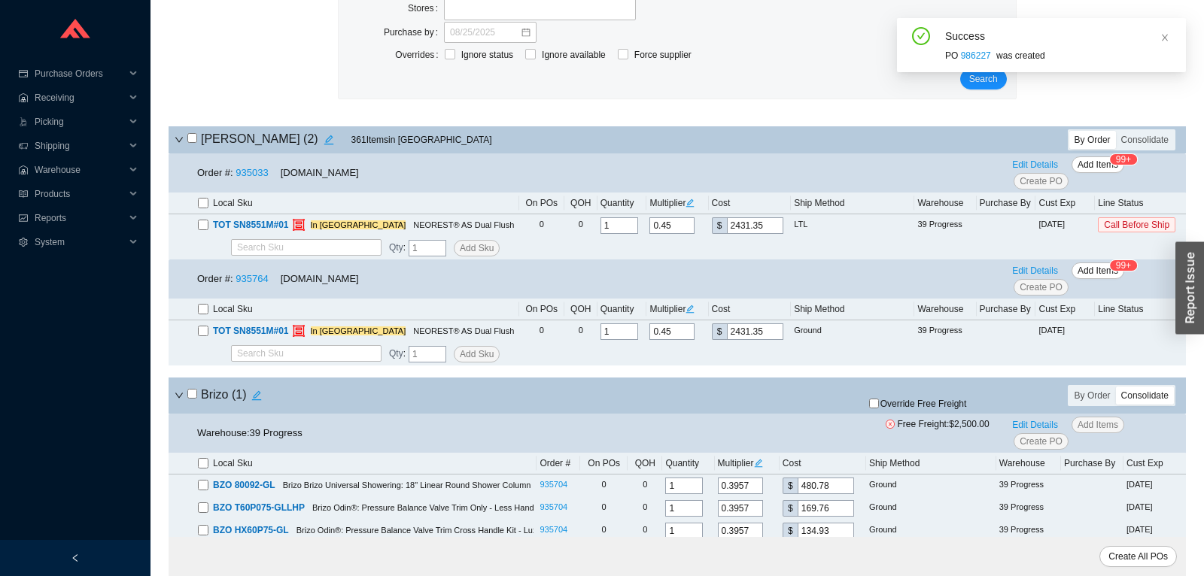
click at [194, 397] on input "checkbox" at bounding box center [192, 394] width 10 height 10
checkbox input "true"
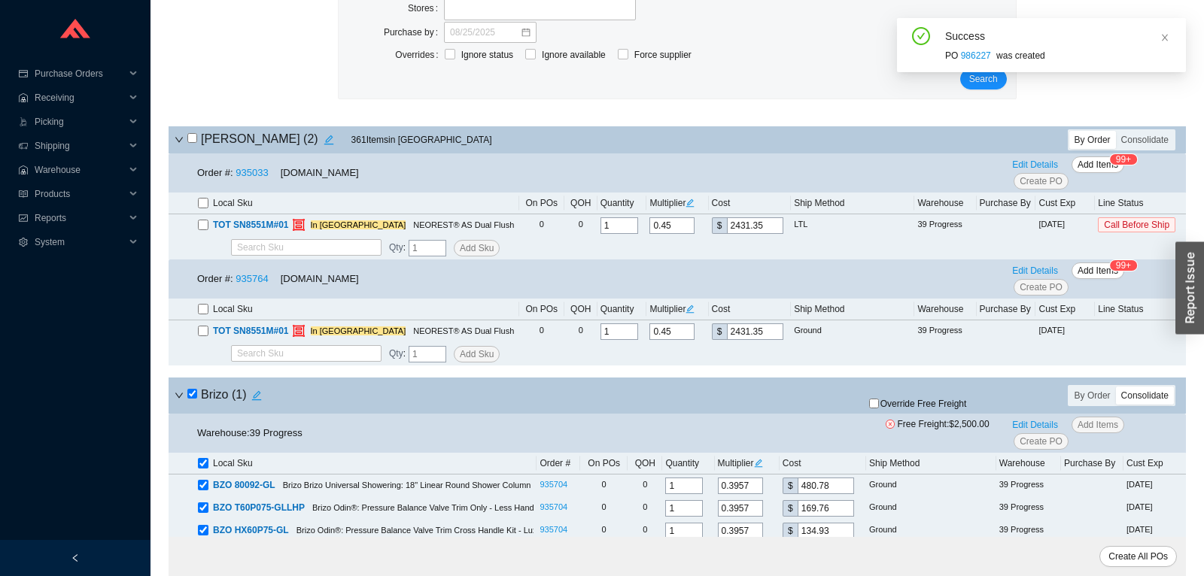
checkbox input "true"
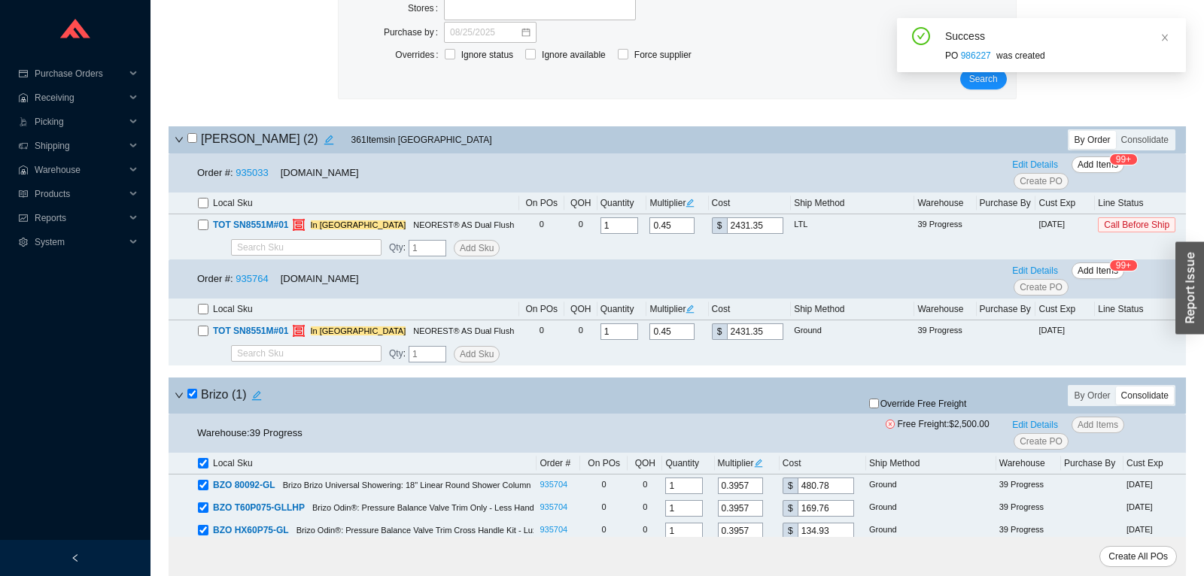
checkbox input "true"
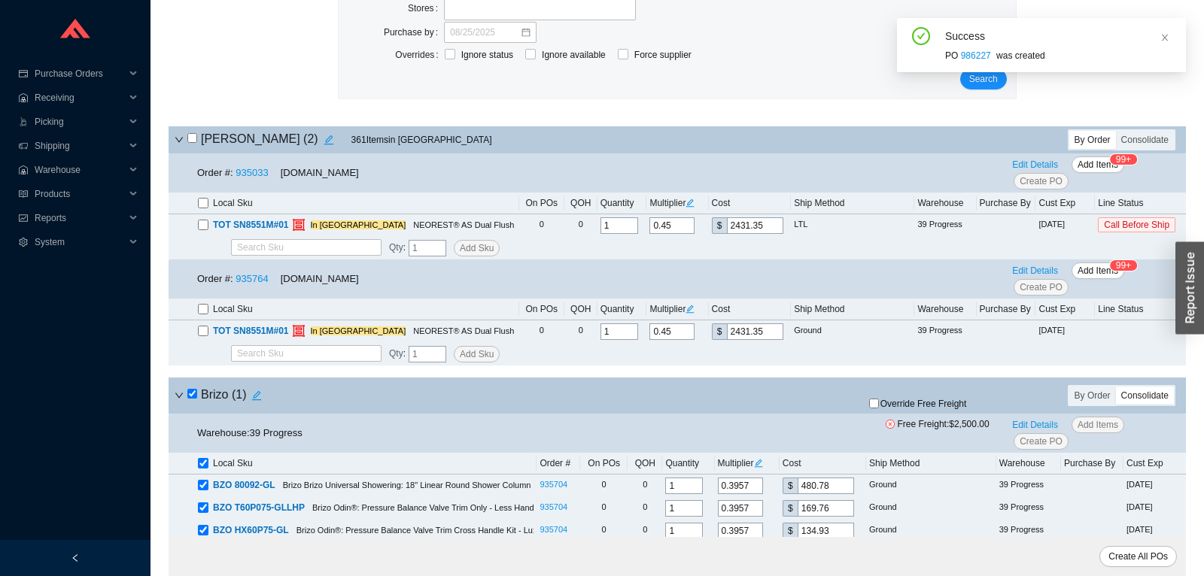
checkbox input "true"
click at [1049, 445] on span "Create PO" at bounding box center [1040, 441] width 43 height 15
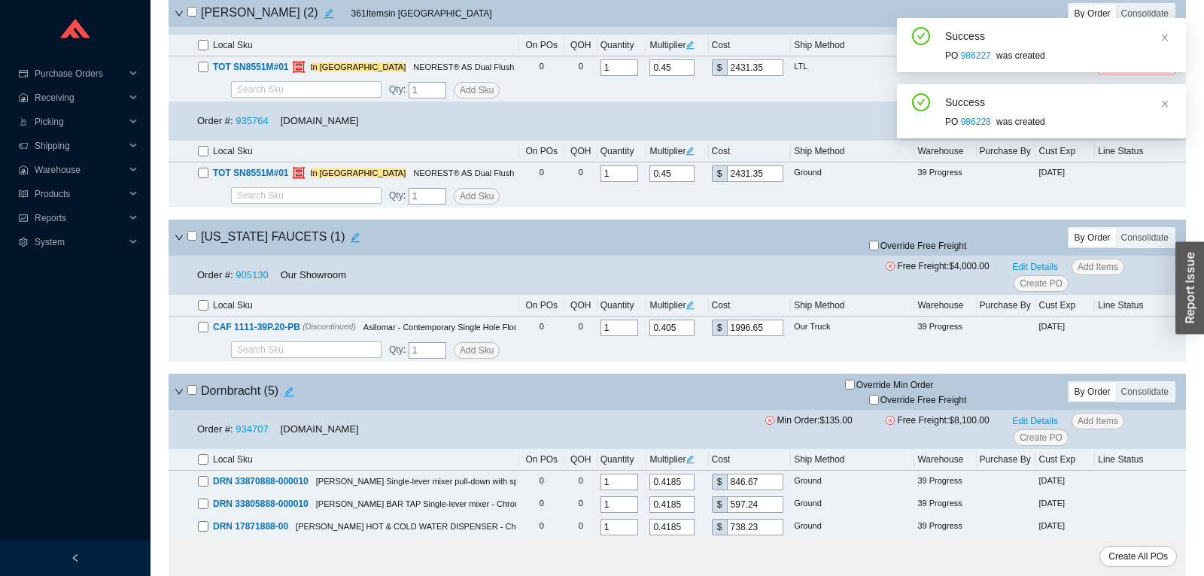
scroll to position [553, 0]
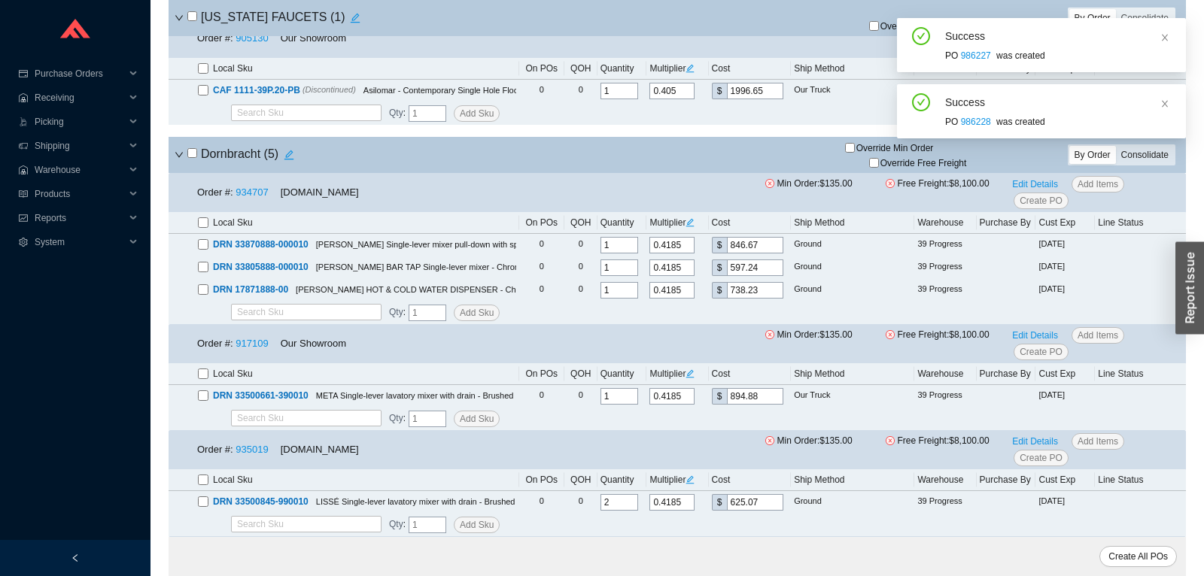
click at [1128, 161] on div "Consolidate" at bounding box center [1145, 155] width 58 height 18
click at [1116, 146] on input "Consolidate" at bounding box center [1116, 146] width 0 height 0
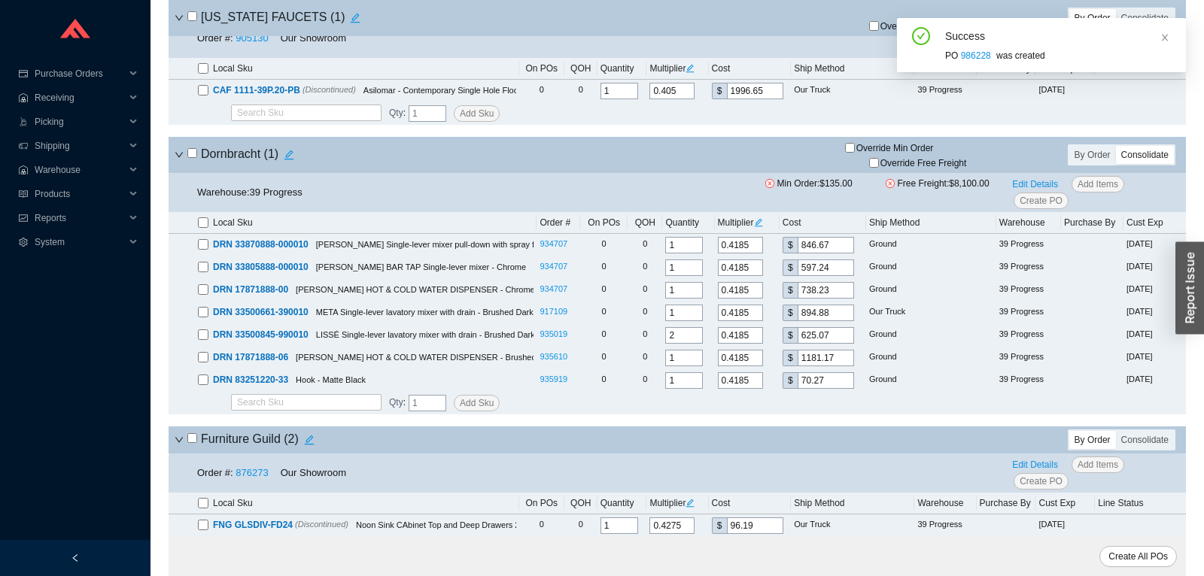
click at [194, 152] on input "checkbox" at bounding box center [192, 153] width 10 height 10
checkbox input "true"
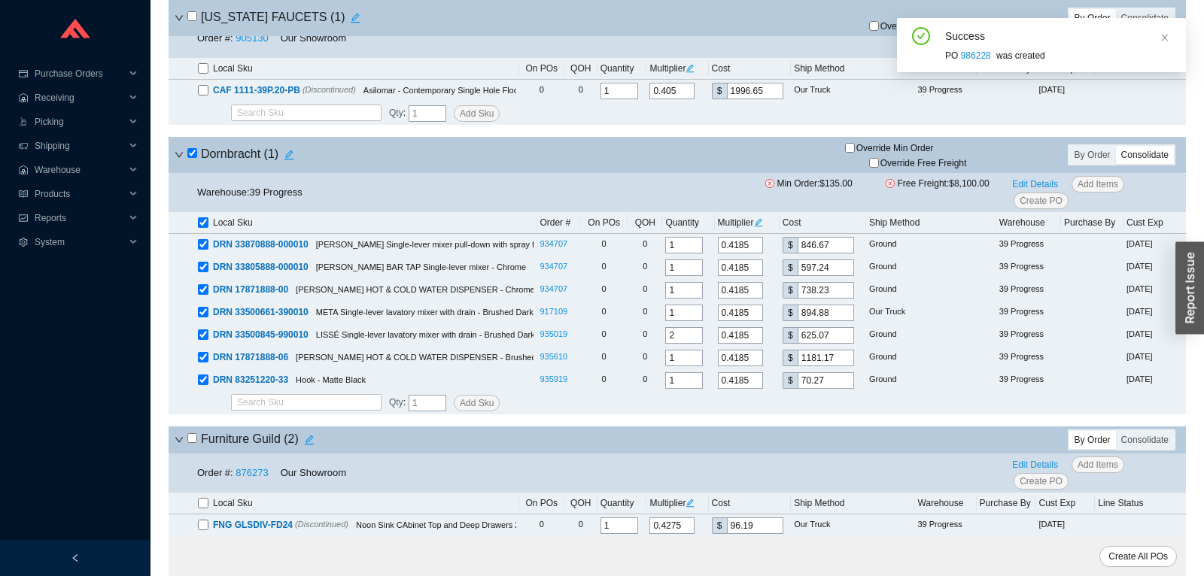
checkbox input "true"
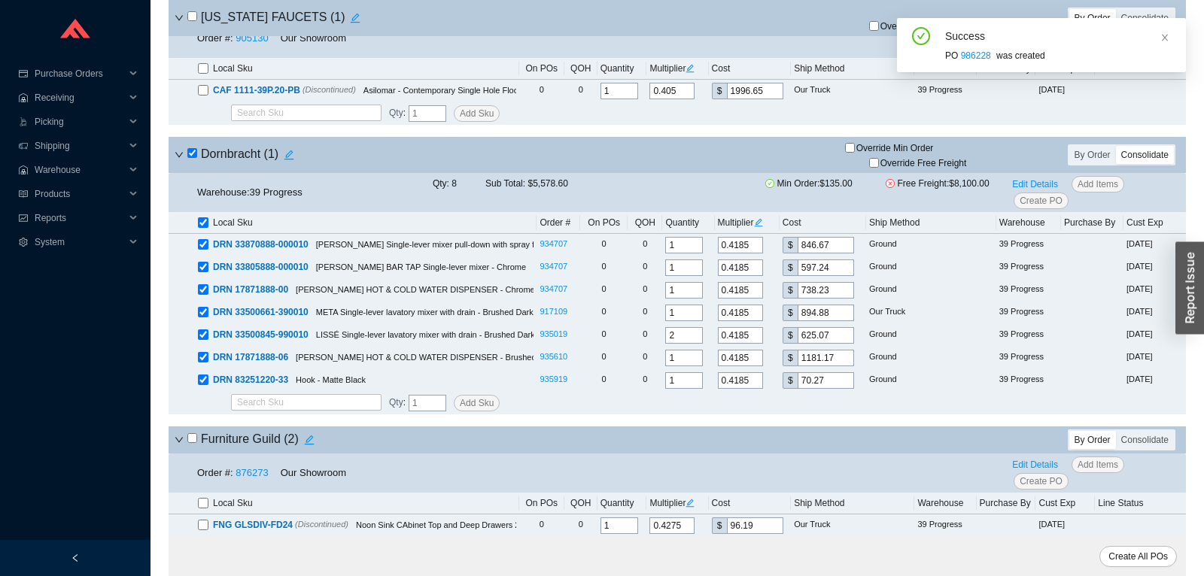
click at [194, 152] on input "checkbox" at bounding box center [192, 153] width 10 height 10
checkbox input "false"
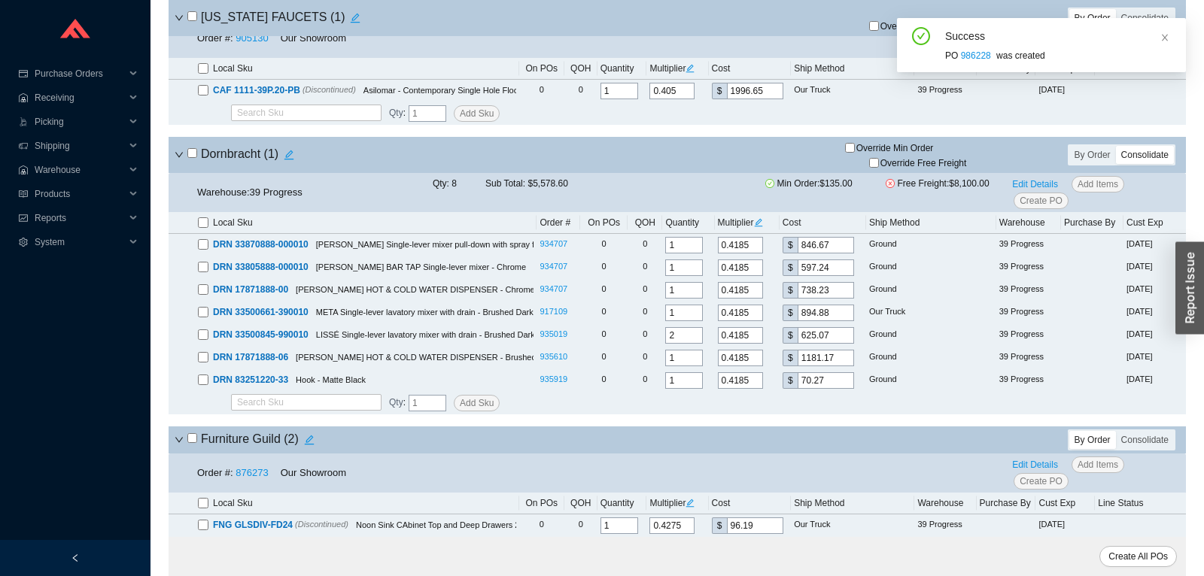
checkbox input "false"
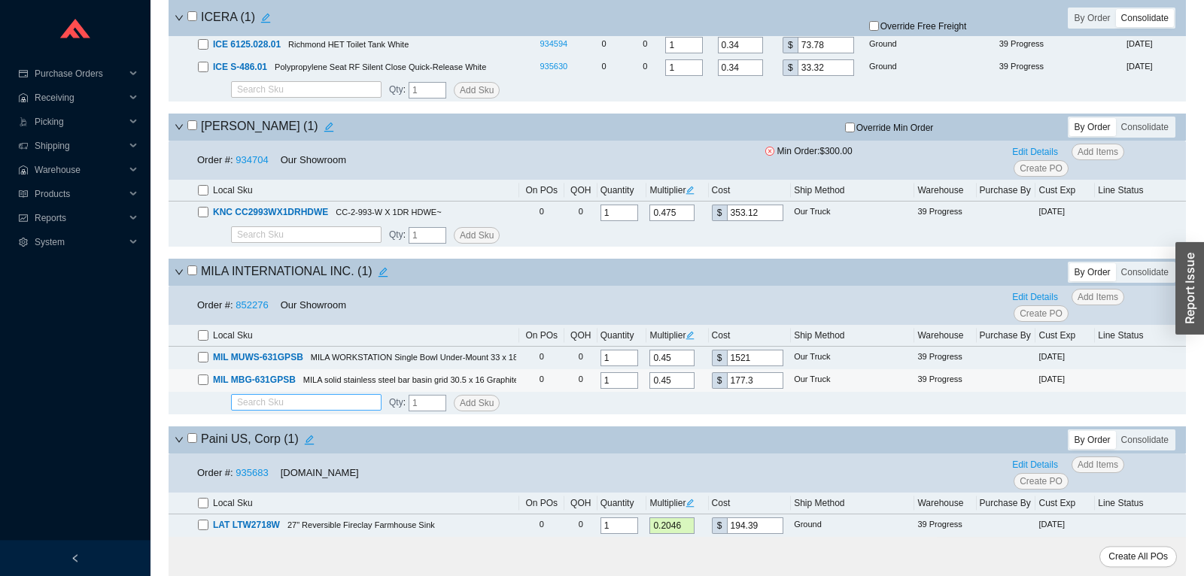
scroll to position [3800, 0]
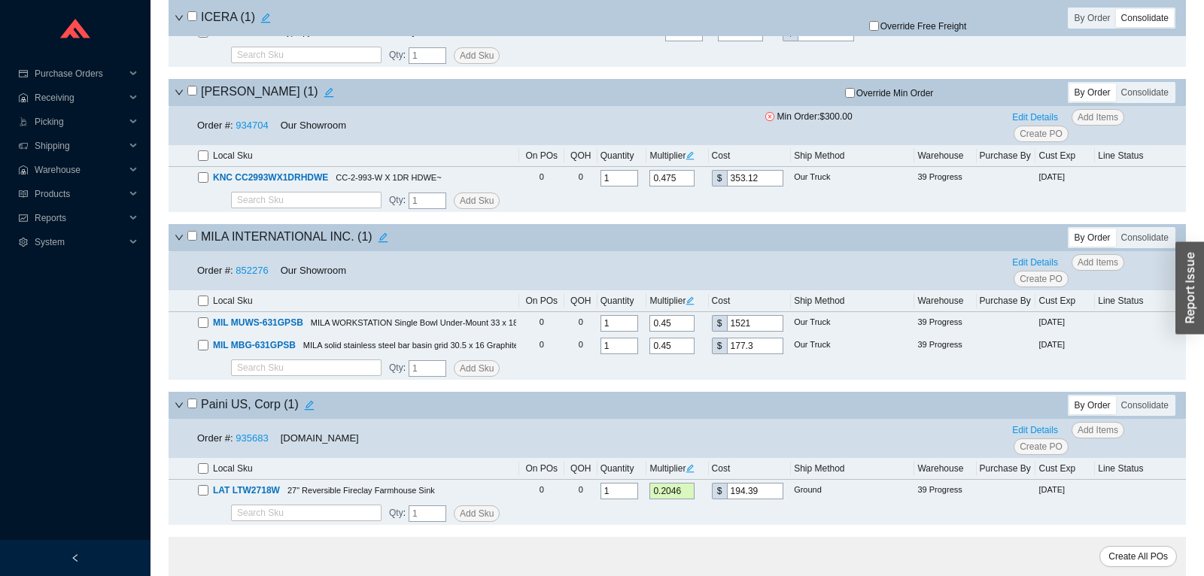
click at [192, 235] on h4 "MILA INTERNATIONAL INC. ( 1 )" at bounding box center [290, 237] width 206 height 21
click at [193, 239] on input "checkbox" at bounding box center [192, 236] width 10 height 10
checkbox input "true"
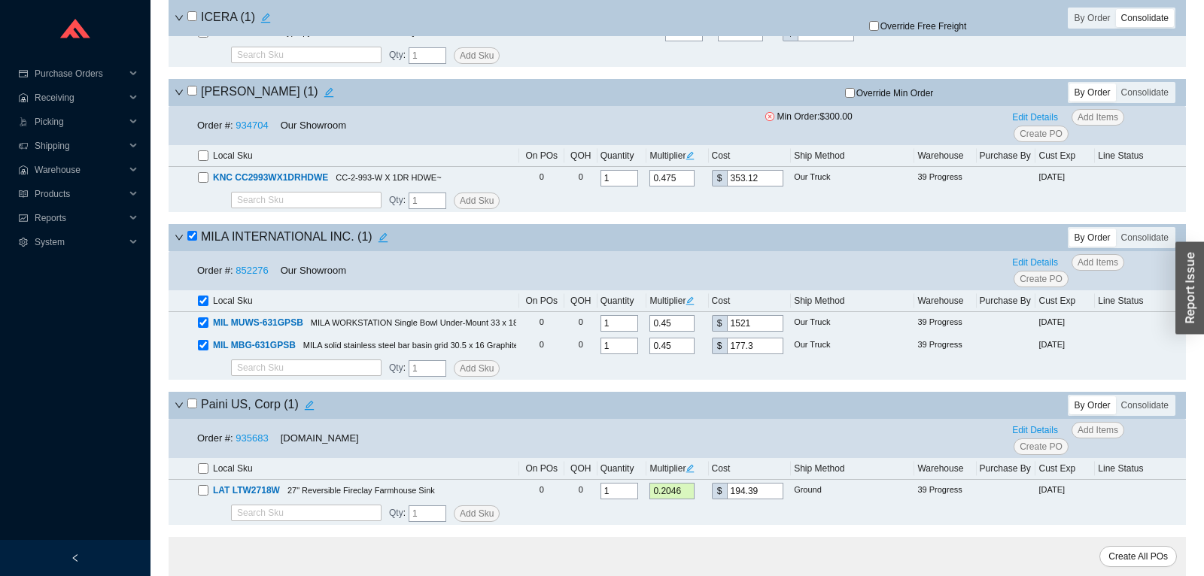
checkbox input "true"
click at [193, 92] on input "checkbox" at bounding box center [192, 91] width 10 height 10
checkbox input "true"
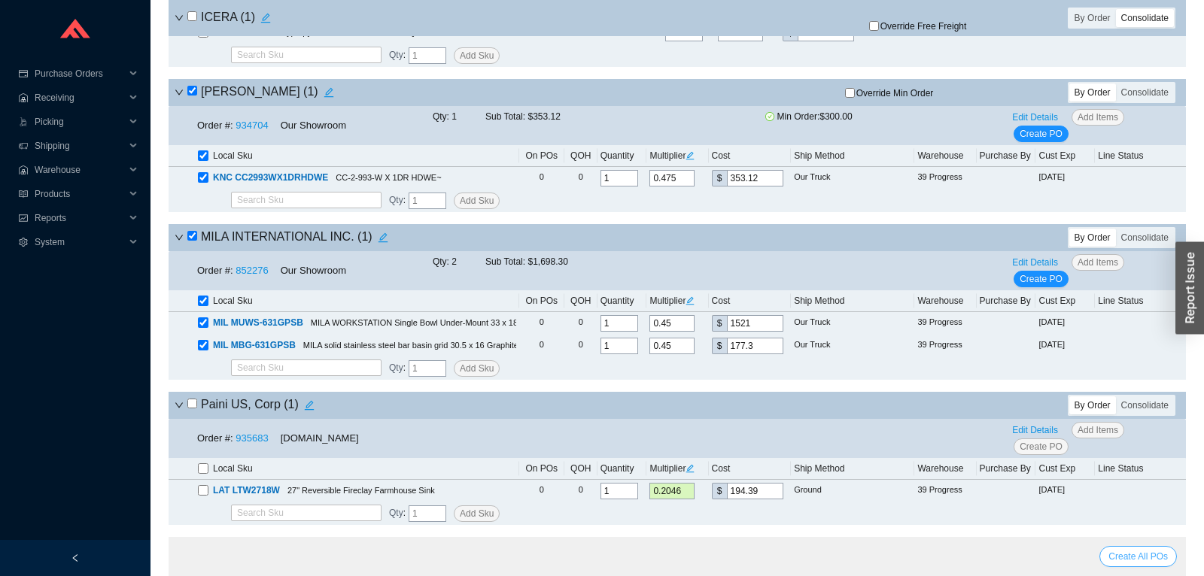
click at [1146, 556] on span "Create All POs" at bounding box center [1137, 556] width 59 height 15
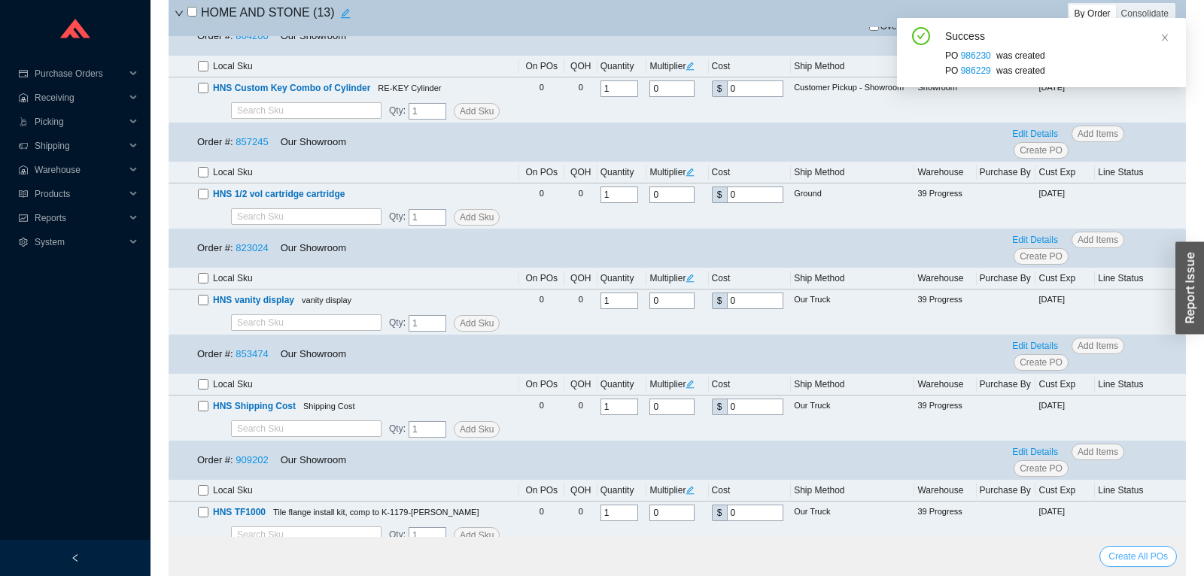
scroll to position [2475, 0]
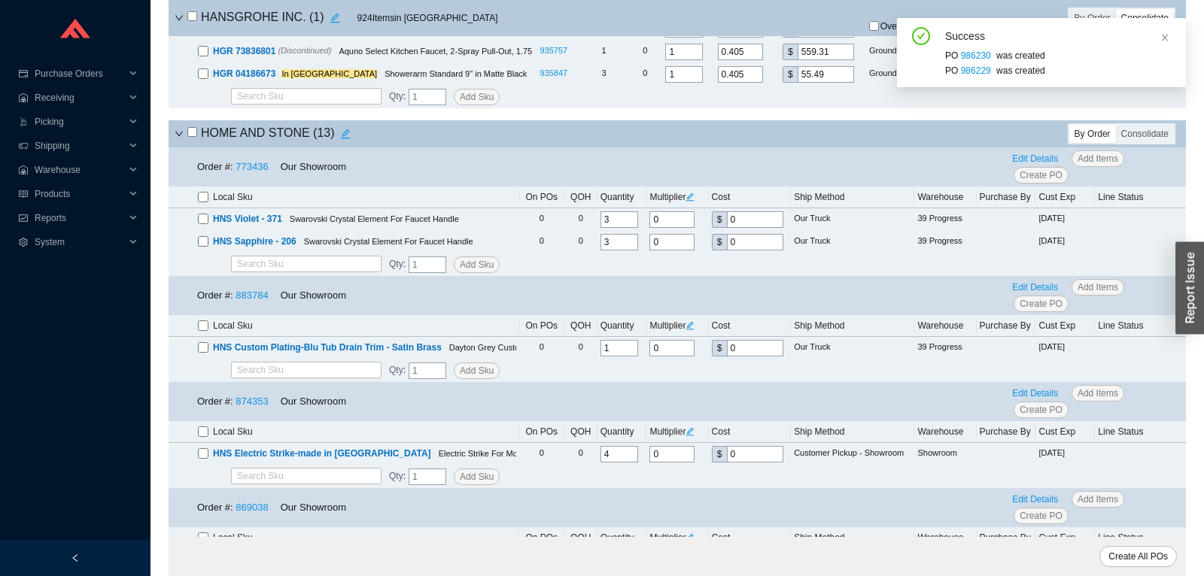
click at [177, 131] on div "HOME AND STONE ( 13 )" at bounding box center [510, 133] width 670 height 21
click at [176, 134] on icon "down" at bounding box center [179, 134] width 8 height 5
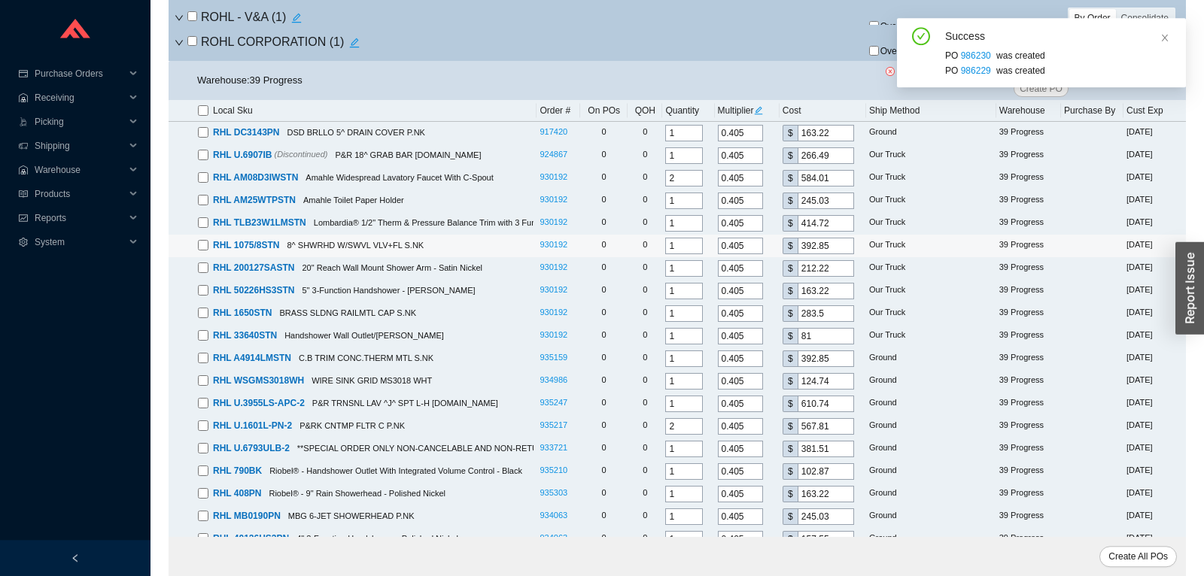
scroll to position [3524, 0]
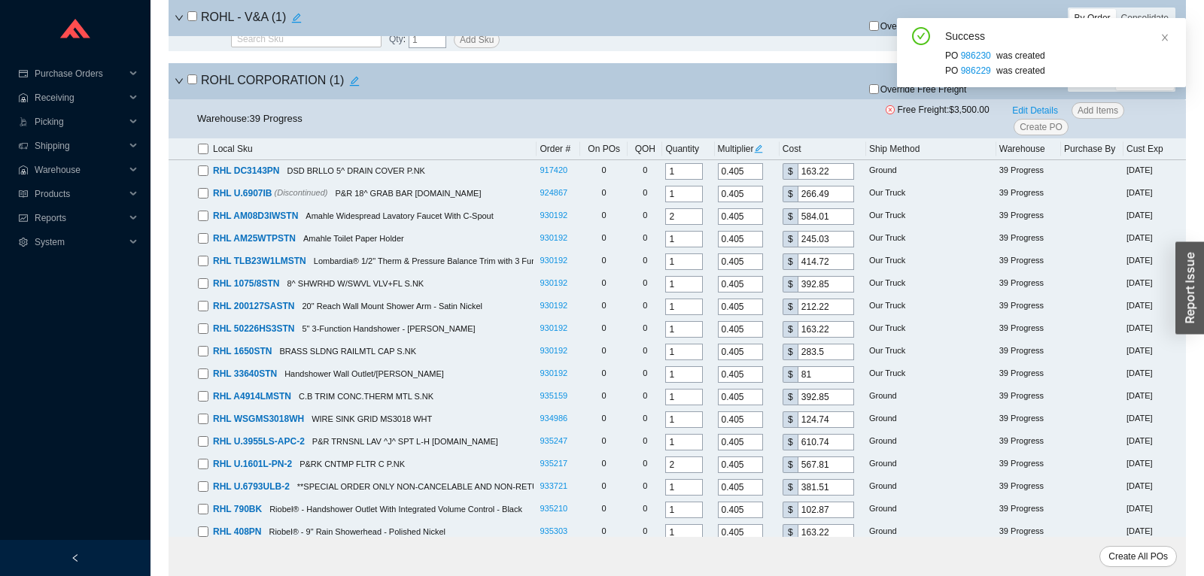
click at [187, 84] on input "checkbox" at bounding box center [192, 79] width 10 height 10
checkbox input "true"
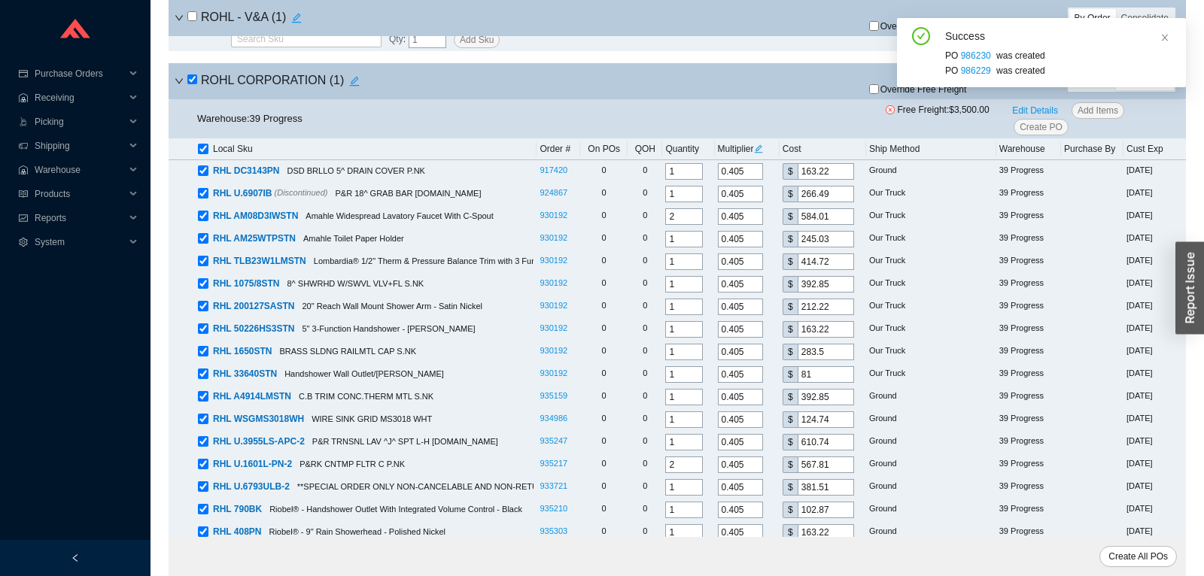
checkbox input "true"
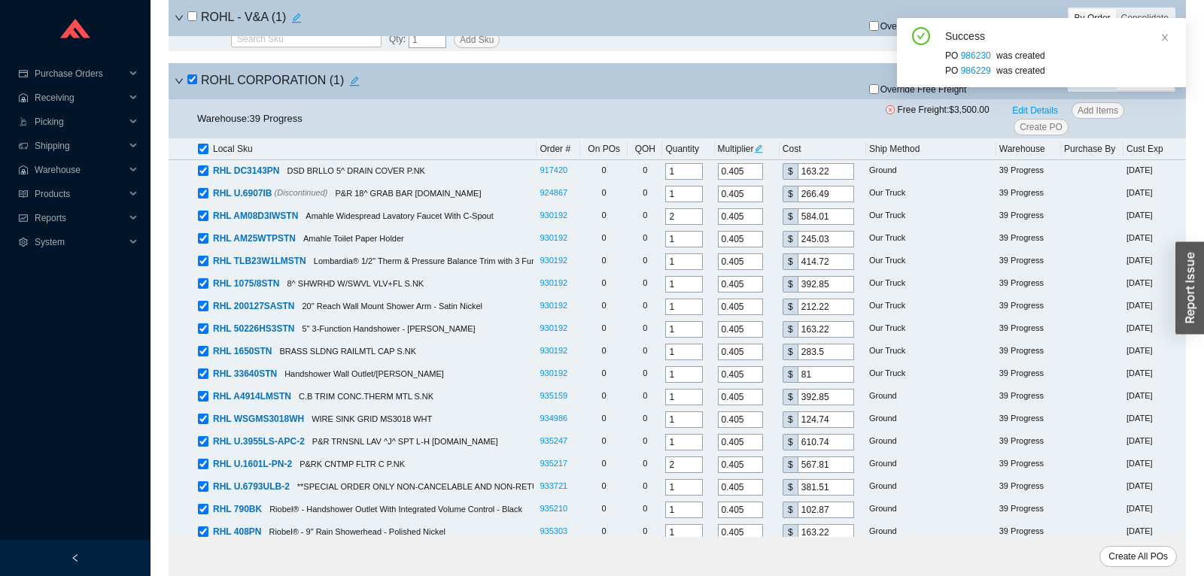
checkbox input "true"
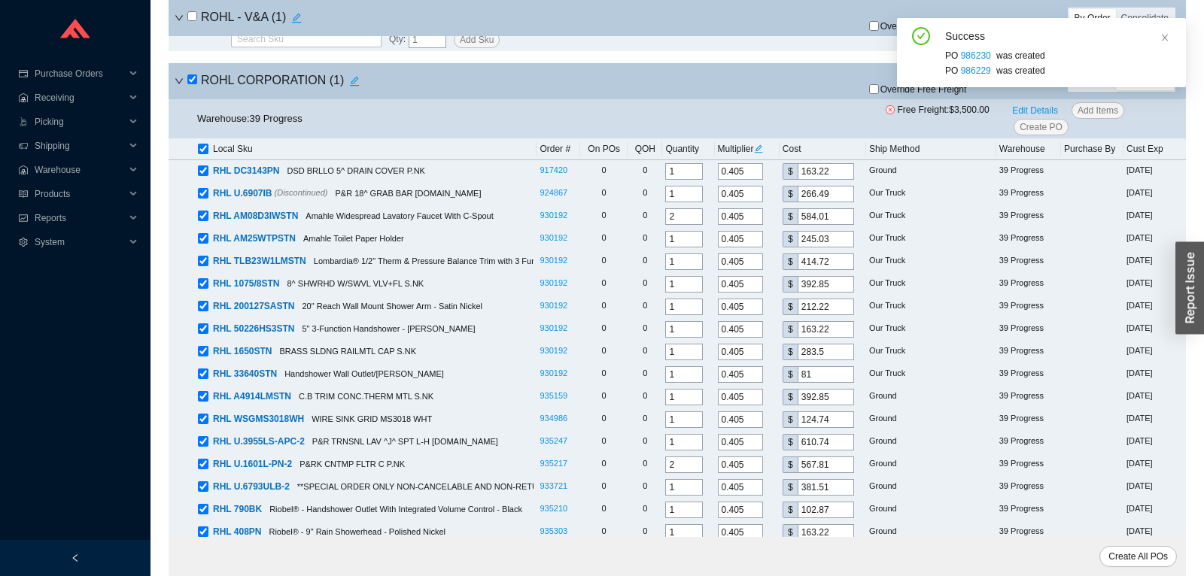
checkbox input "true"
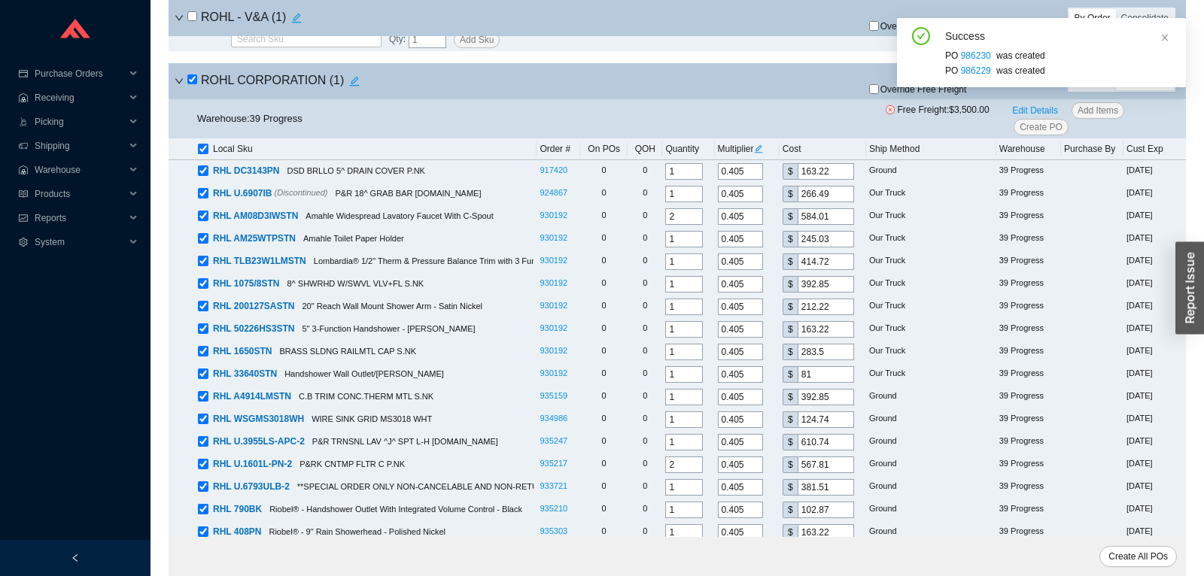
checkbox input "true"
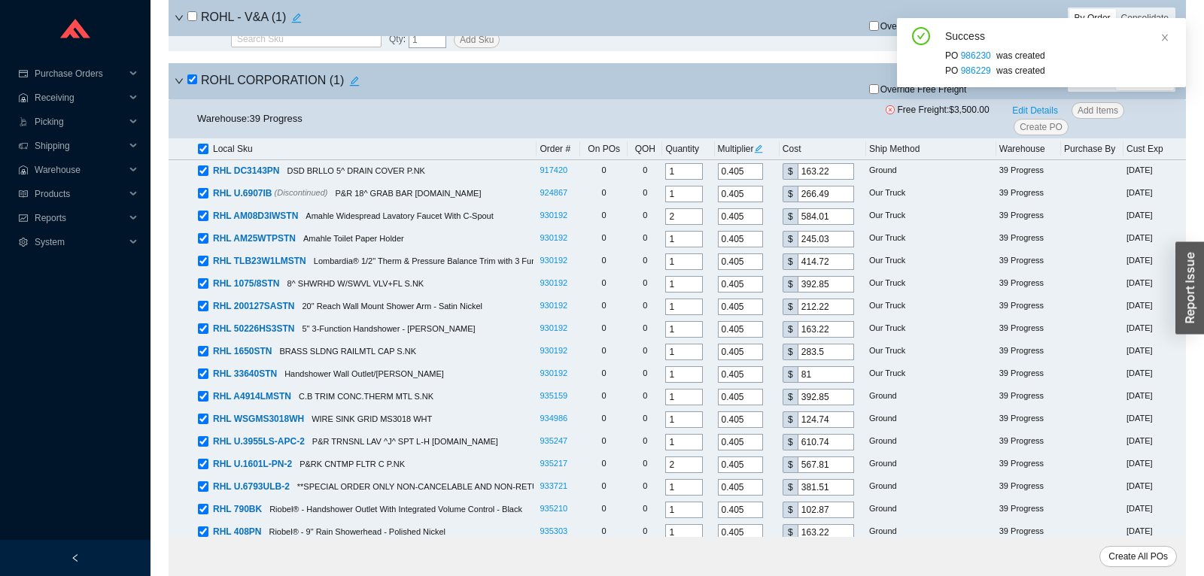
checkbox input "true"
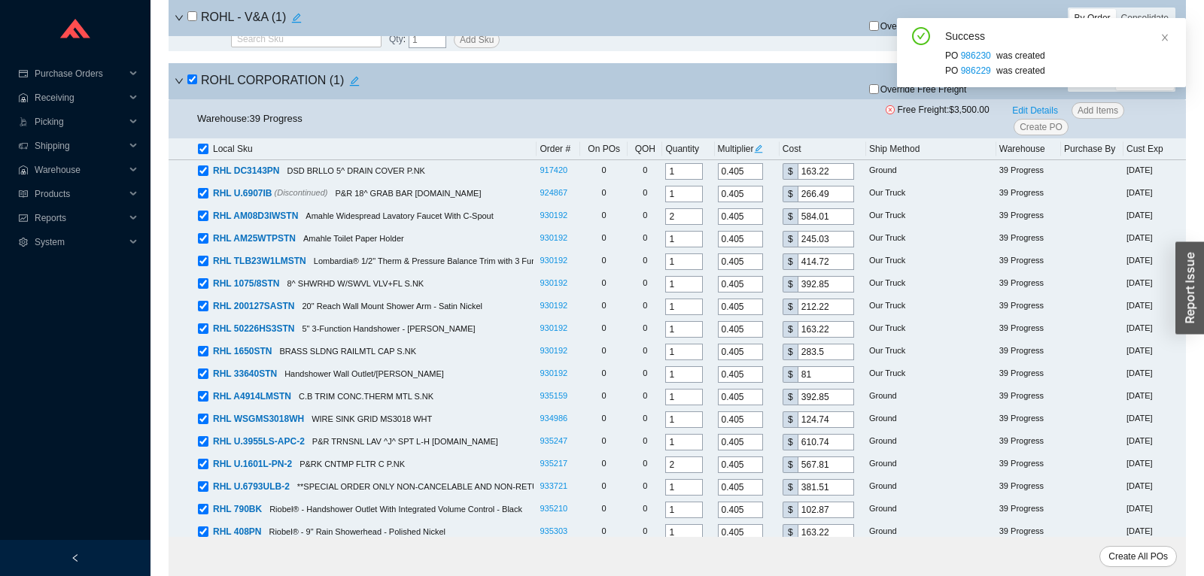
checkbox input "true"
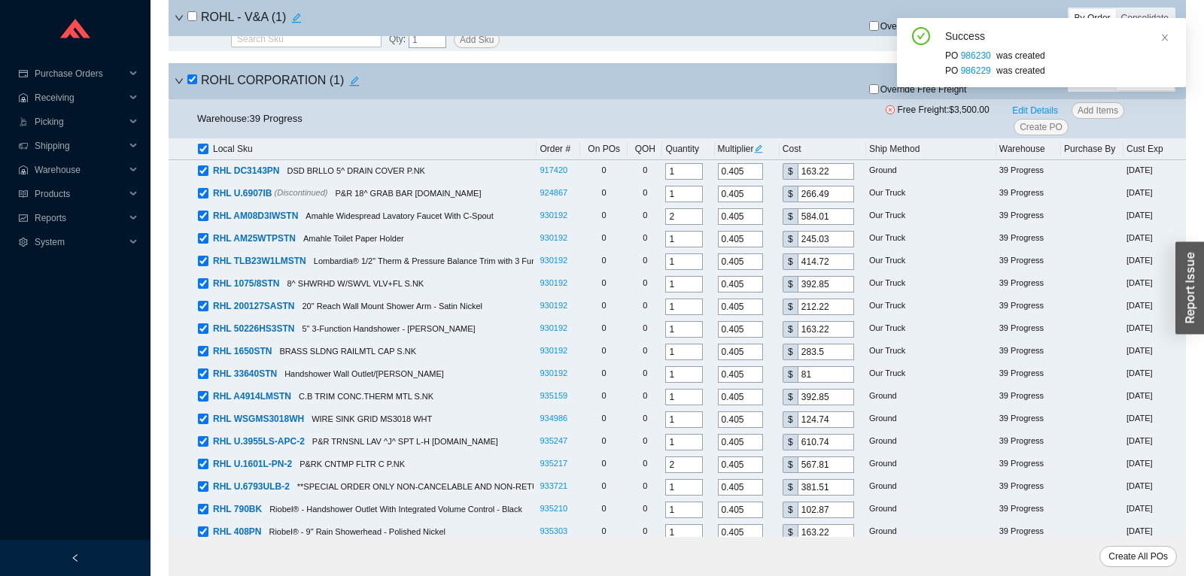
checkbox input "true"
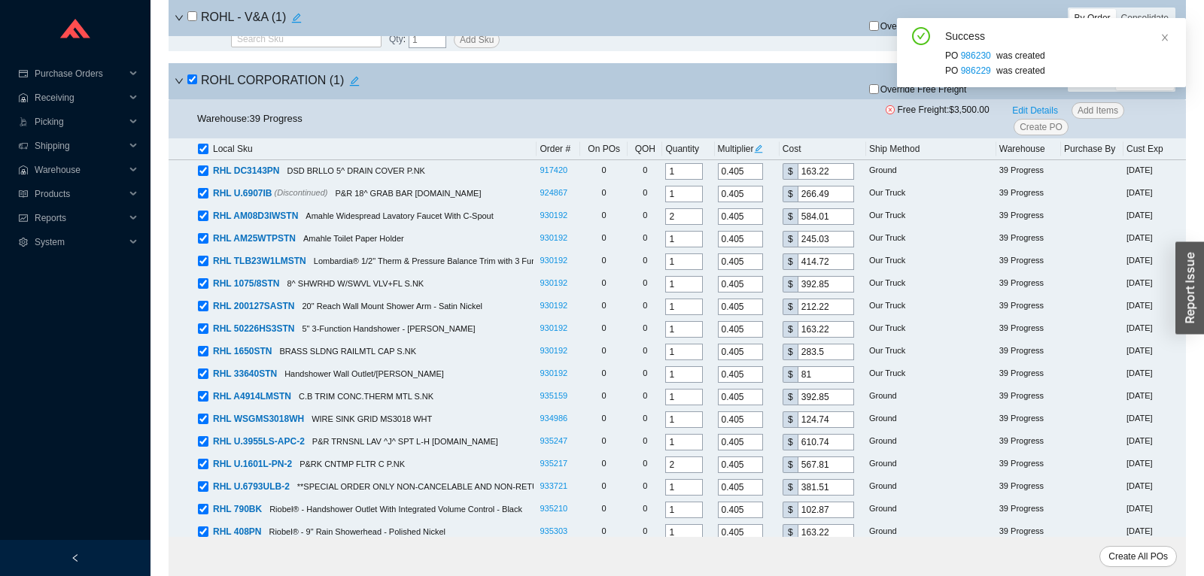
checkbox input "true"
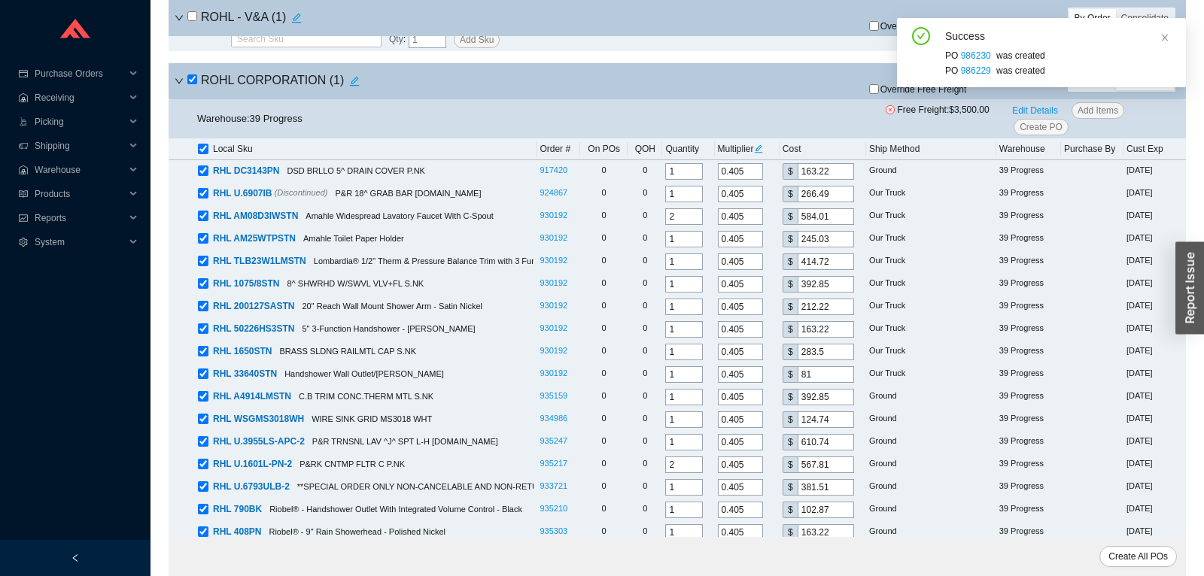
checkbox input "true"
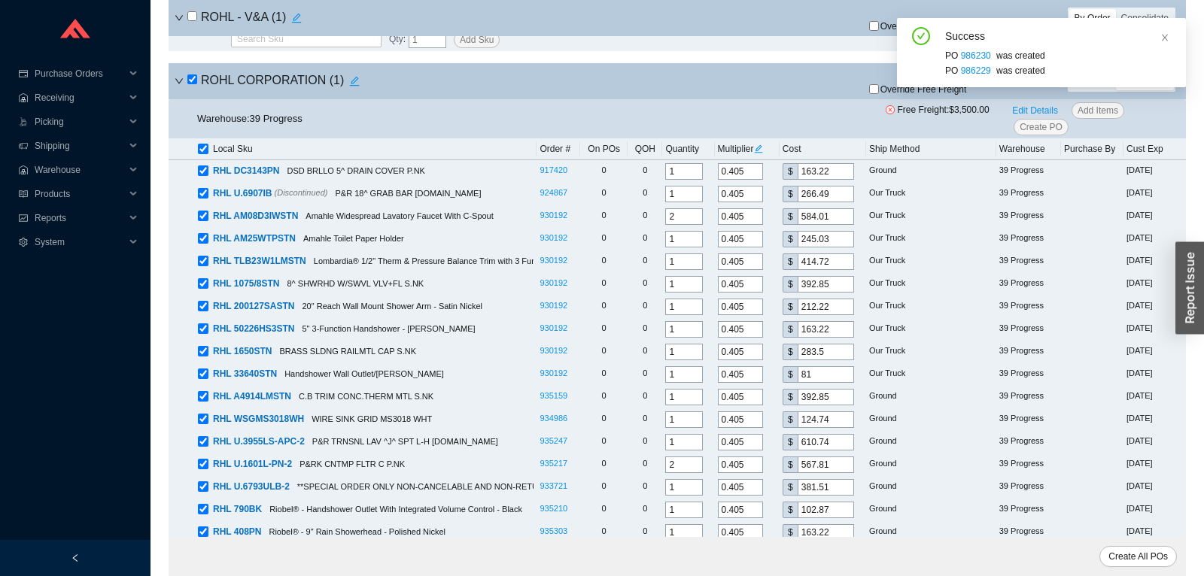
checkbox input "true"
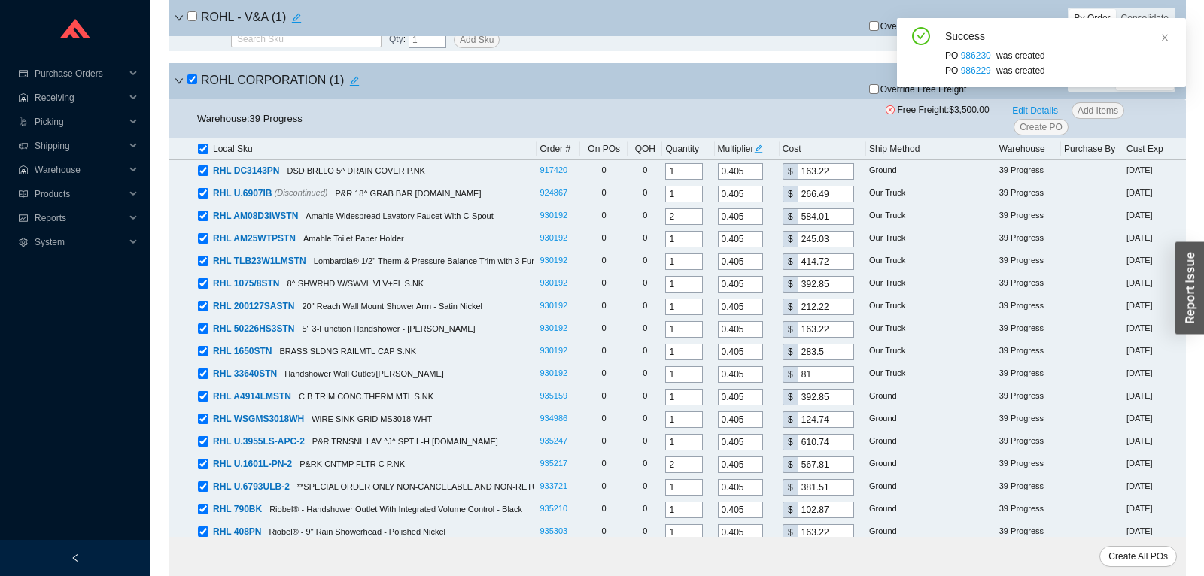
checkbox input "true"
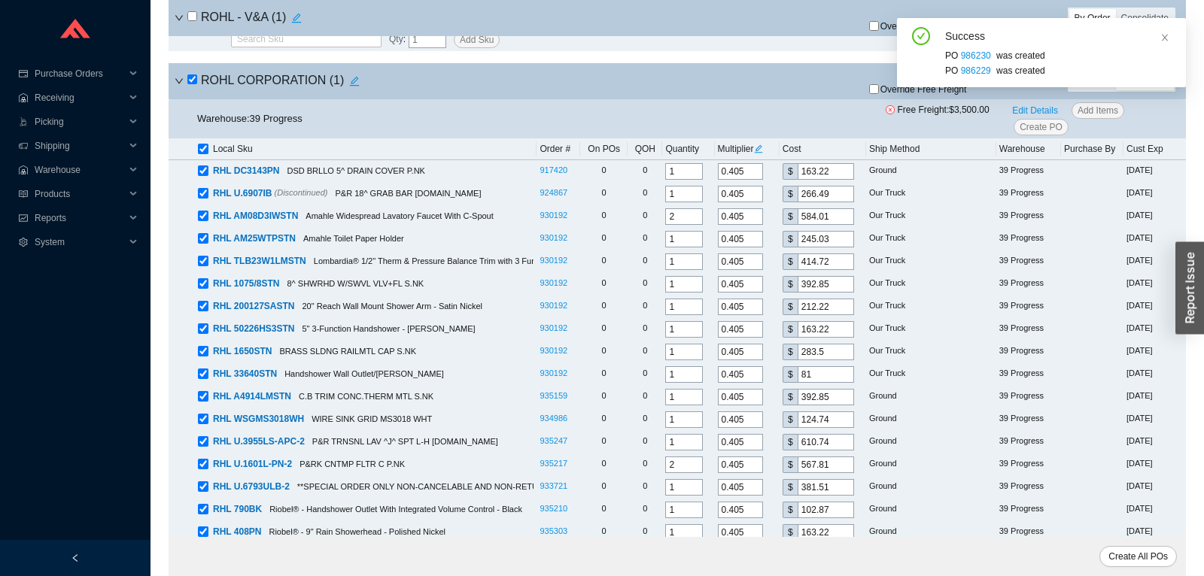
checkbox input "true"
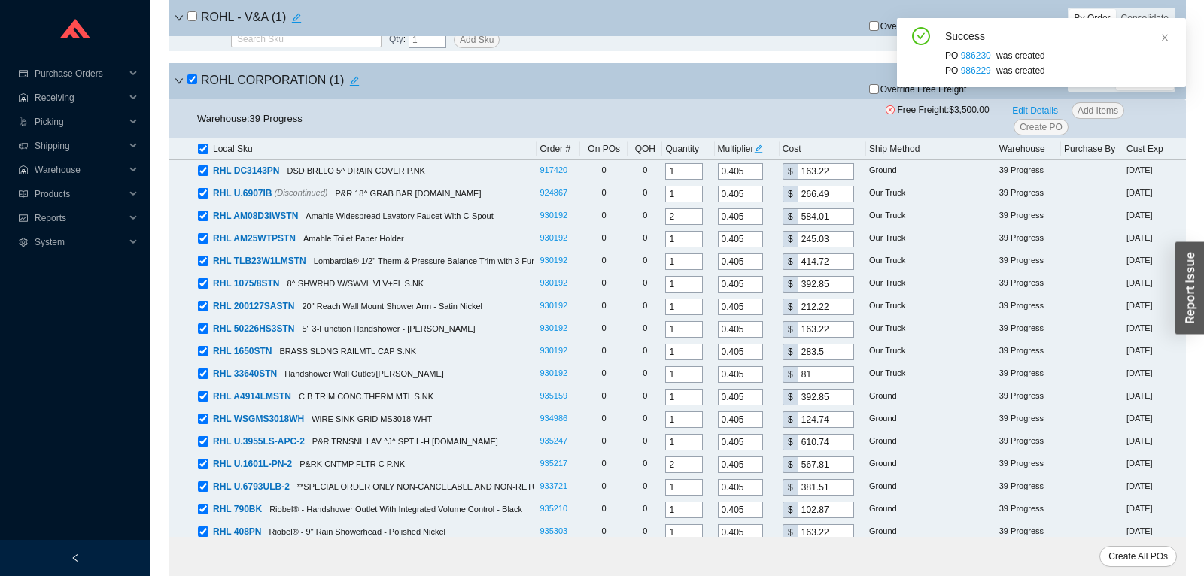
checkbox input "true"
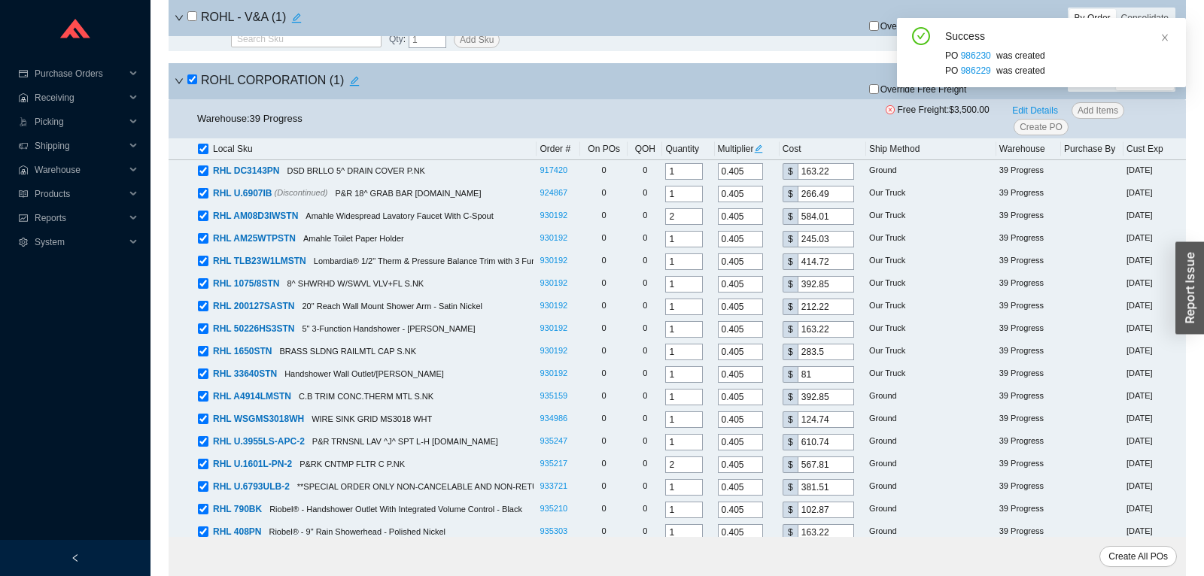
checkbox input "true"
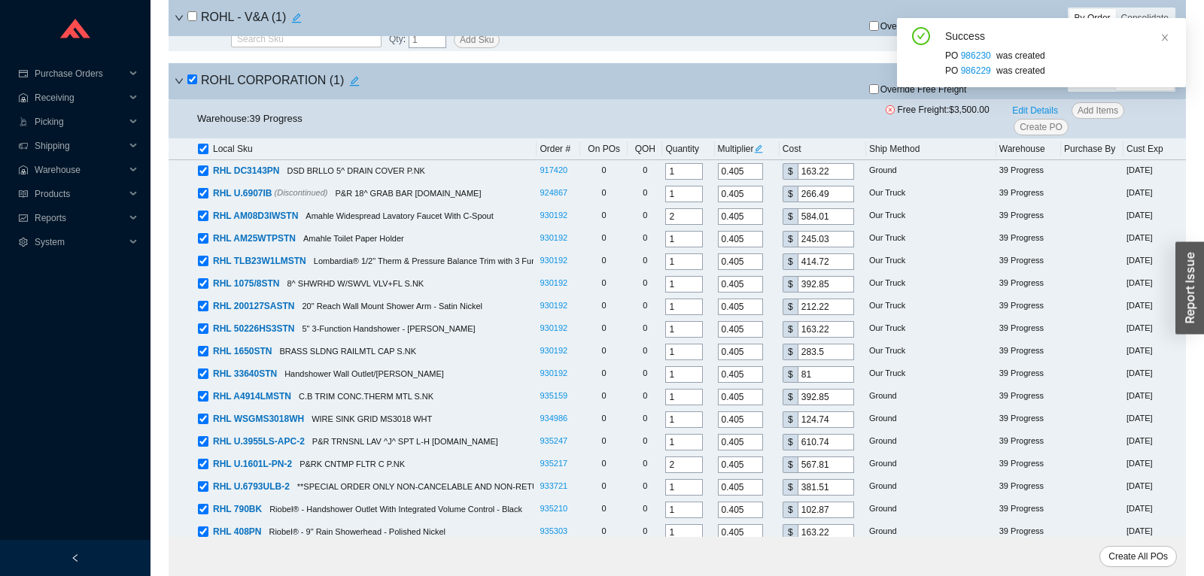
checkbox input "true"
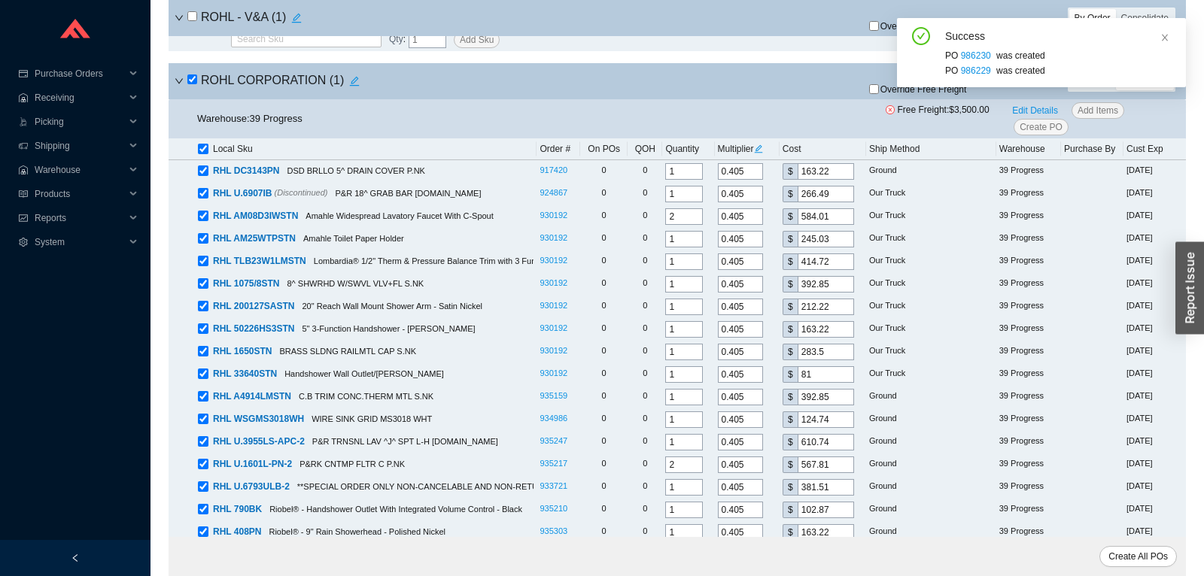
checkbox input "true"
click at [190, 84] on input "checkbox" at bounding box center [192, 79] width 10 height 10
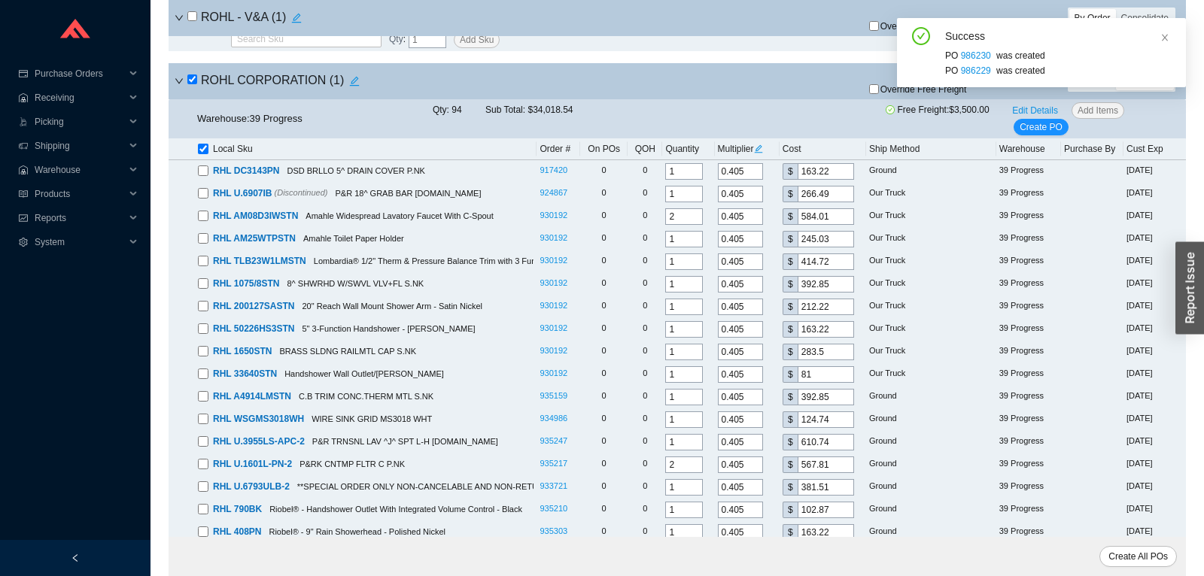
checkbox input "false"
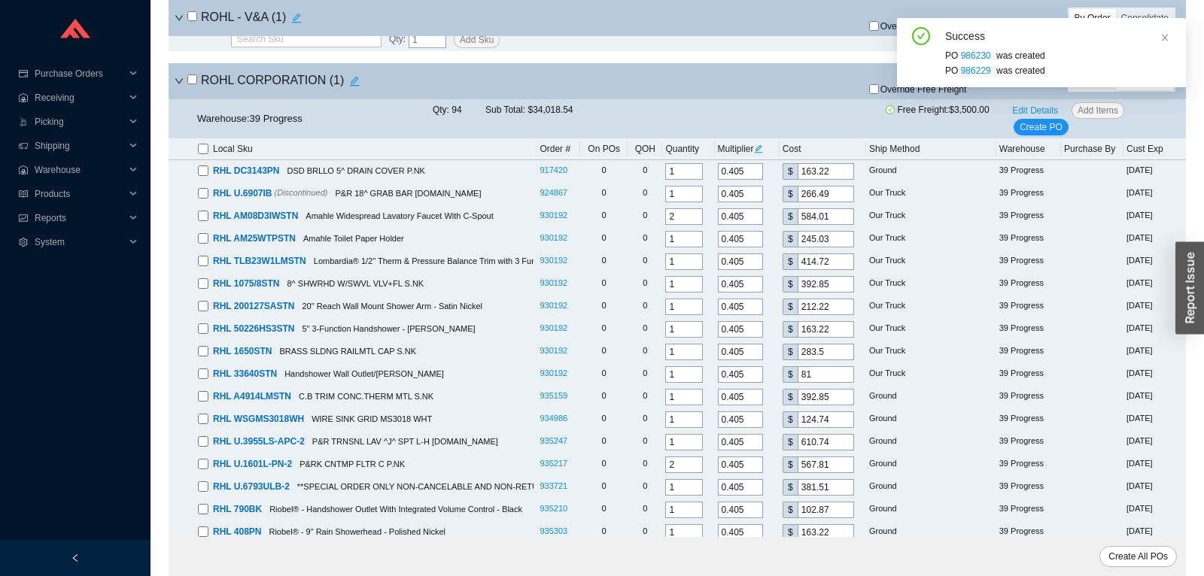
checkbox input "false"
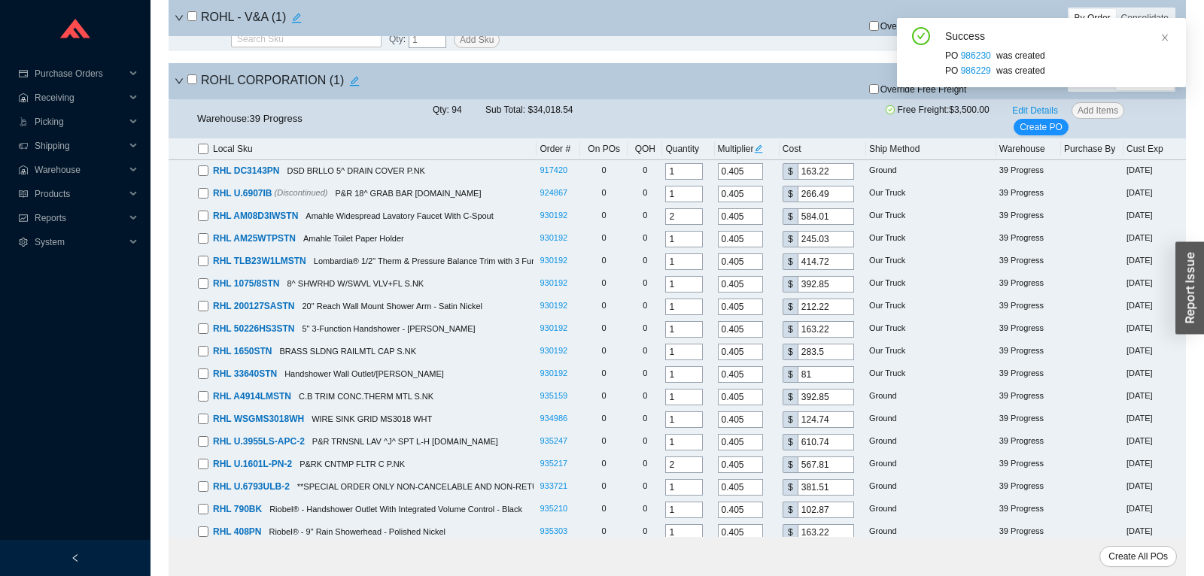
checkbox input "false"
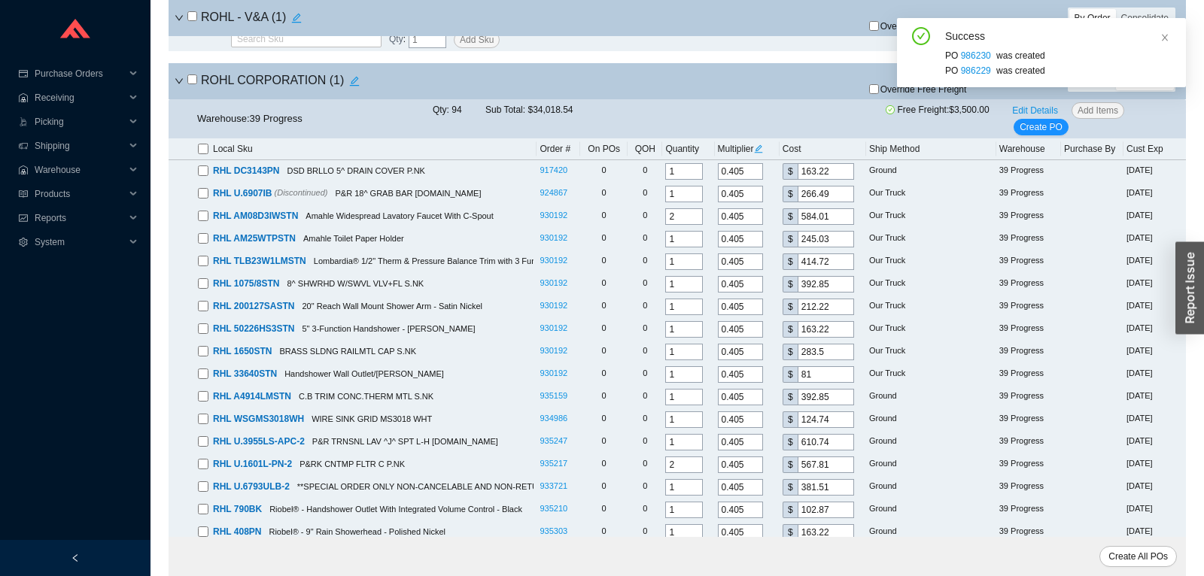
checkbox input "false"
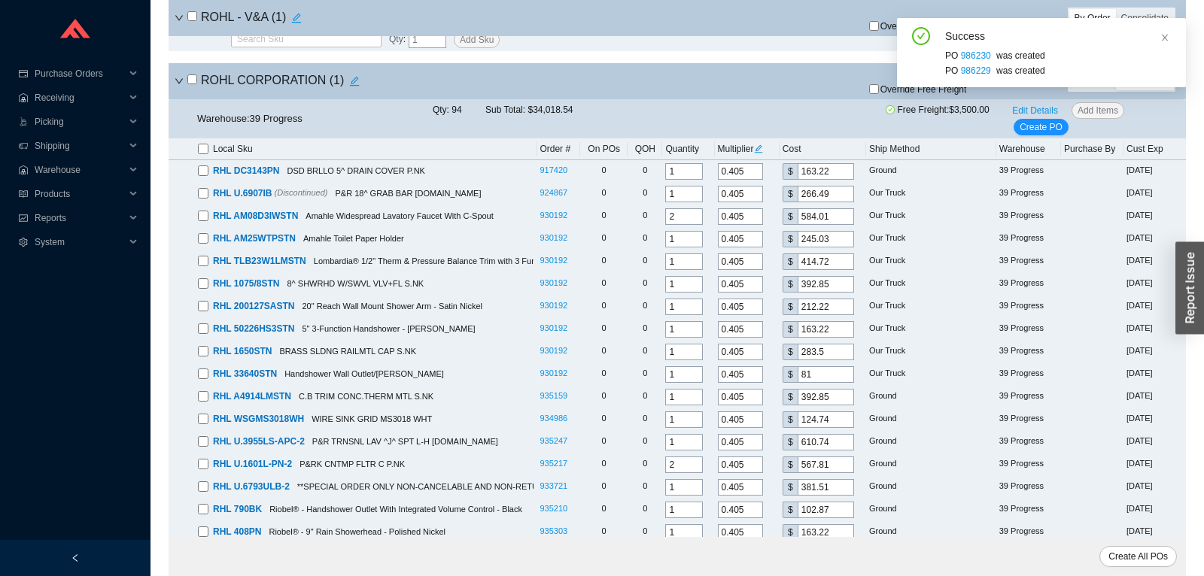
checkbox input "false"
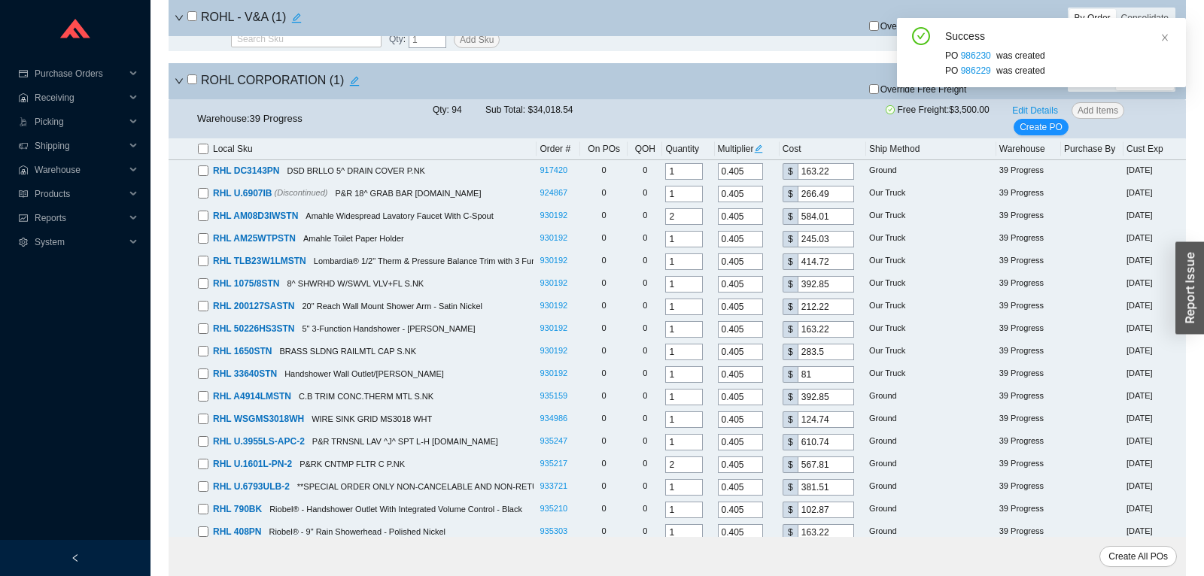
checkbox input "false"
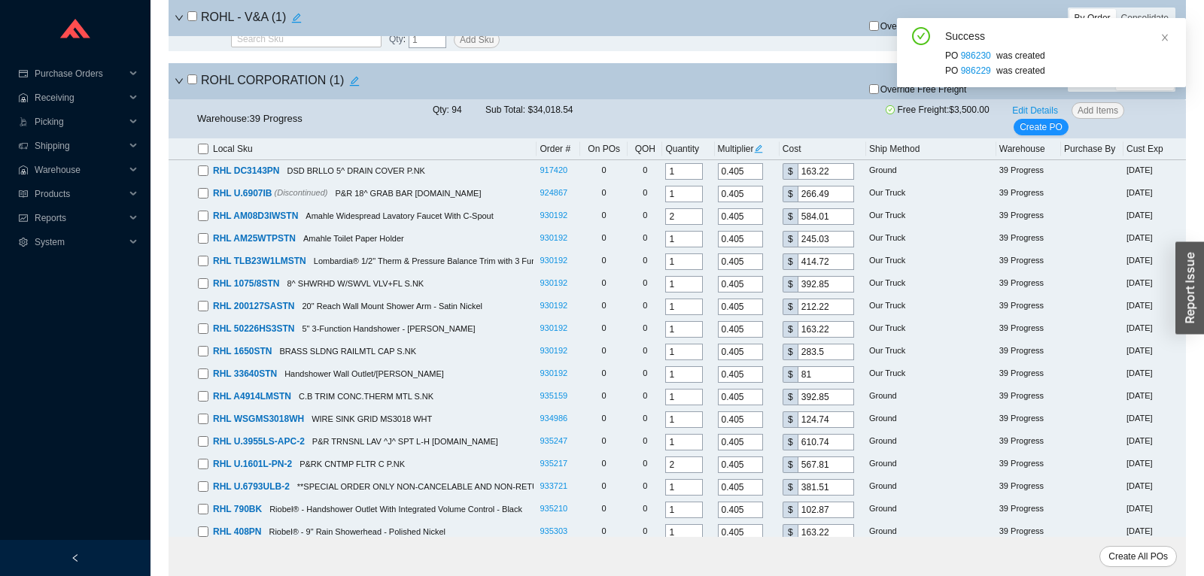
checkbox input "false"
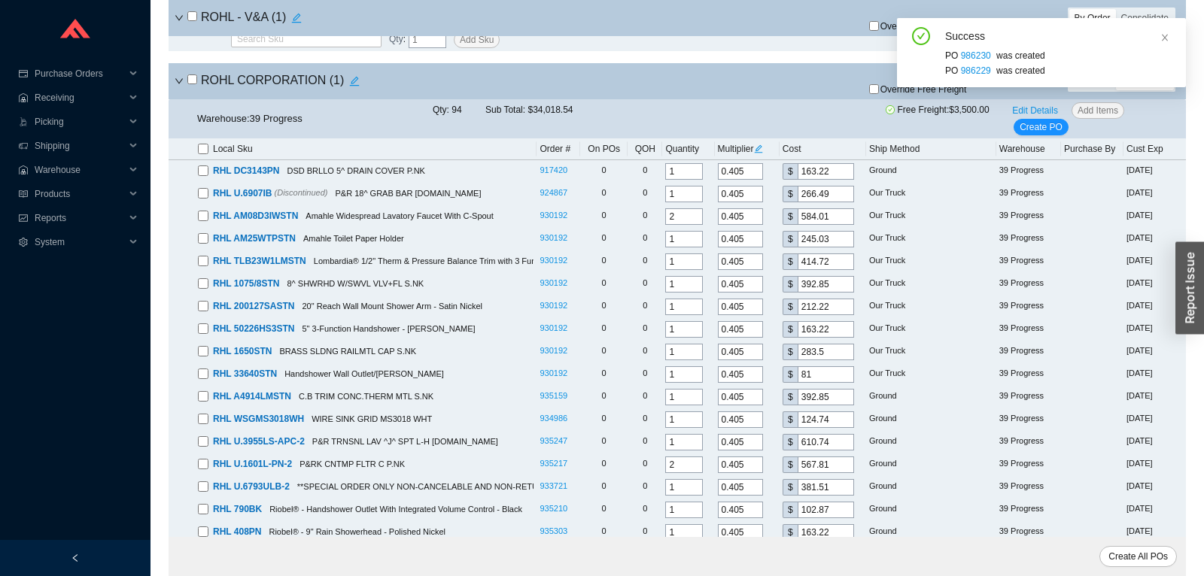
checkbox input "false"
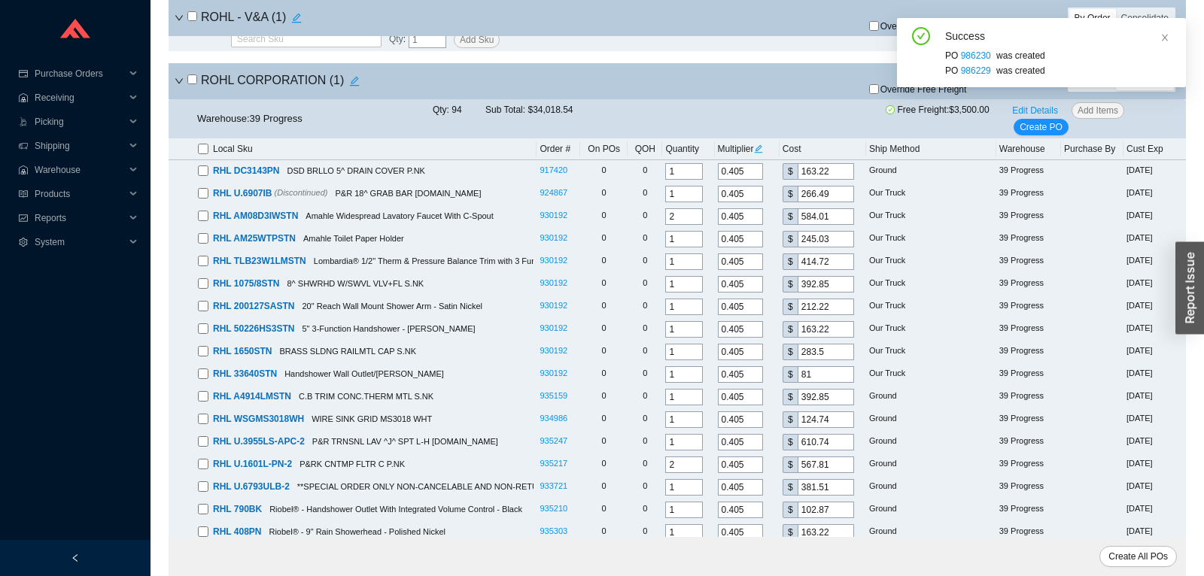
checkbox input "false"
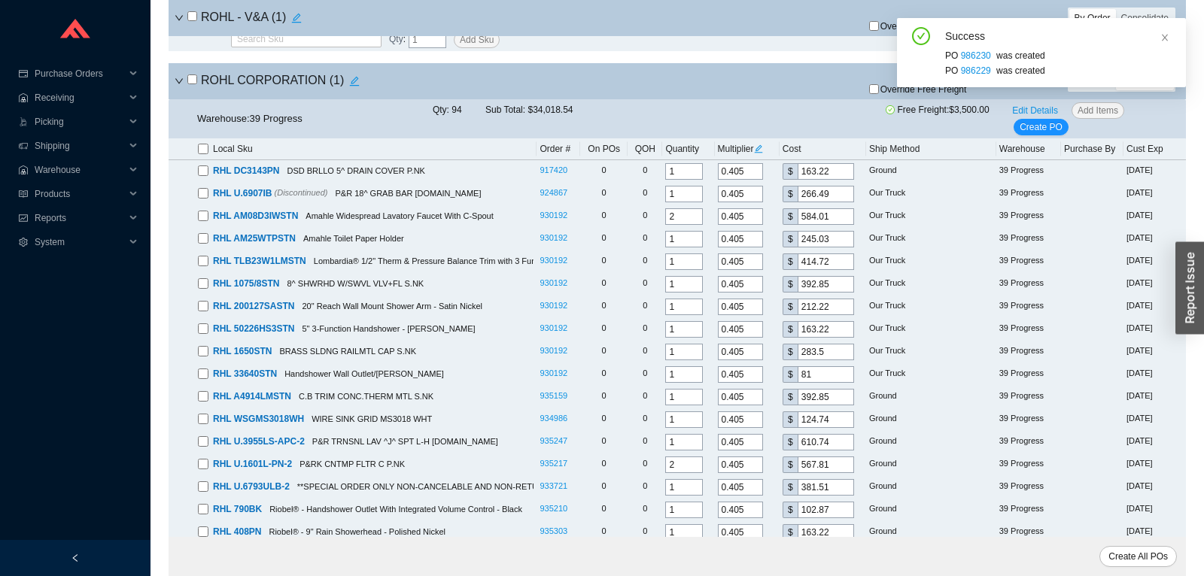
checkbox input "false"
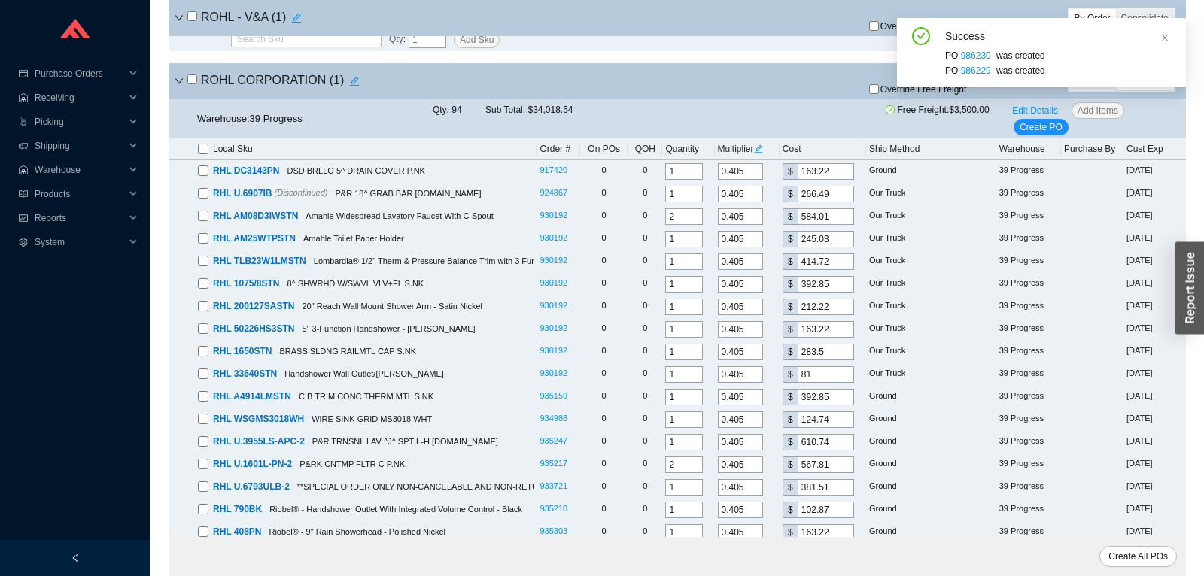
checkbox input "false"
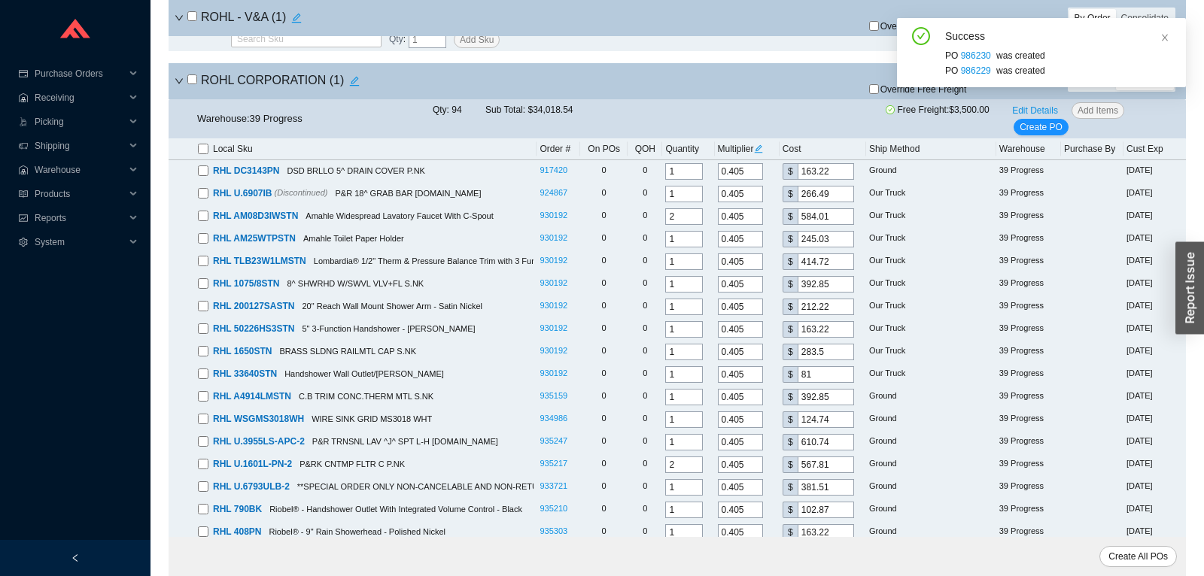
checkbox input "false"
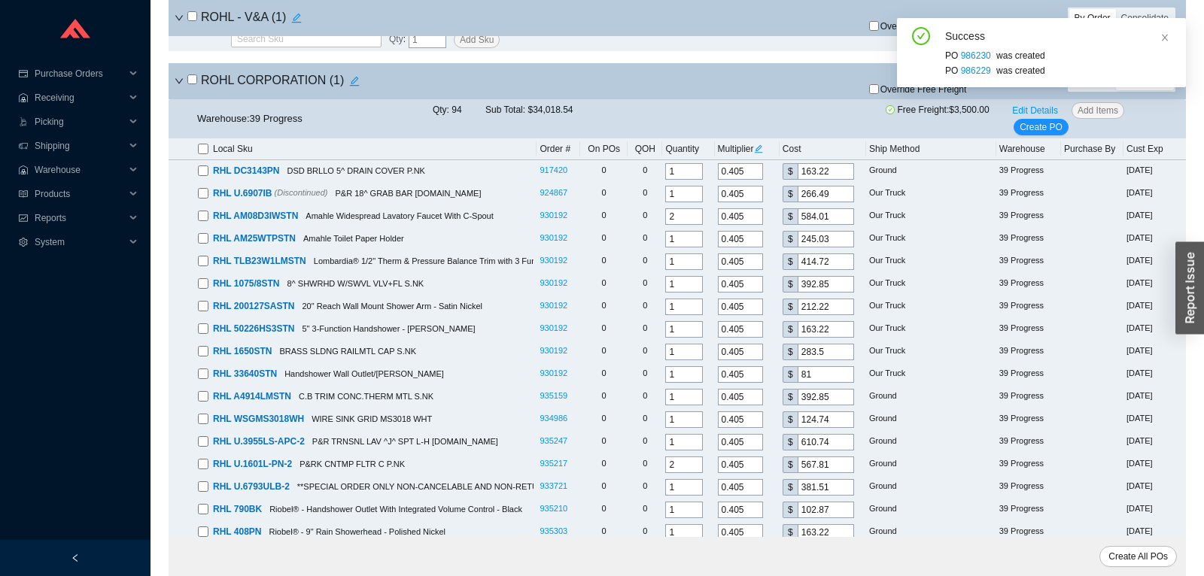
checkbox input "false"
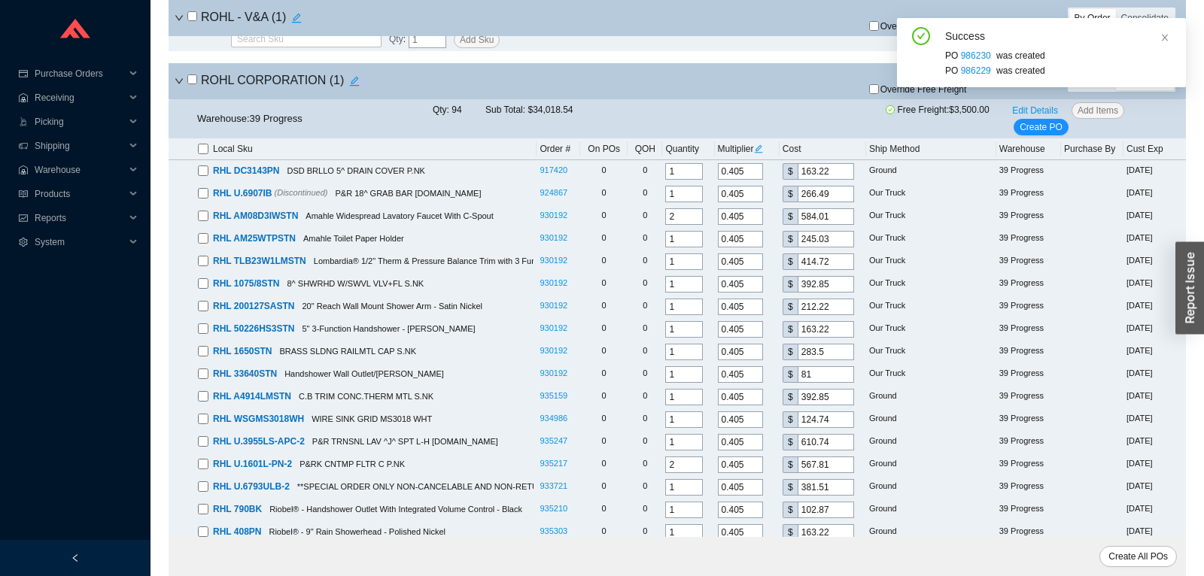
checkbox input "false"
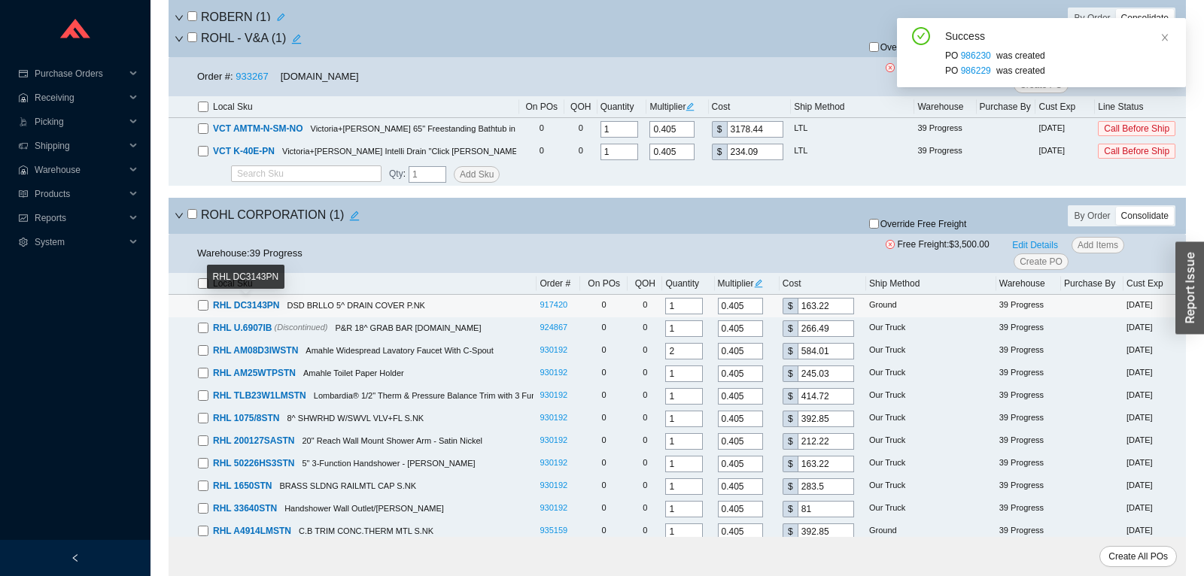
scroll to position [3287, 0]
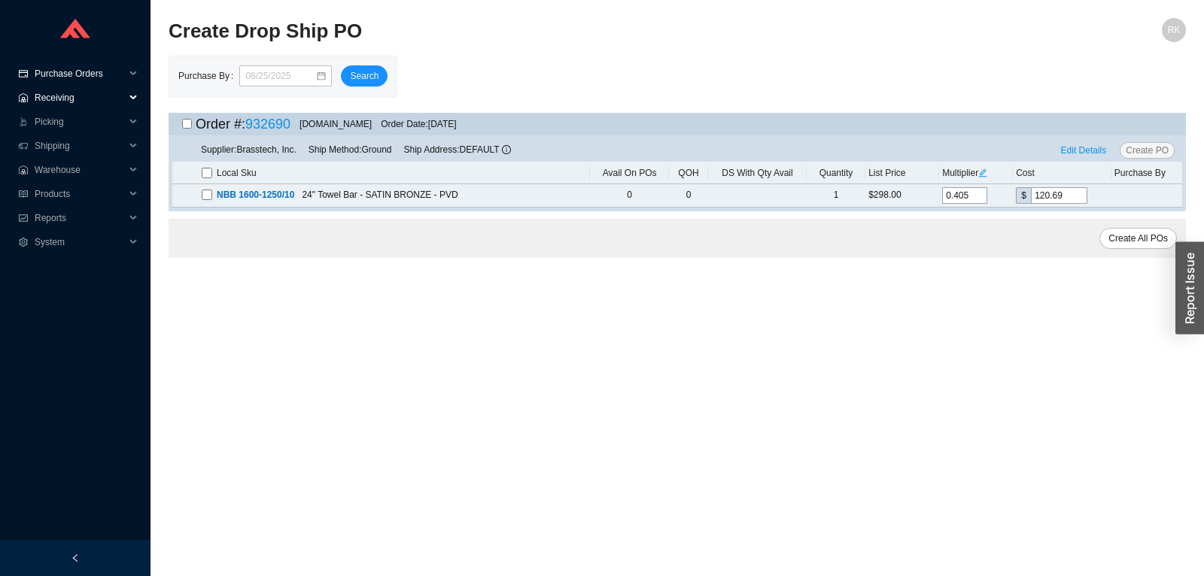
click at [84, 79] on span "Purchase Orders" at bounding box center [80, 74] width 90 height 24
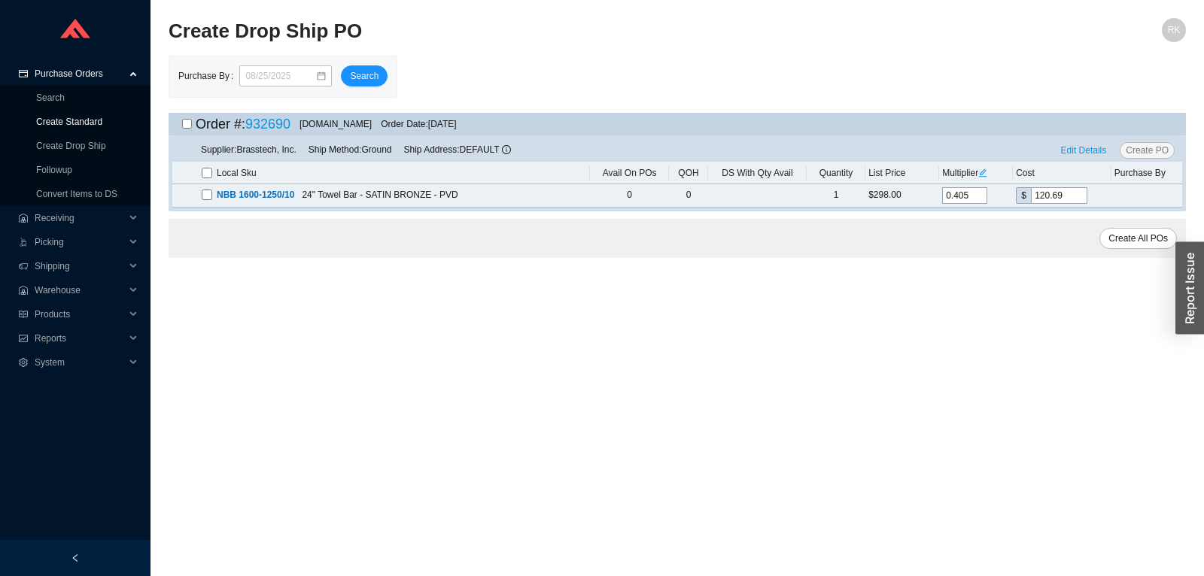
click at [74, 125] on link "Create Standard" at bounding box center [69, 122] width 66 height 11
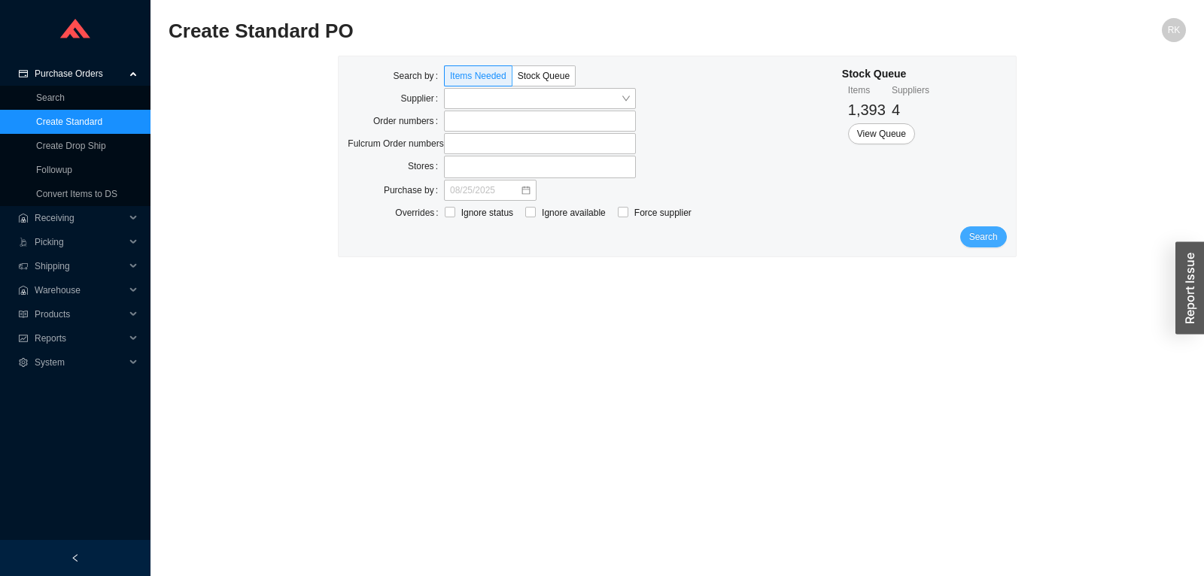
click at [983, 242] on span "Search" at bounding box center [983, 236] width 29 height 15
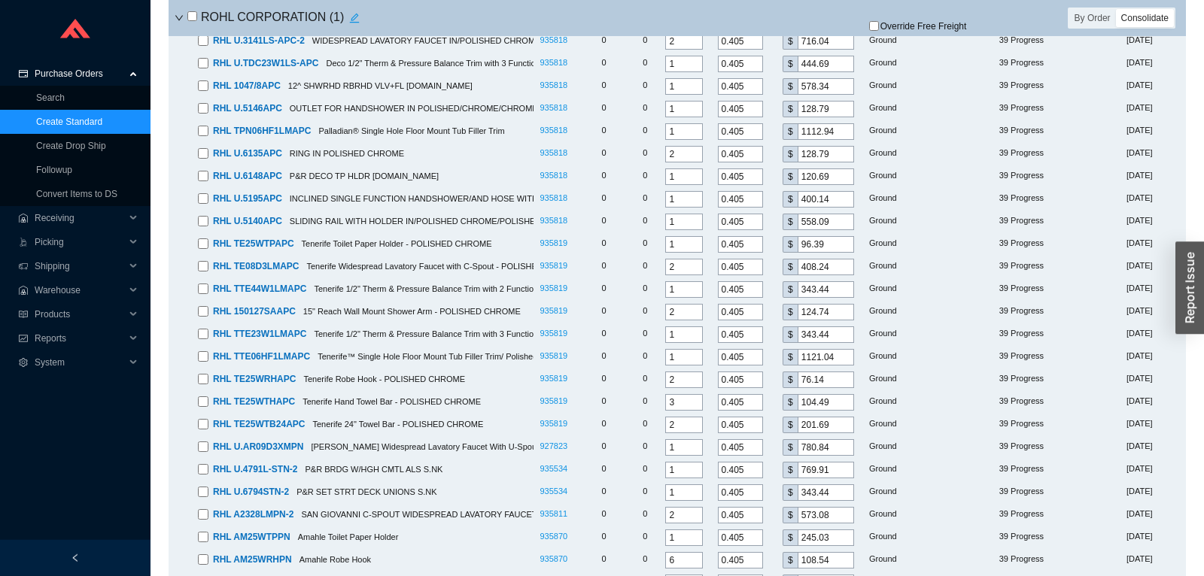
scroll to position [7264, 0]
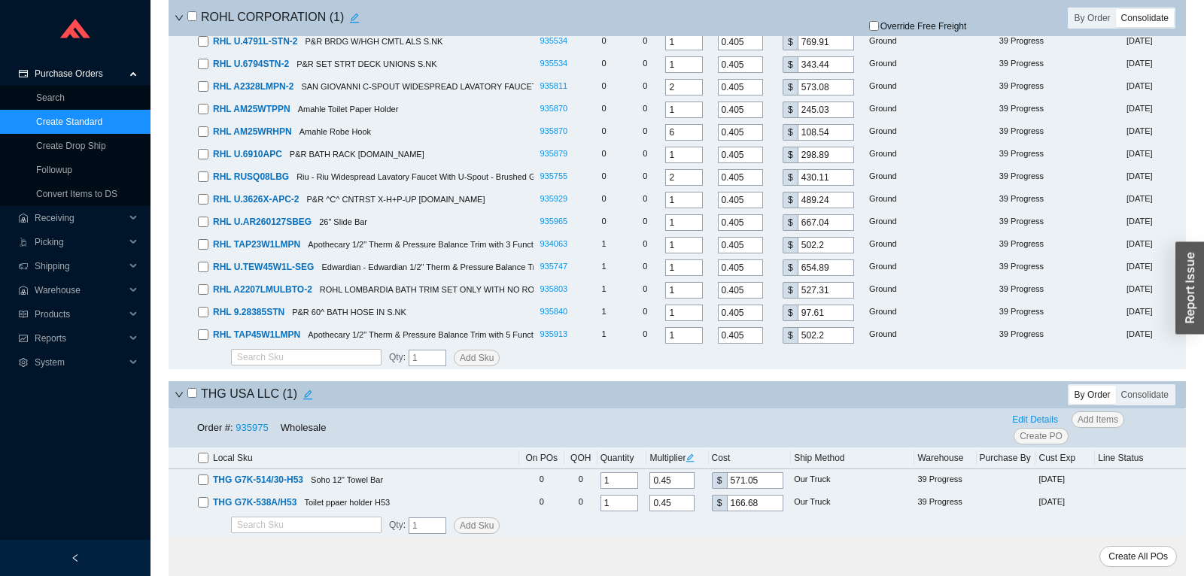
click at [194, 393] on input "checkbox" at bounding box center [192, 393] width 10 height 10
checkbox input "true"
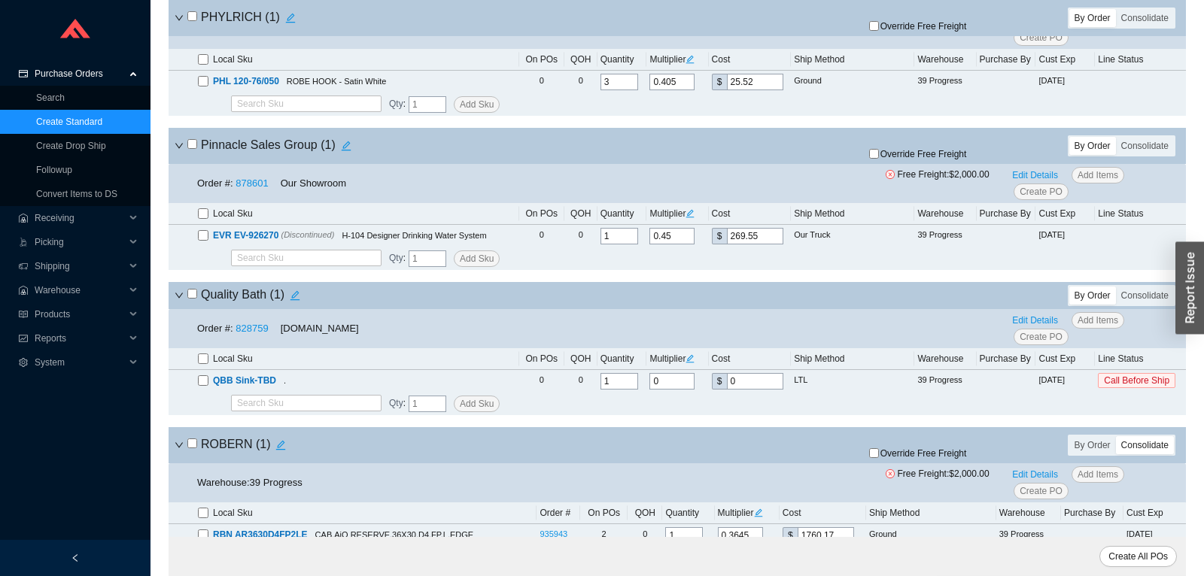
scroll to position [4895, 0]
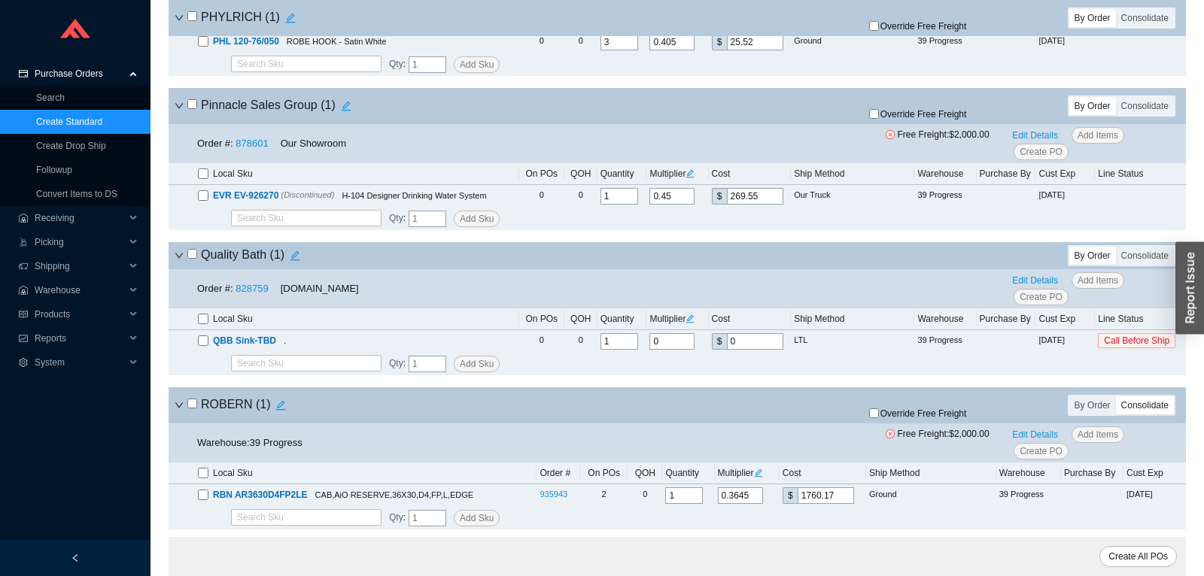
click at [192, 409] on input "checkbox" at bounding box center [192, 404] width 10 height 10
checkbox input "true"
click at [192, 409] on input "checkbox" at bounding box center [192, 404] width 10 height 10
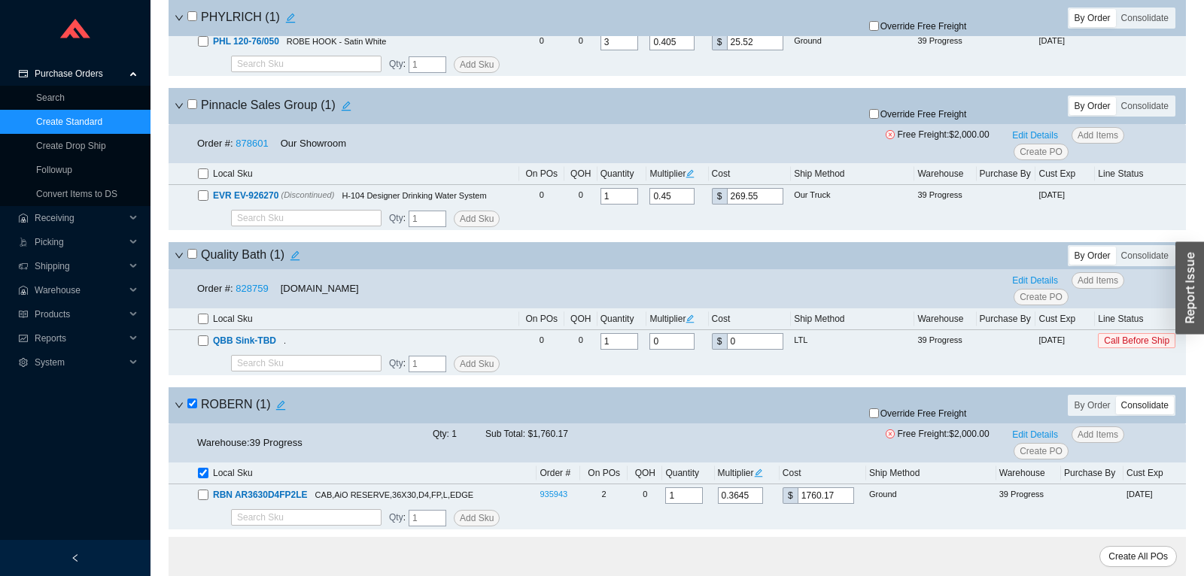
checkbox input "false"
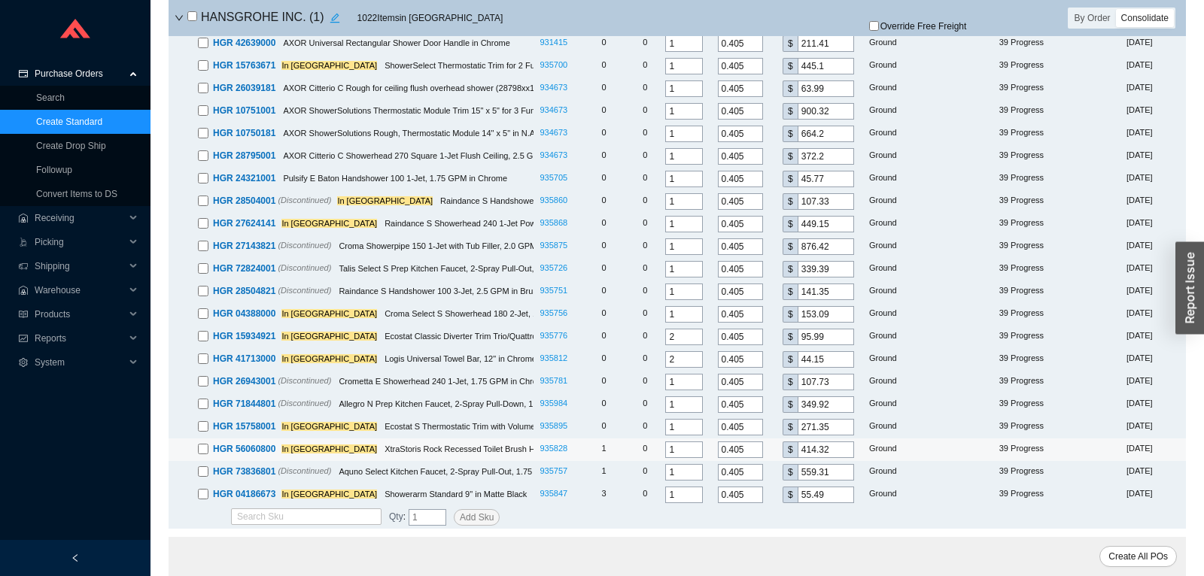
scroll to position [2762, 0]
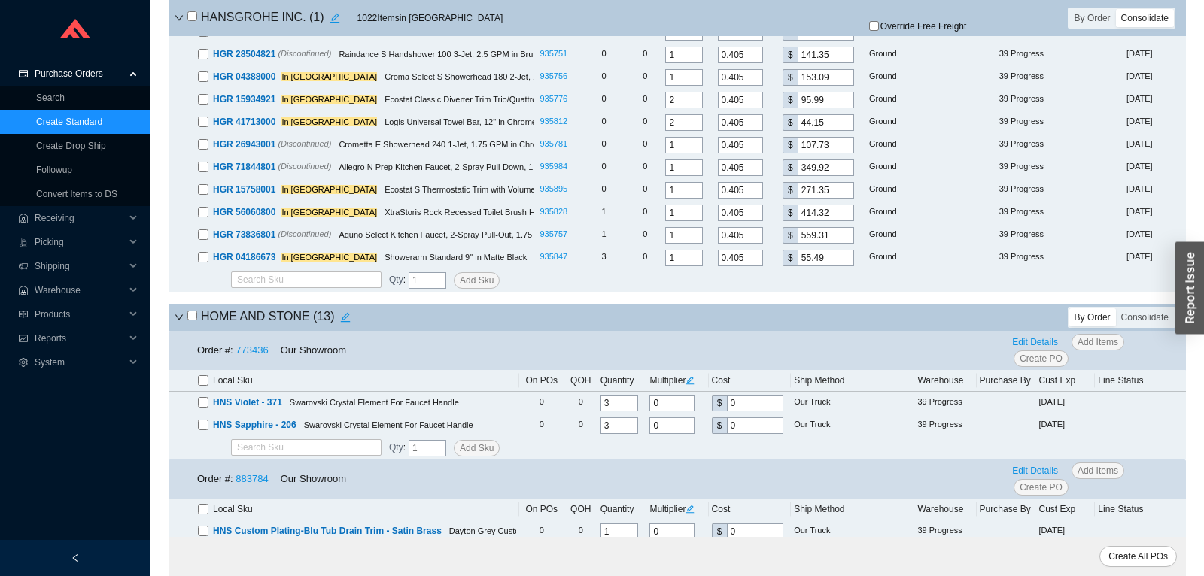
click at [179, 317] on icon "down" at bounding box center [179, 317] width 9 height 9
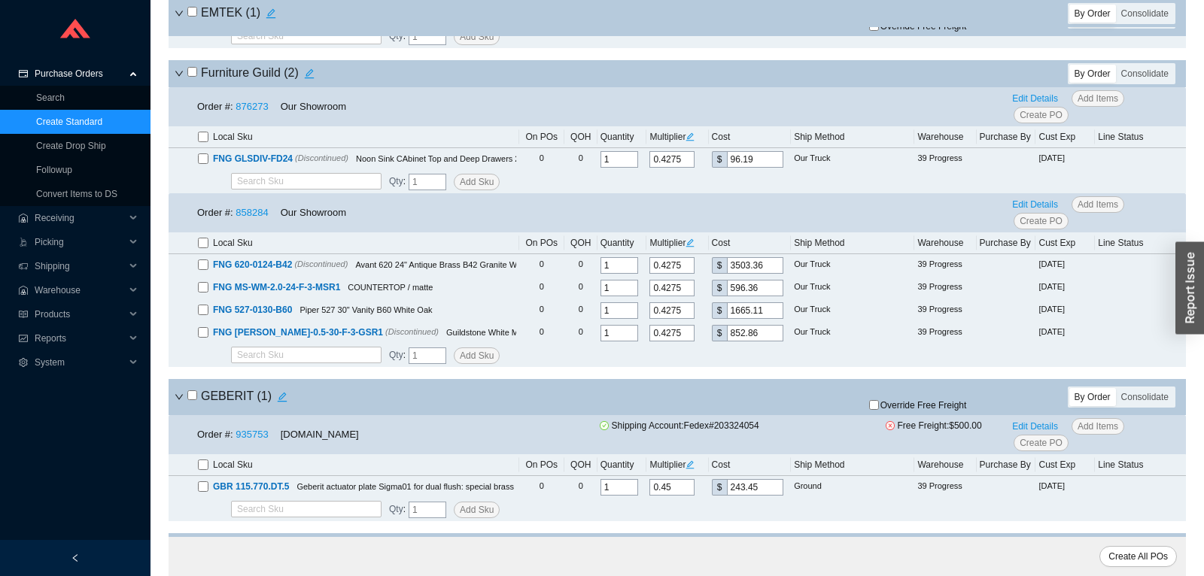
scroll to position [1498, 0]
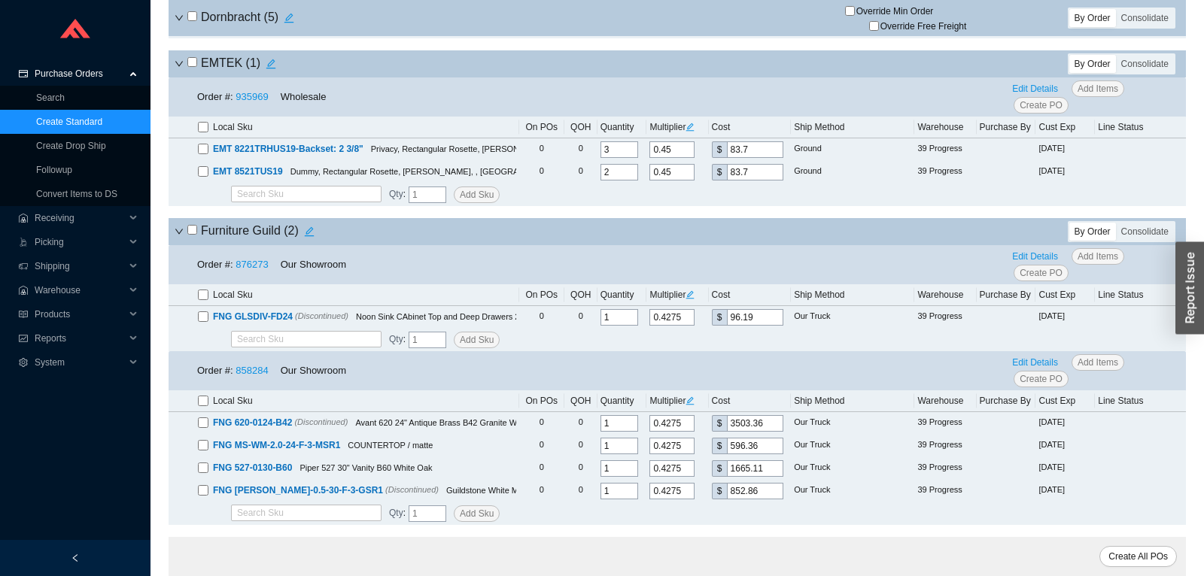
click at [178, 230] on icon "down" at bounding box center [179, 231] width 9 height 9
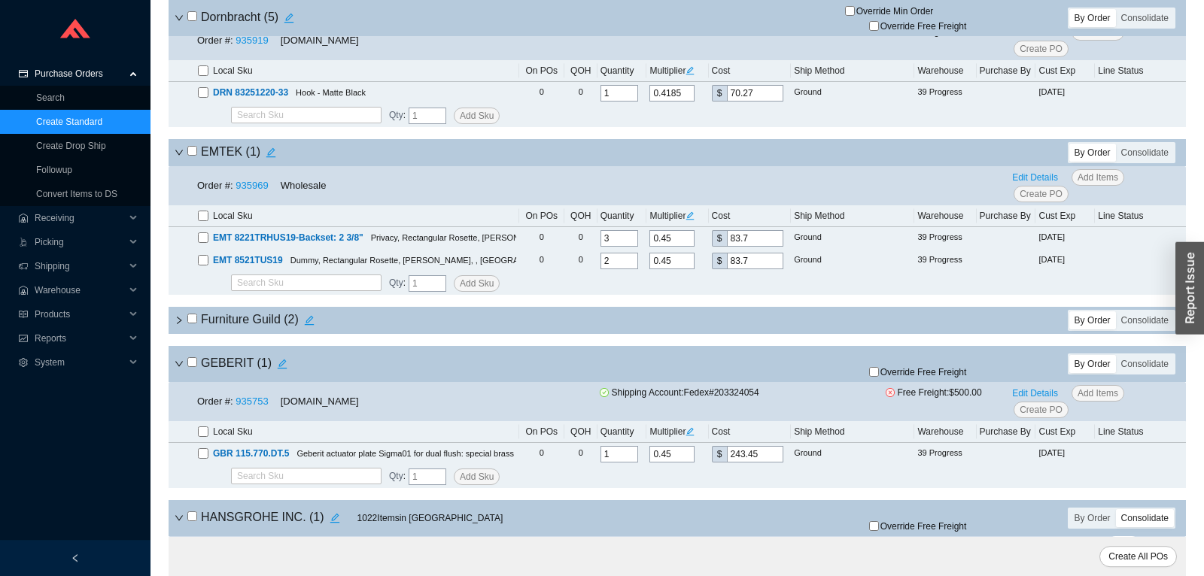
scroll to position [1340, 0]
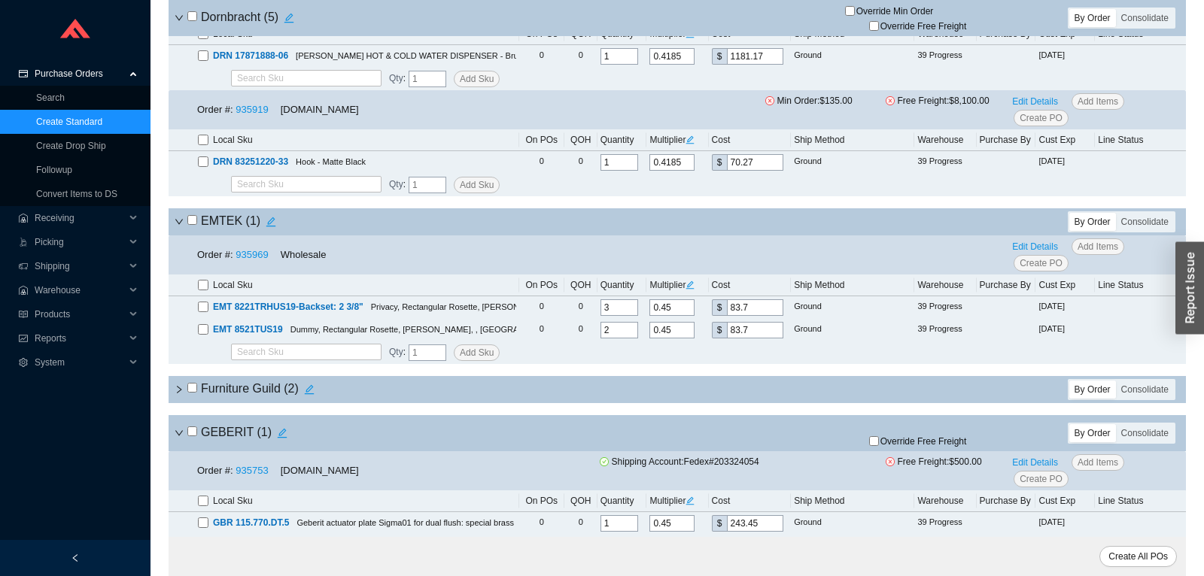
click at [194, 223] on input "checkbox" at bounding box center [192, 220] width 10 height 10
checkbox input "true"
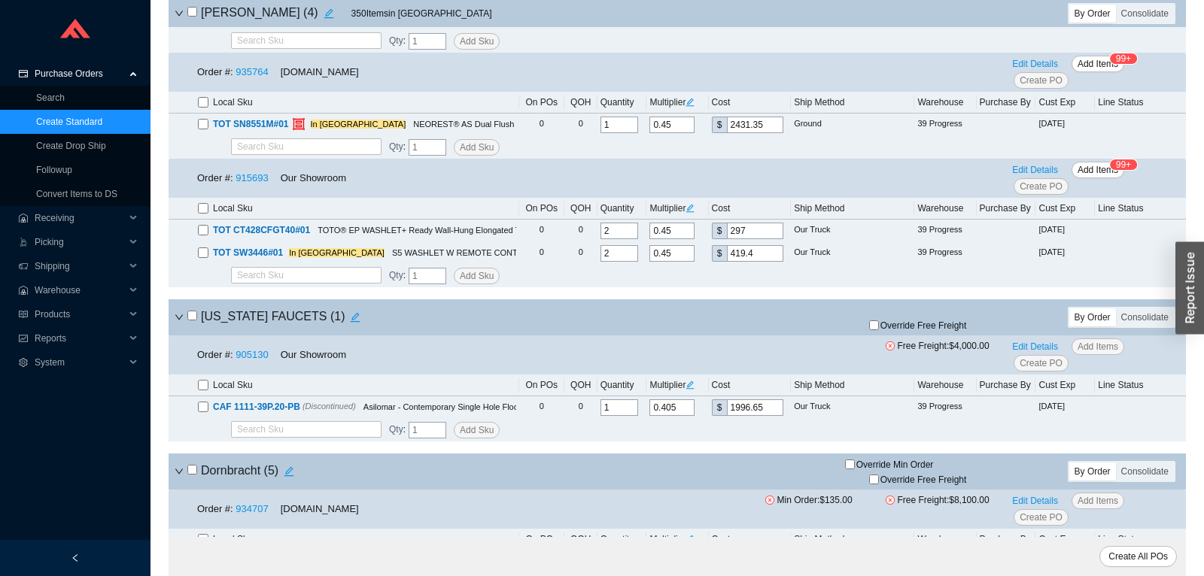
scroll to position [0, 0]
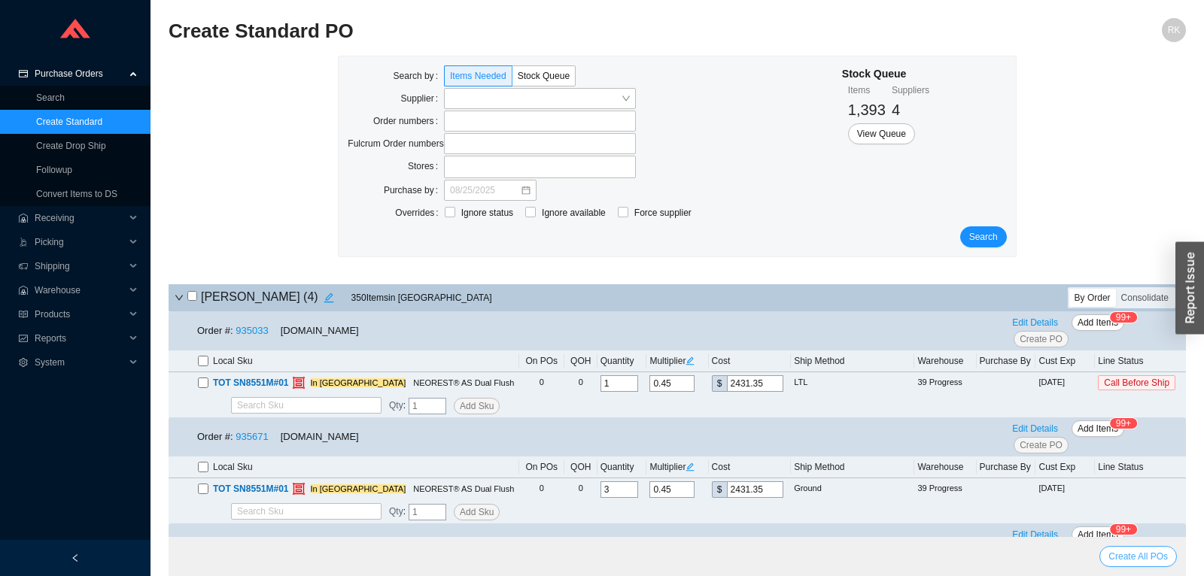
click at [1162, 554] on span "Create All POs" at bounding box center [1137, 556] width 59 height 15
click at [94, 122] on link "Create Standard" at bounding box center [69, 122] width 66 height 11
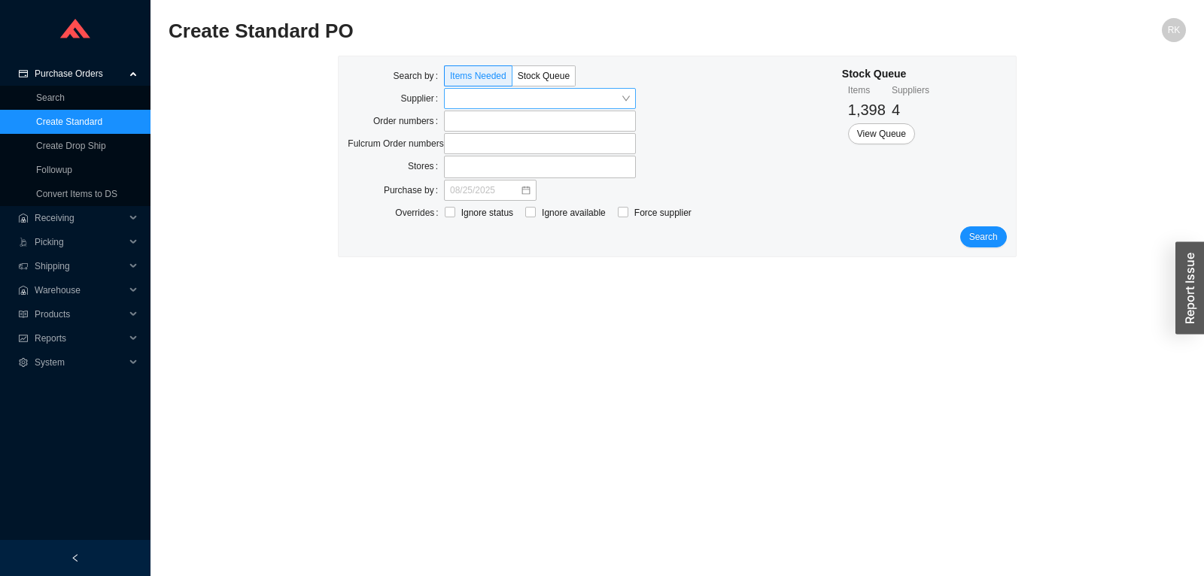
click at [554, 98] on input "search" at bounding box center [535, 99] width 171 height 20
type input "hansg"
click at [529, 115] on div "5 360 HANSGROHE INC. MECHANICS BUILDING MATERIALS" at bounding box center [540, 131] width 192 height 38
click at [525, 123] on label at bounding box center [540, 121] width 192 height 21
click at [457, 123] on input at bounding box center [451, 121] width 11 height 17
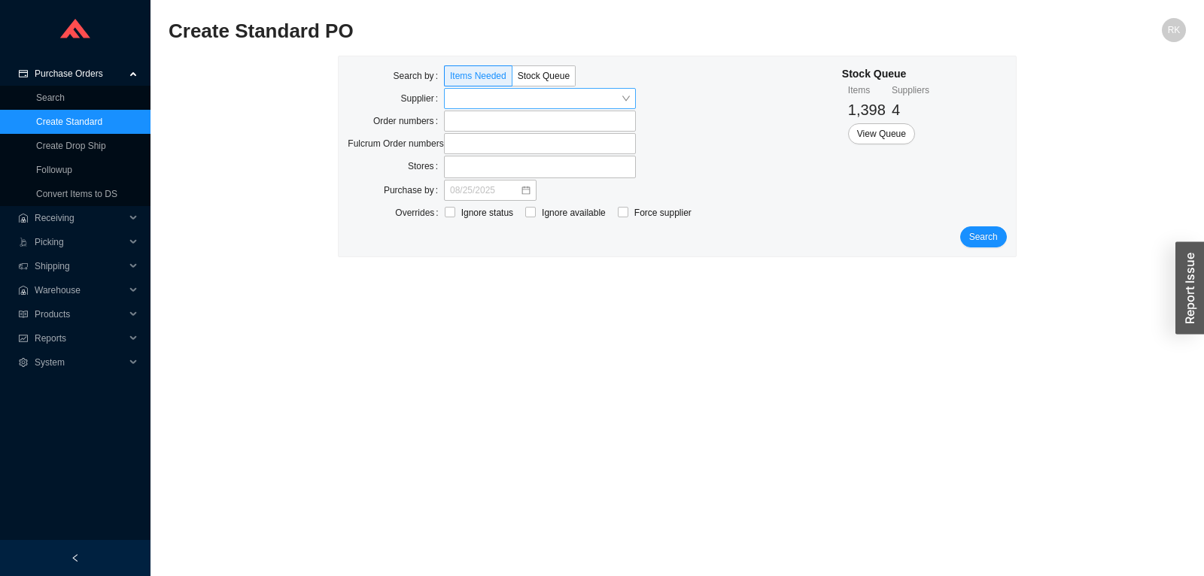
click at [525, 96] on input "search" at bounding box center [535, 99] width 171 height 20
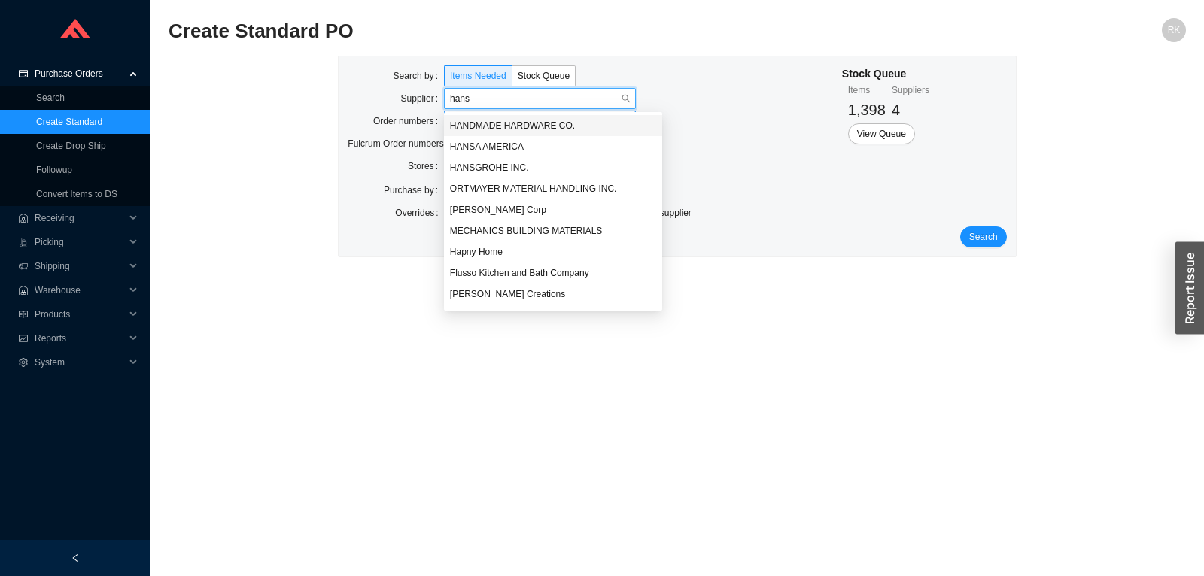
type input "hansg"
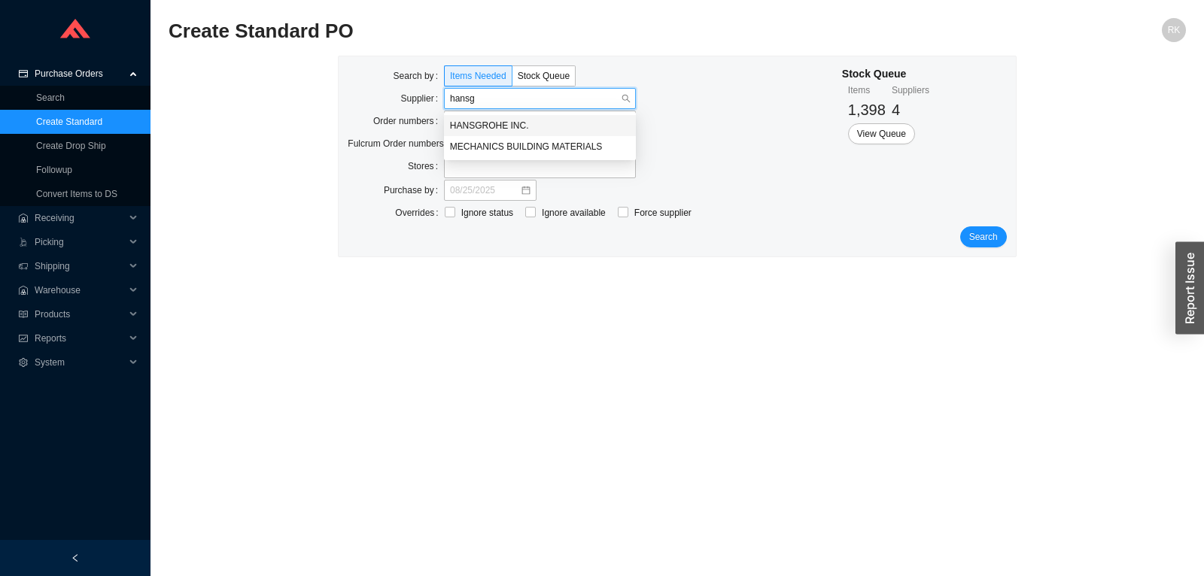
click at [491, 120] on div "HANSGROHE INC." at bounding box center [540, 126] width 180 height 14
click at [988, 232] on span "Search" at bounding box center [983, 236] width 29 height 15
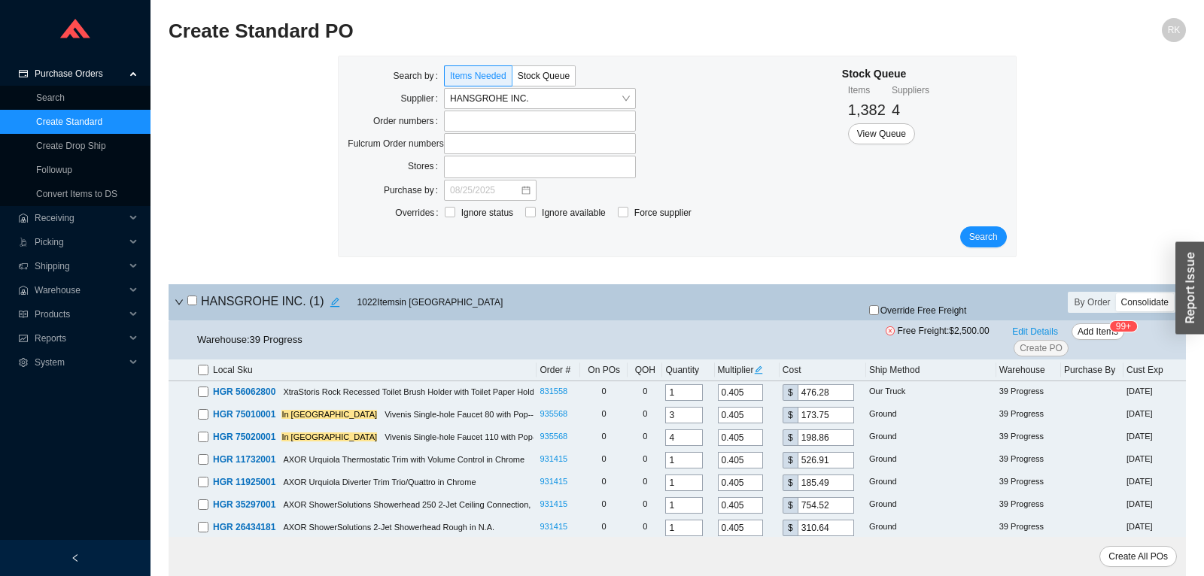
click at [192, 300] on input "checkbox" at bounding box center [192, 301] width 10 height 10
checkbox input "true"
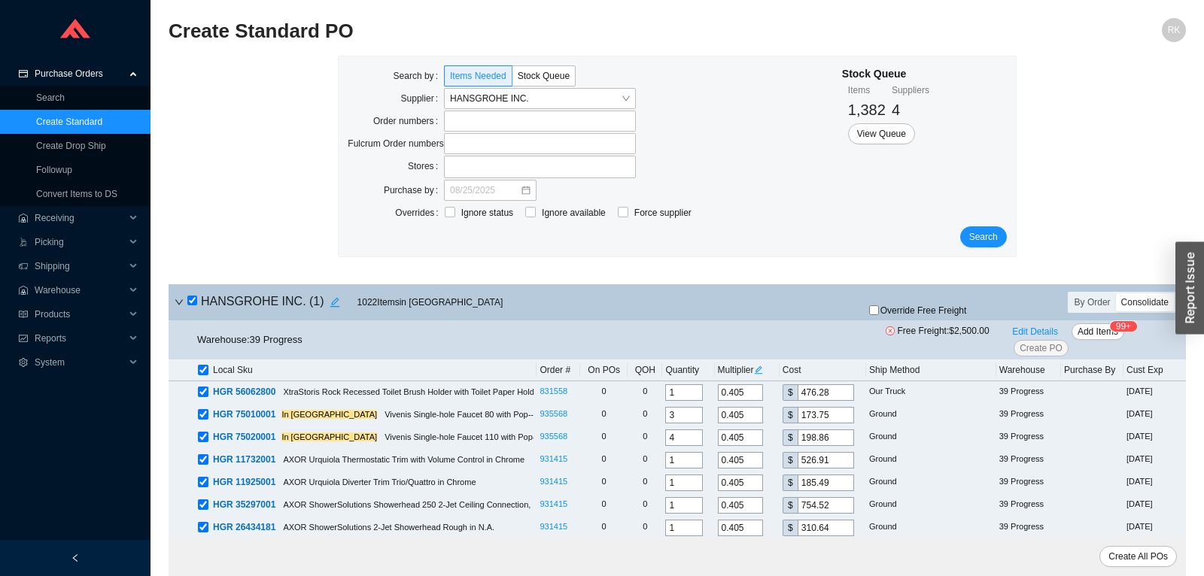
checkbox input "true"
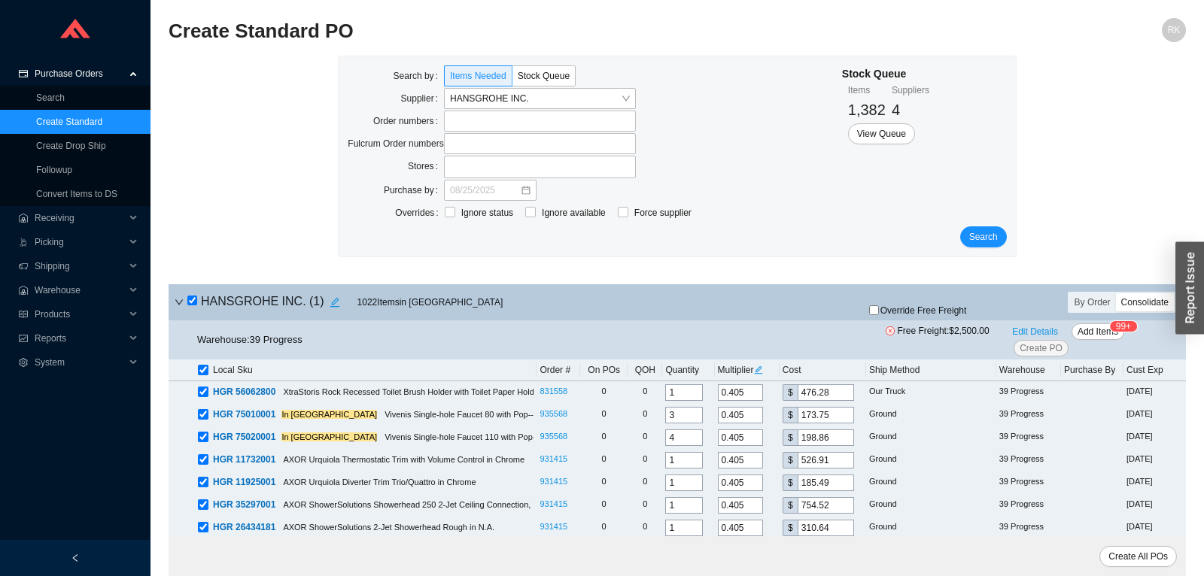
checkbox input "true"
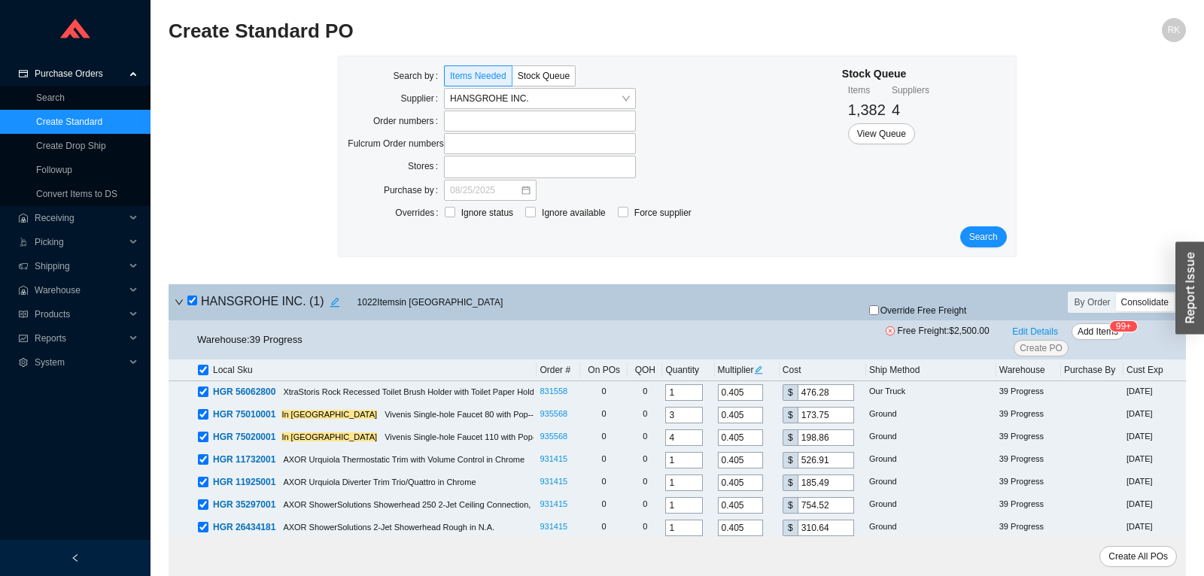
checkbox input "true"
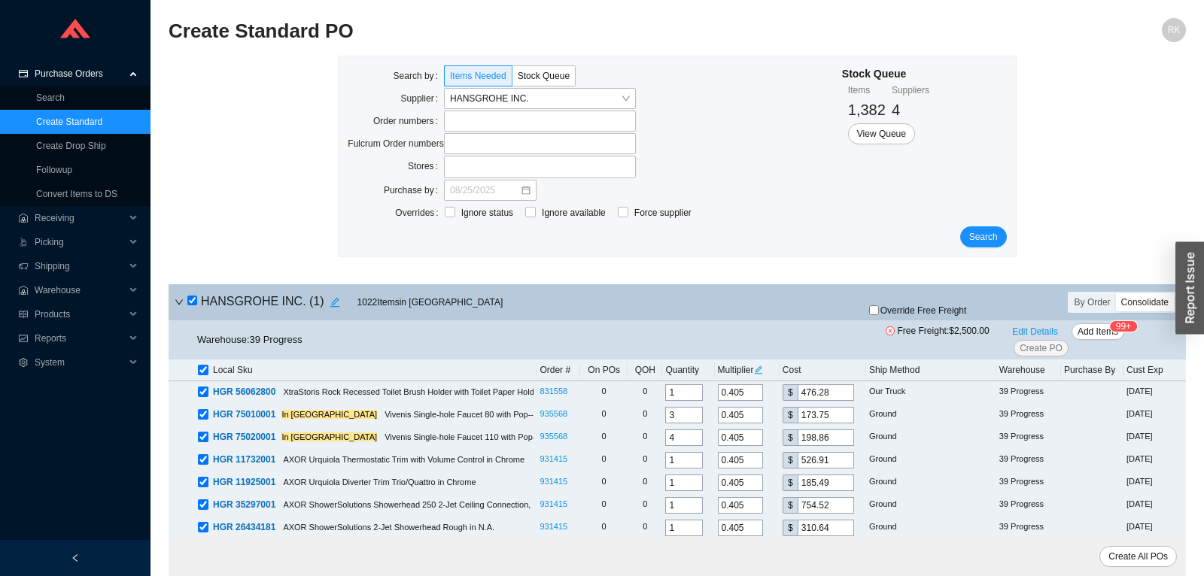
checkbox input "true"
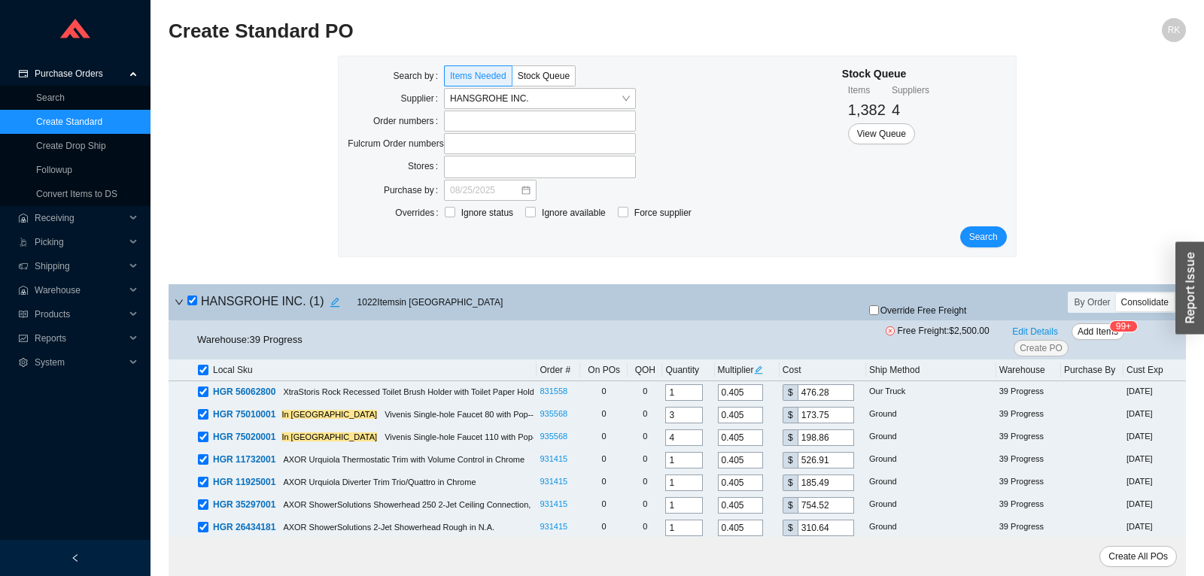
checkbox input "true"
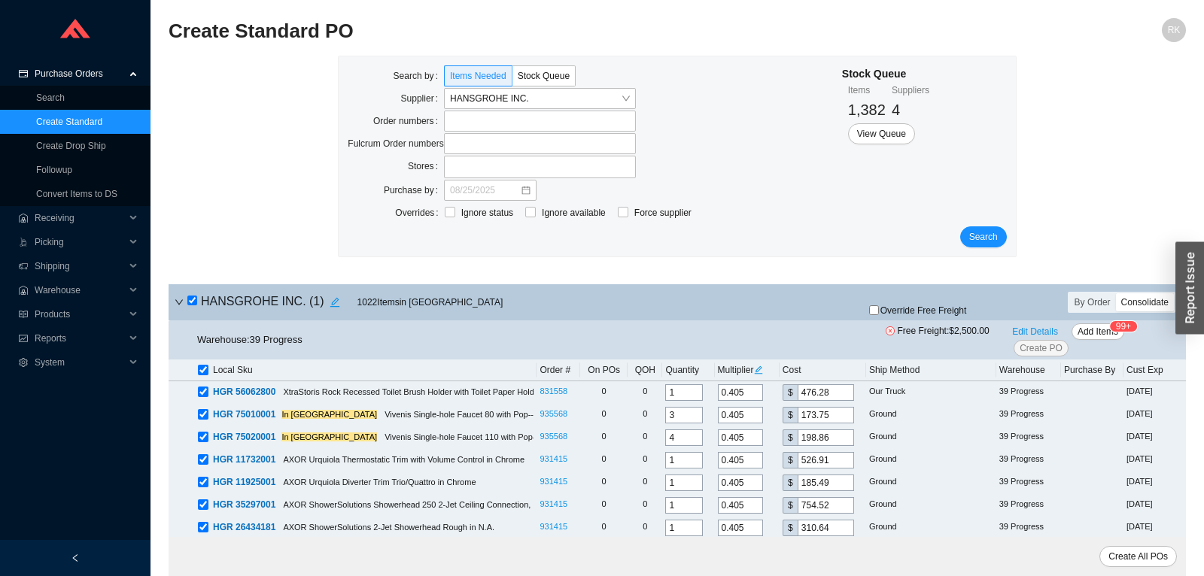
checkbox input "true"
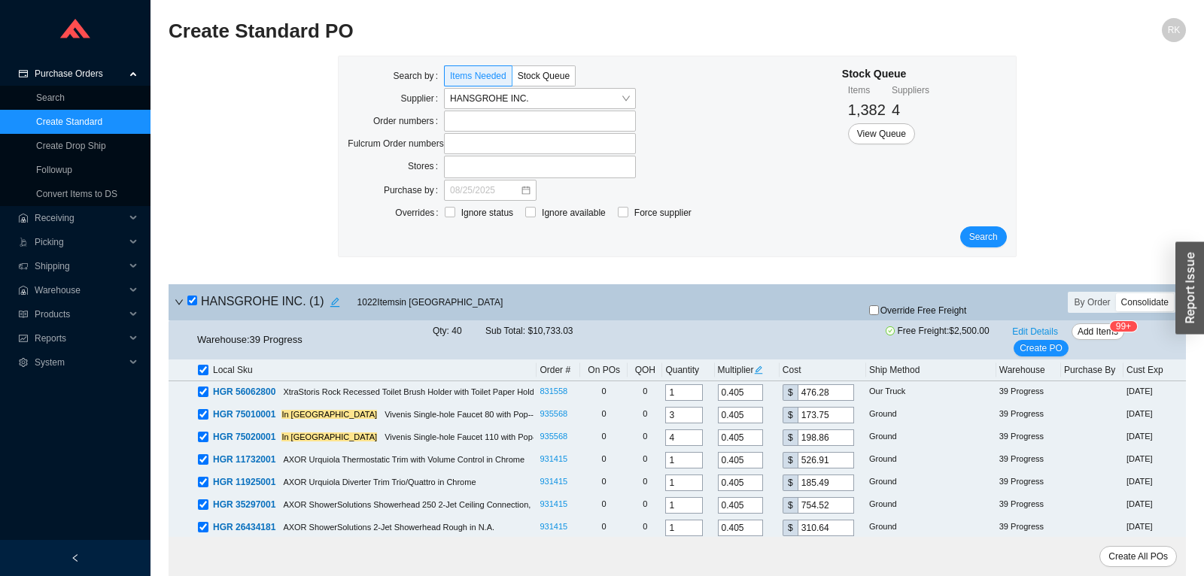
click at [192, 300] on input "checkbox" at bounding box center [192, 301] width 10 height 10
checkbox input "false"
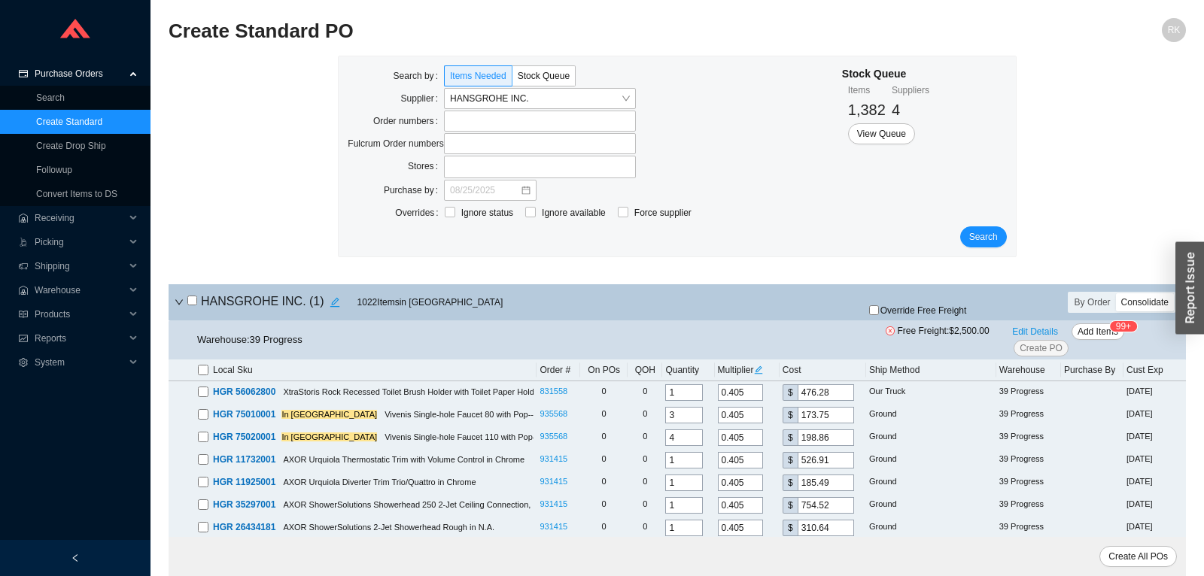
checkbox input "false"
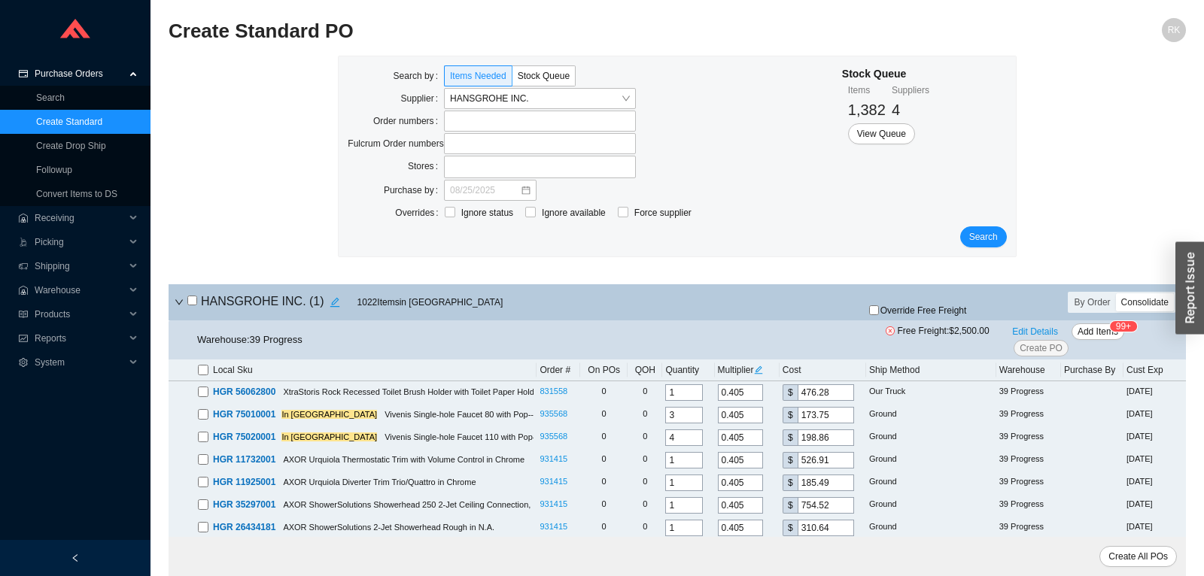
checkbox input "false"
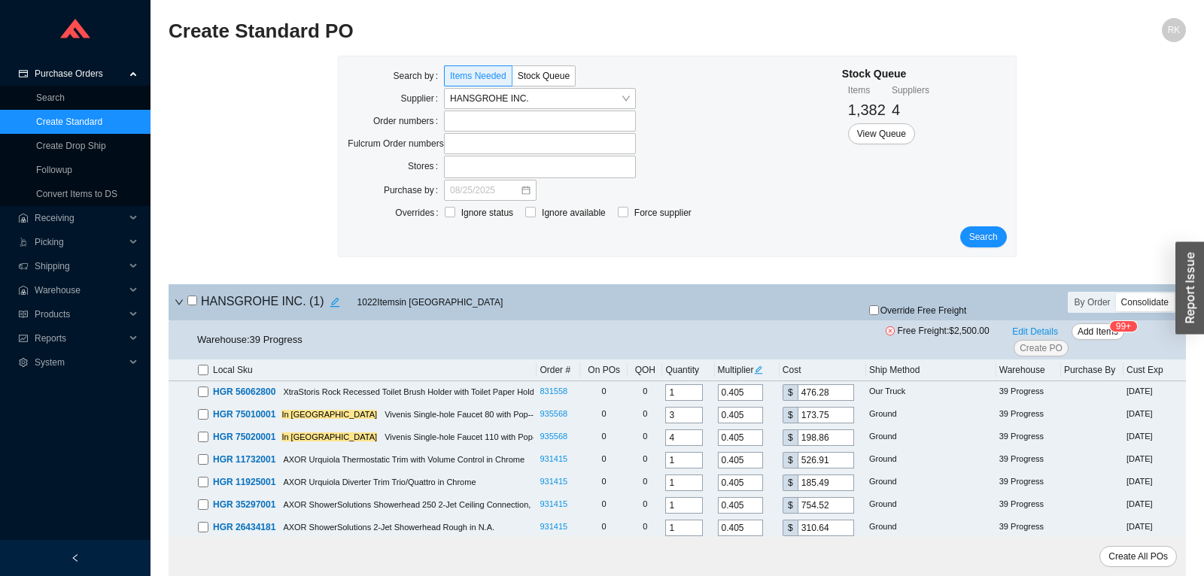
checkbox input "false"
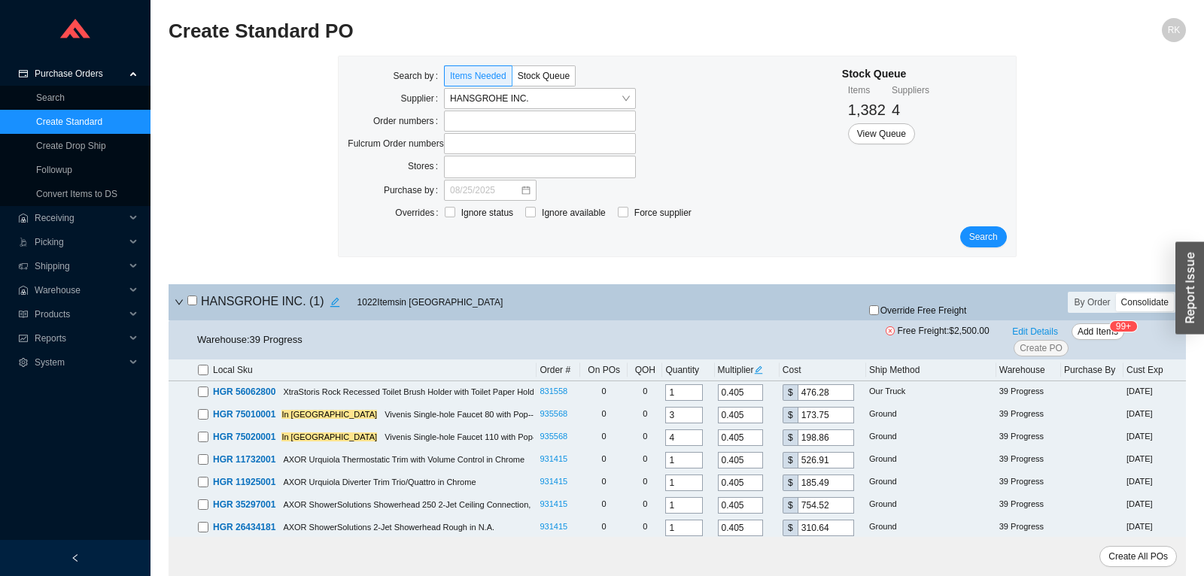
checkbox input "false"
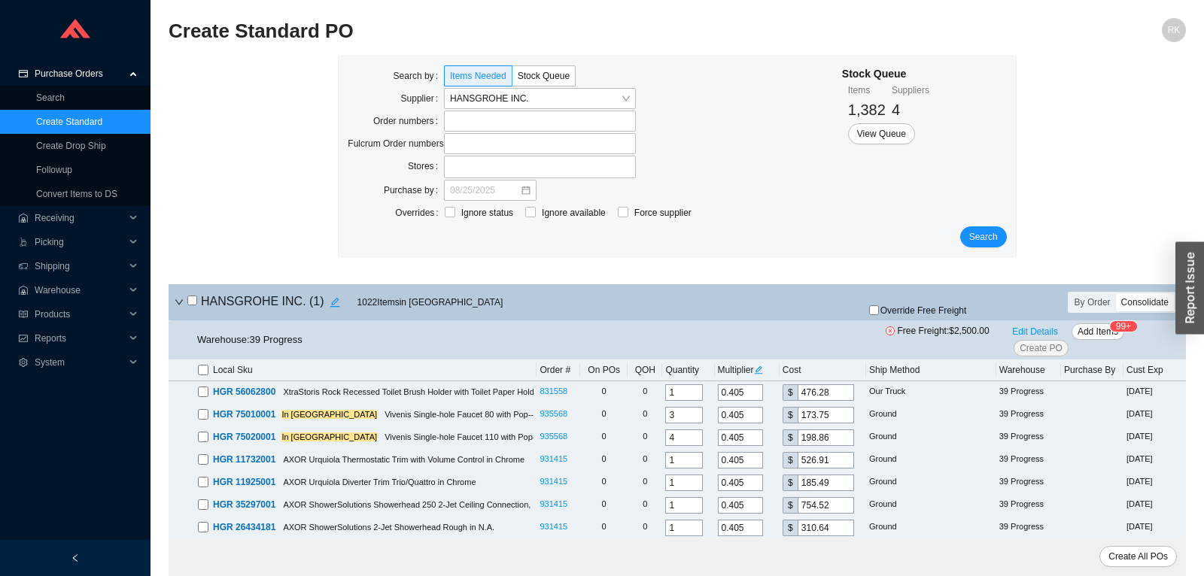
checkbox input "false"
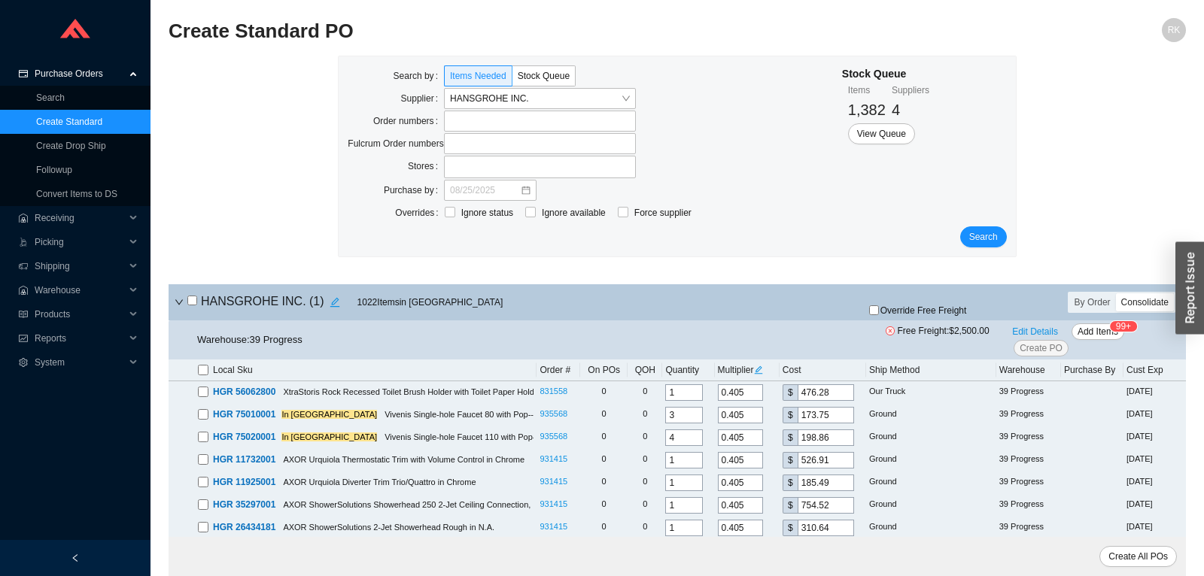
checkbox input "false"
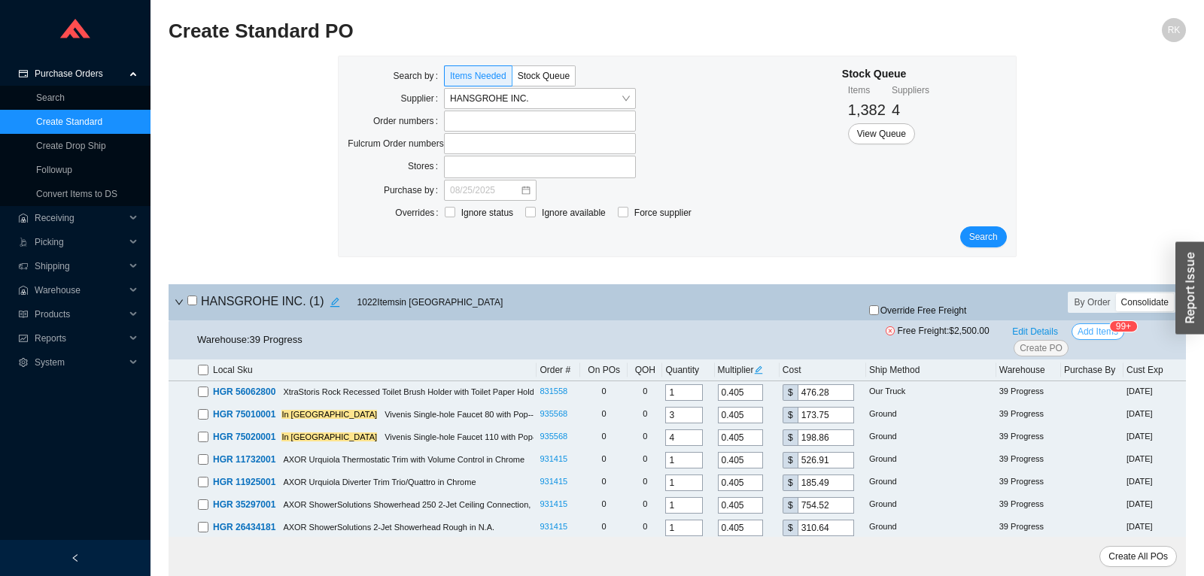
click at [1104, 339] on span "Add Items" at bounding box center [1097, 331] width 41 height 15
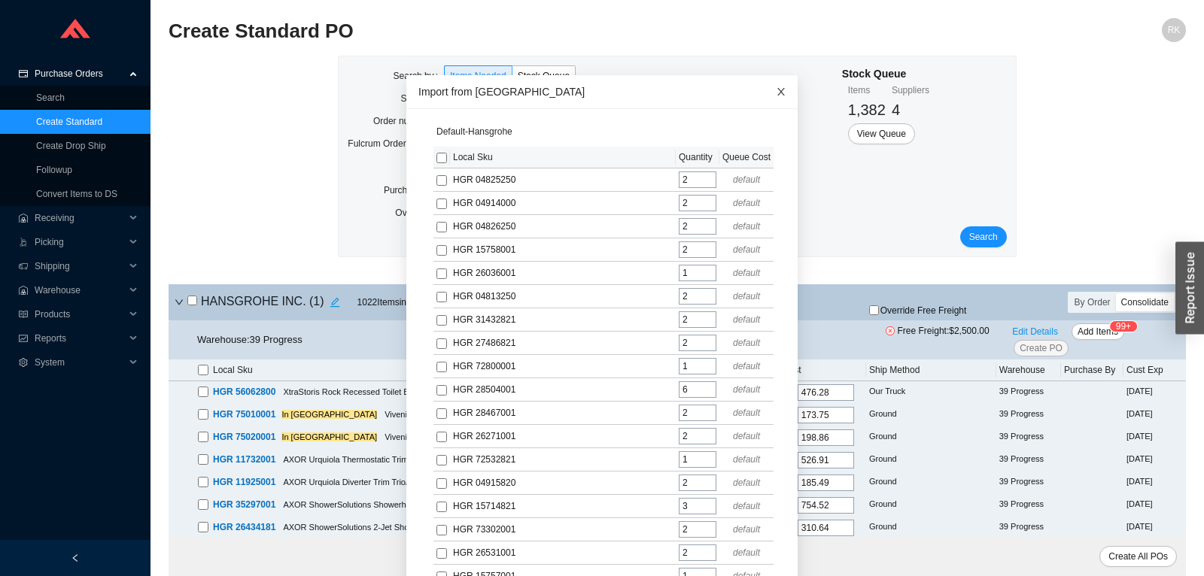
click at [780, 89] on icon "close" at bounding box center [781, 92] width 11 height 11
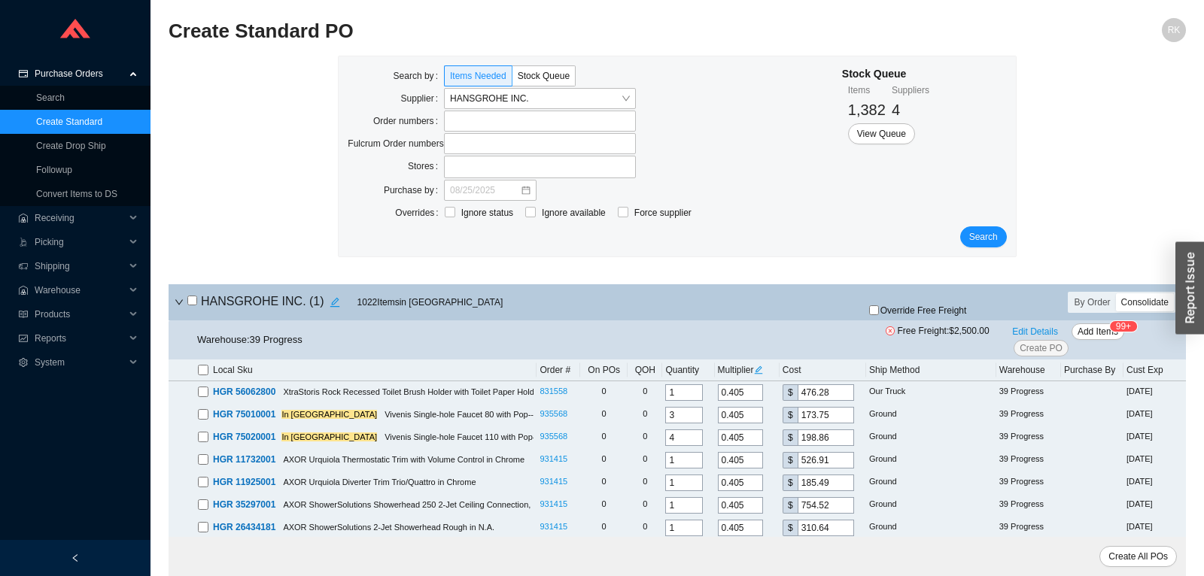
click at [263, 152] on div "Search by Items Needed Stock Queue Supplier HANSGROHE INC. Order numbers Fulcru…" at bounding box center [677, 164] width 1017 height 217
click at [597, 103] on input "search" at bounding box center [535, 99] width 171 height 20
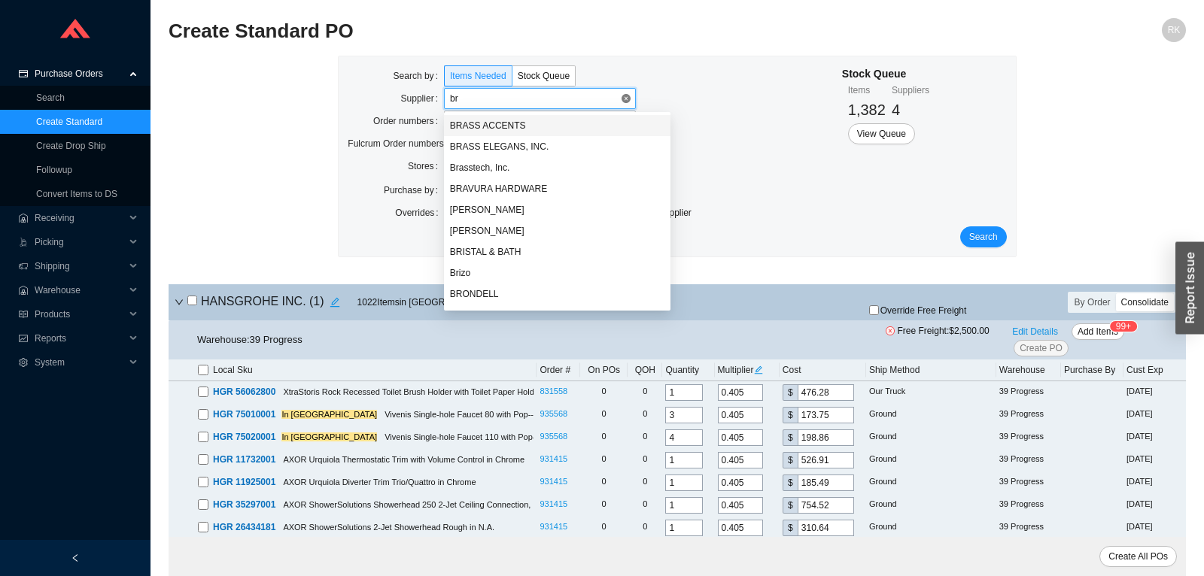
type input "bre"
click at [522, 121] on div "BRENNER" at bounding box center [557, 126] width 215 height 14
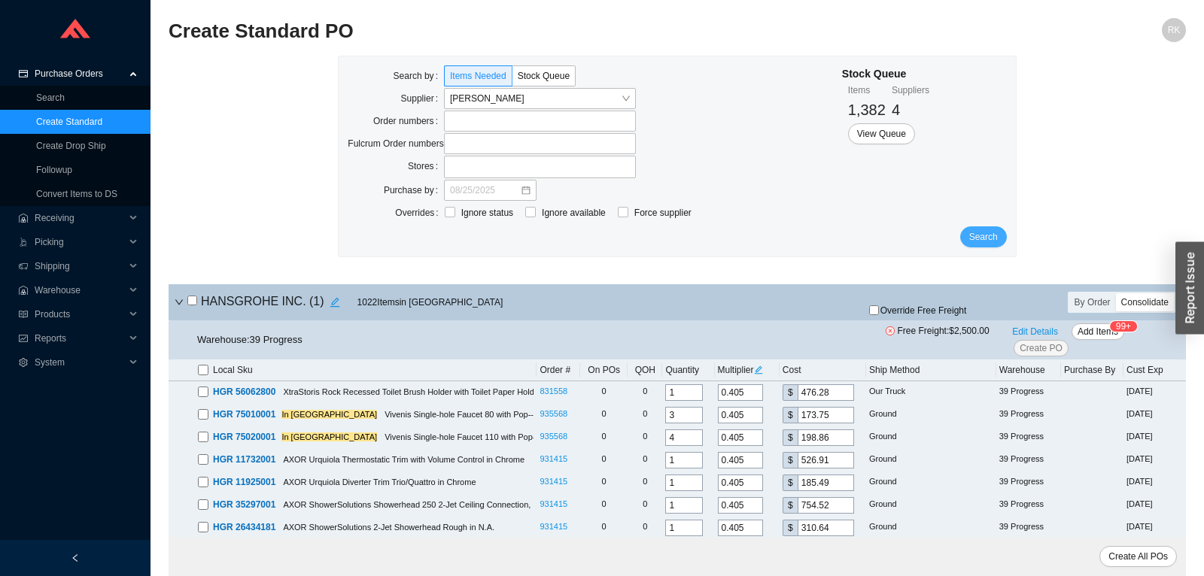
click at [988, 235] on span "Search" at bounding box center [983, 236] width 29 height 15
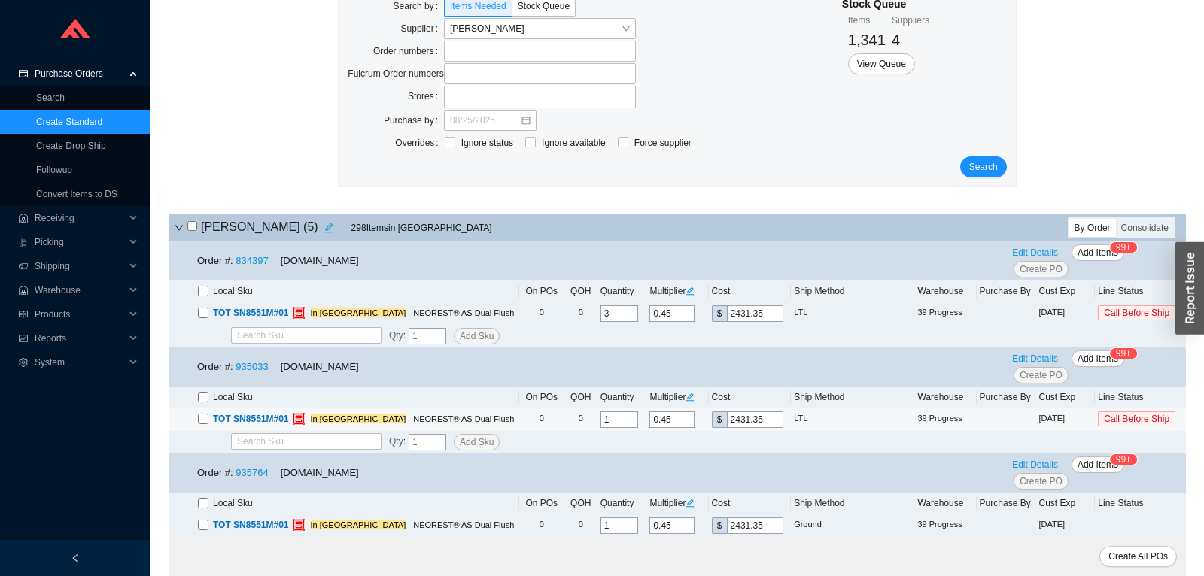
scroll to position [158, 0]
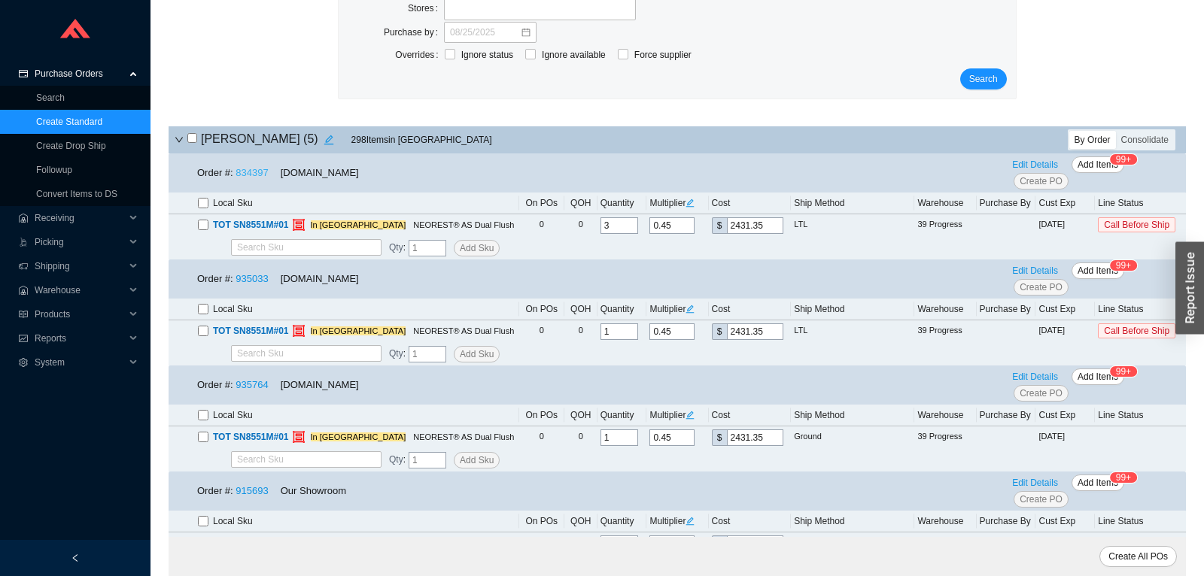
click at [258, 174] on link "834397" at bounding box center [251, 172] width 32 height 11
click at [253, 281] on link "935033" at bounding box center [251, 278] width 32 height 11
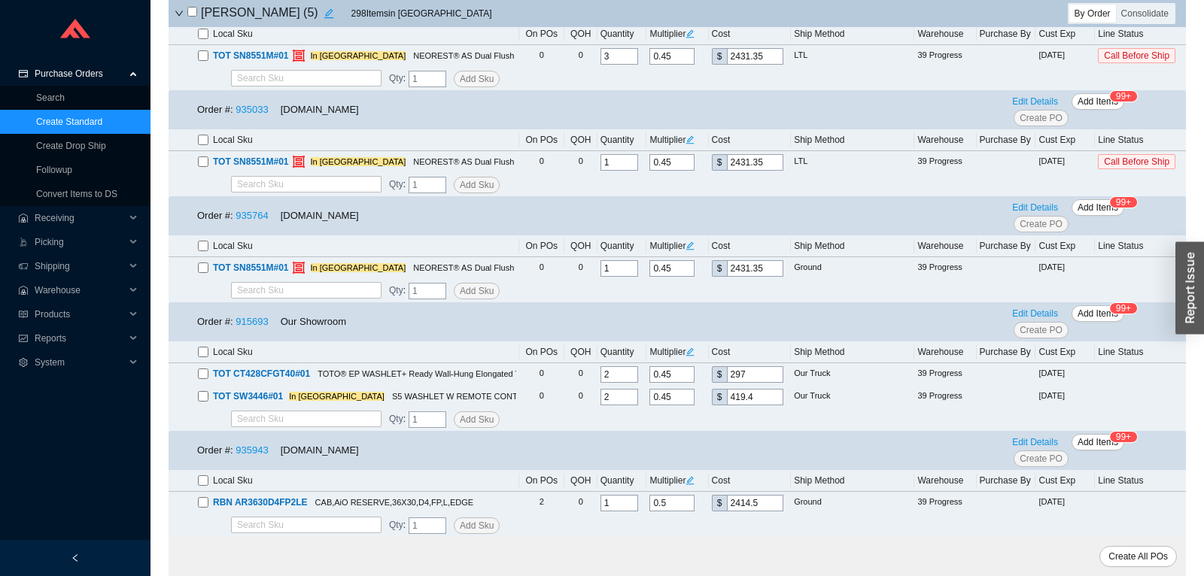
scroll to position [0, 0]
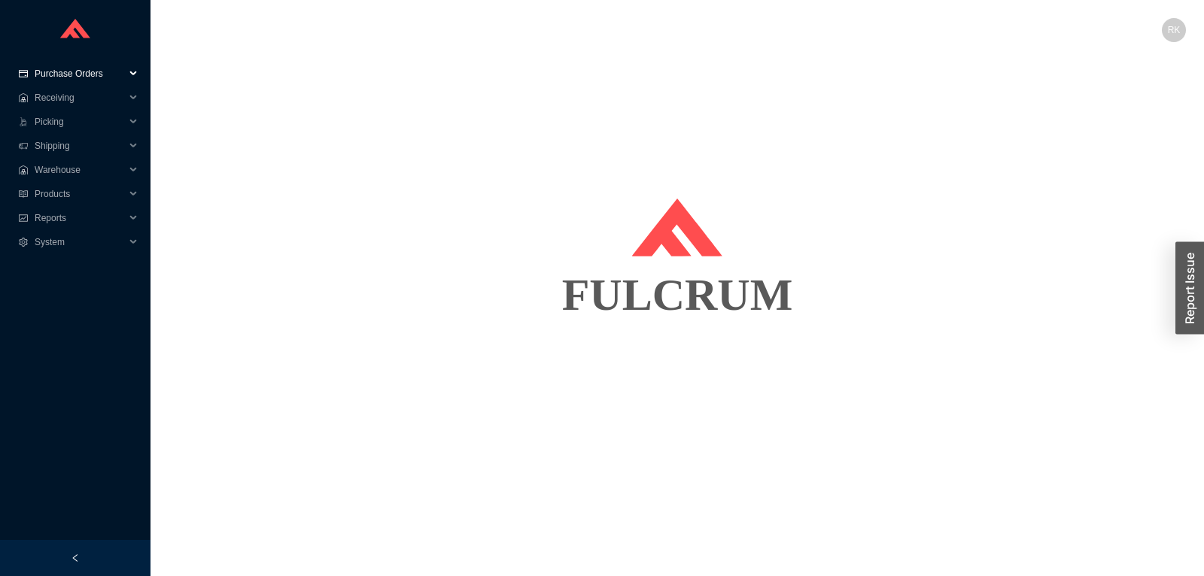
click at [90, 68] on span "Purchase Orders" at bounding box center [80, 74] width 90 height 24
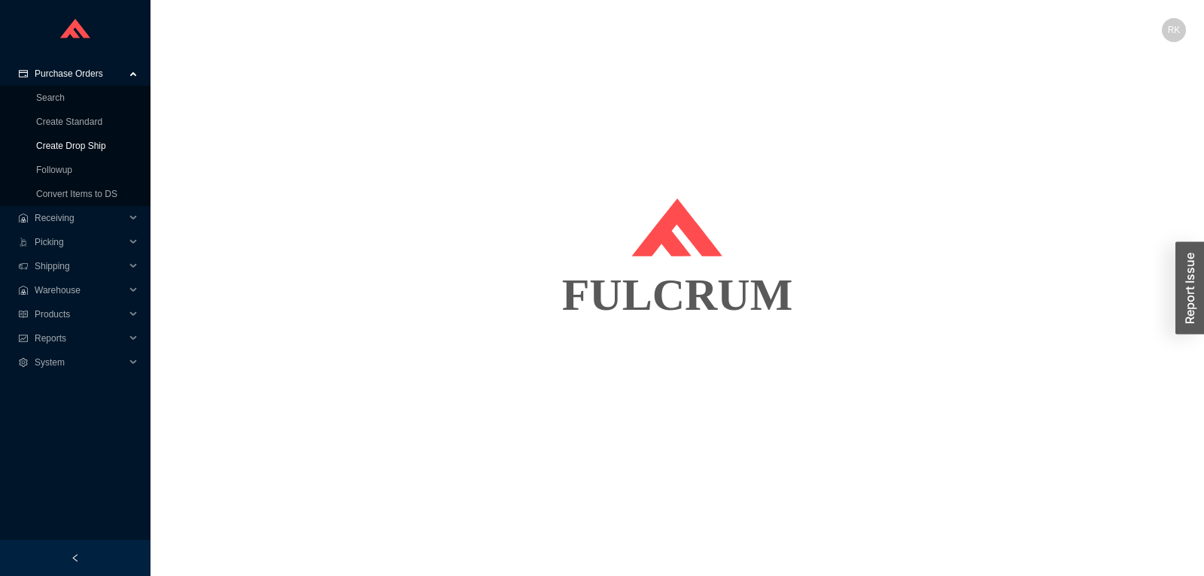
click at [89, 145] on link "Create Drop Ship" at bounding box center [71, 146] width 70 height 11
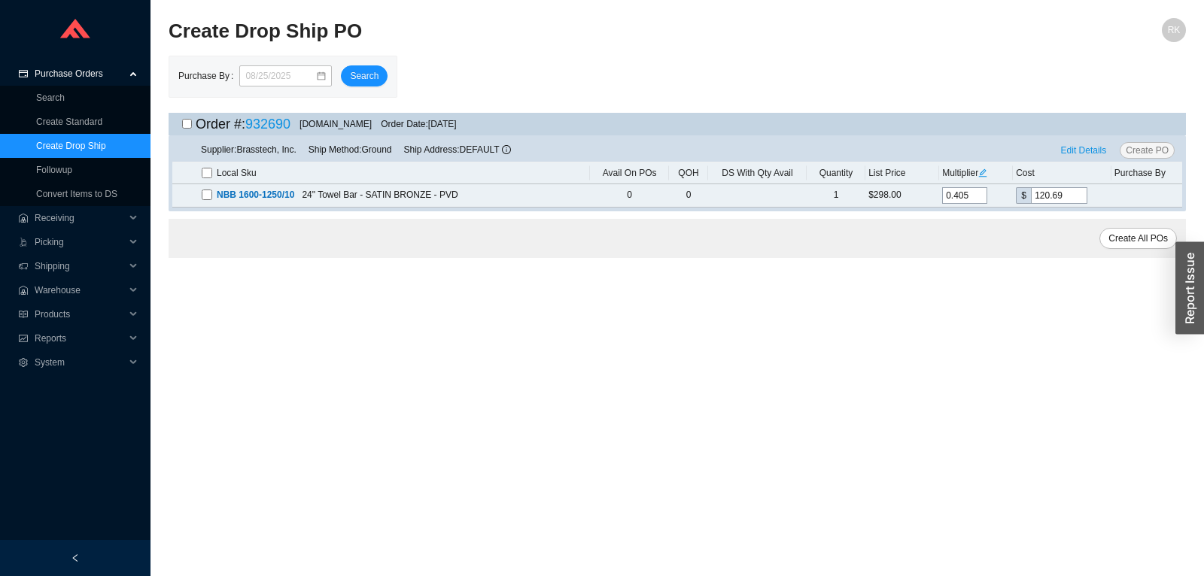
click at [185, 127] on input "checkbox" at bounding box center [187, 124] width 10 height 10
checkbox input "true"
click at [1146, 156] on span "Create PO" at bounding box center [1146, 150] width 43 height 15
